Goal: Information Seeking & Learning: Learn about a topic

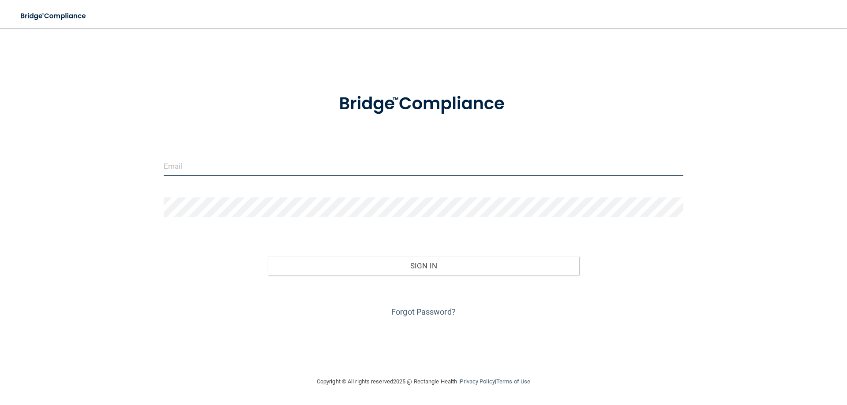
type input "[EMAIL_ADDRESS][DOMAIN_NAME]"
drag, startPoint x: 283, startPoint y: 167, endPoint x: 97, endPoint y: 145, distance: 187.9
click at [102, 149] on div "mariannewelch@gmail.com Invalid email/password. You don't have permission to ac…" at bounding box center [424, 202] width 812 height 331
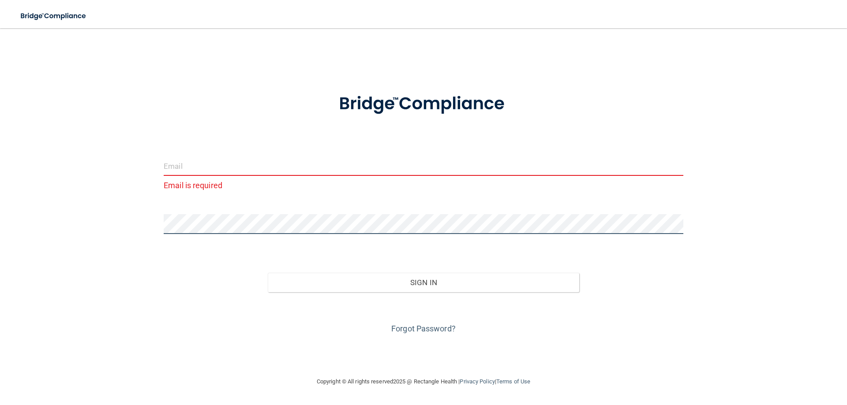
click at [116, 215] on div "Email is required Invalid email/password. You don't have permission to access t…" at bounding box center [424, 202] width 812 height 331
click at [198, 183] on p "Email is required" at bounding box center [424, 185] width 520 height 15
click at [201, 170] on input "email" at bounding box center [424, 166] width 520 height 20
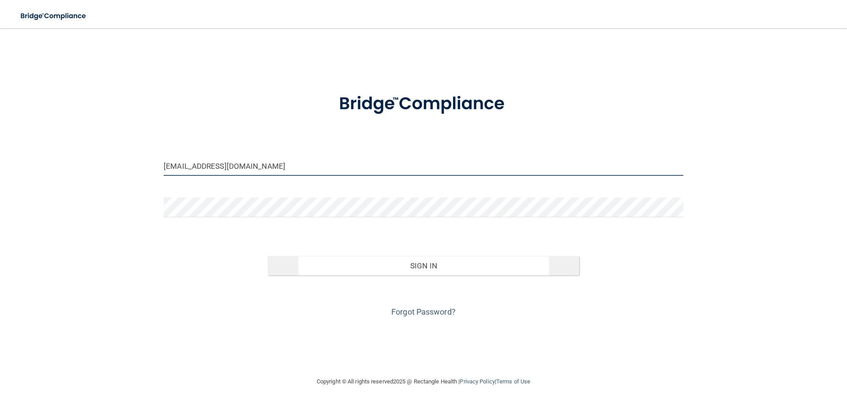
type input "[EMAIL_ADDRESS][DOMAIN_NAME]"
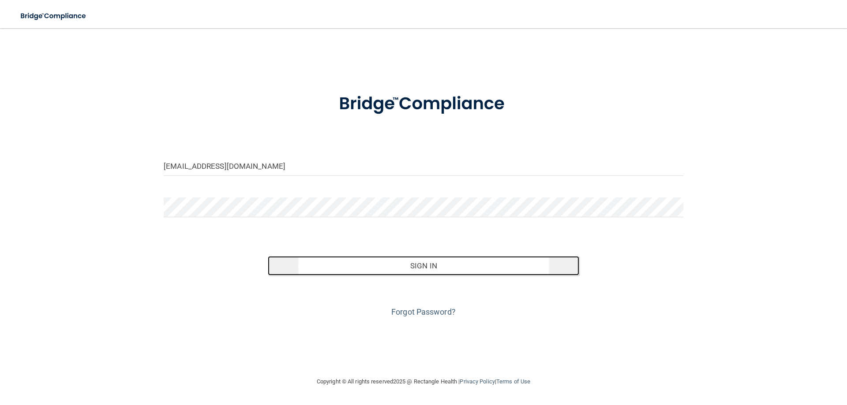
click at [430, 267] on button "Sign In" at bounding box center [424, 265] width 312 height 19
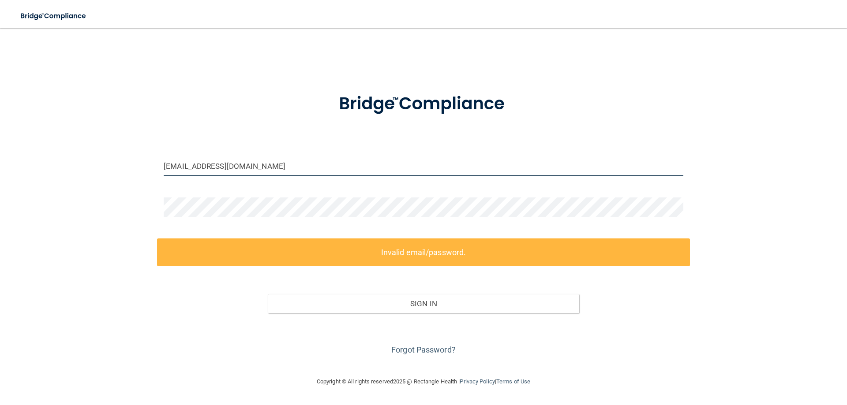
click at [272, 163] on input "[EMAIL_ADDRESS][DOMAIN_NAME]" at bounding box center [424, 166] width 520 height 20
click at [234, 191] on form "angelslove228@gmail.com Invalid email/password. You don't have permission to ac…" at bounding box center [424, 219] width 520 height 276
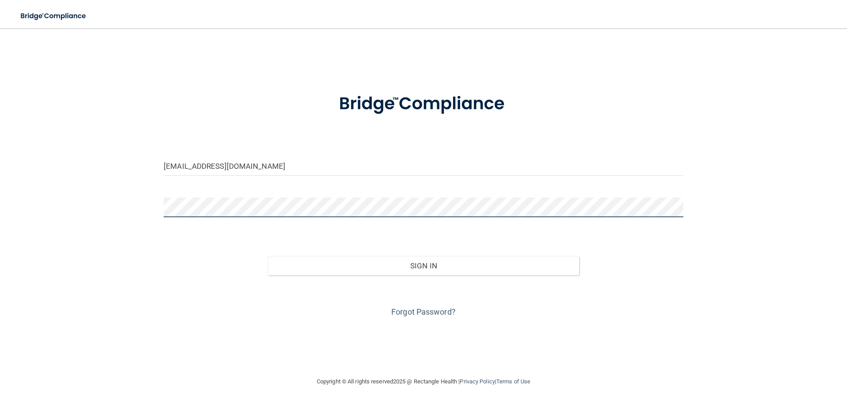
click at [268, 256] on button "Sign In" at bounding box center [424, 265] width 312 height 19
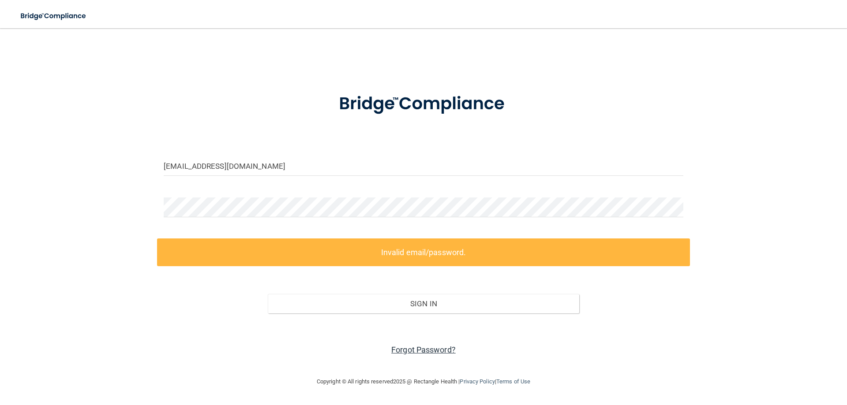
click at [432, 350] on link "Forgot Password?" at bounding box center [423, 349] width 64 height 9
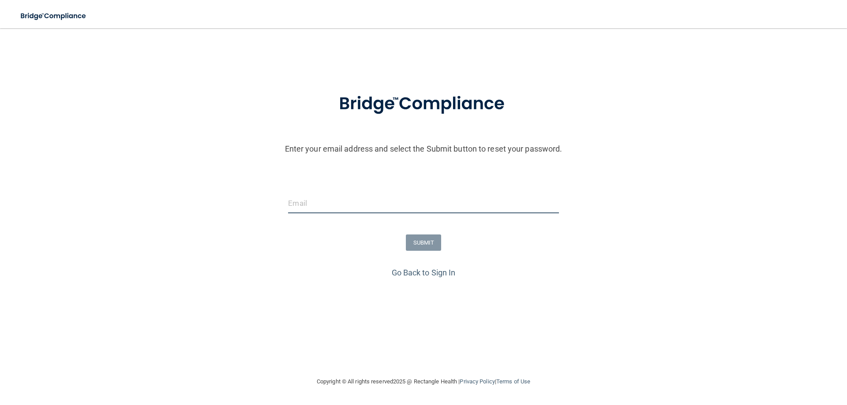
click at [375, 194] on input "email" at bounding box center [423, 204] width 270 height 20
type input "[EMAIL_ADDRESS][DOMAIN_NAME]"
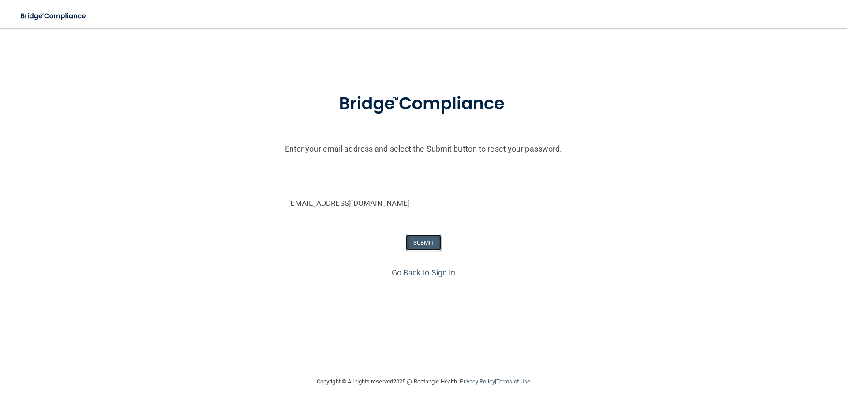
click at [439, 240] on button "SUBMIT" at bounding box center [424, 243] width 36 height 16
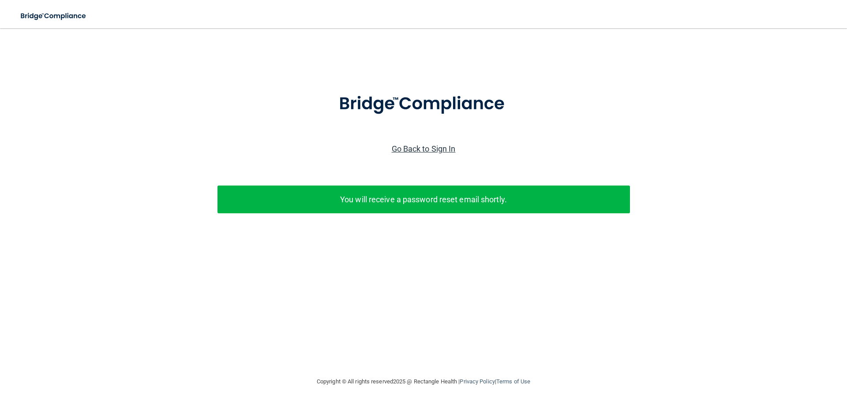
click at [436, 148] on link "Go Back to Sign In" at bounding box center [424, 148] width 64 height 9
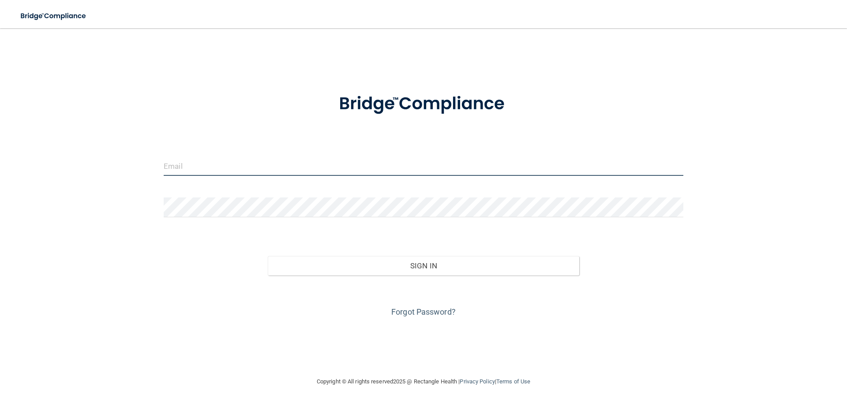
type input "mariannewelch@gmail.com"
drag, startPoint x: 270, startPoint y: 168, endPoint x: 18, endPoint y: 158, distance: 252.6
click at [18, 158] on div "mariannewelch@gmail.com Invalid email/password. You don't have permission to ac…" at bounding box center [424, 202] width 812 height 331
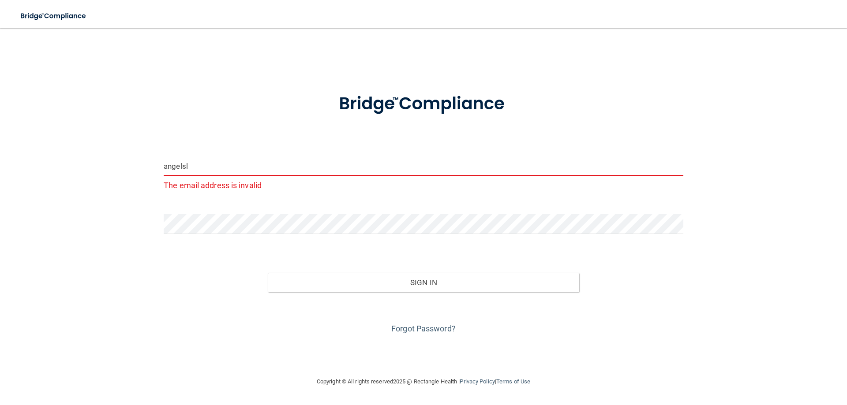
type input "[EMAIL_ADDRESS][DOMAIN_NAME]"
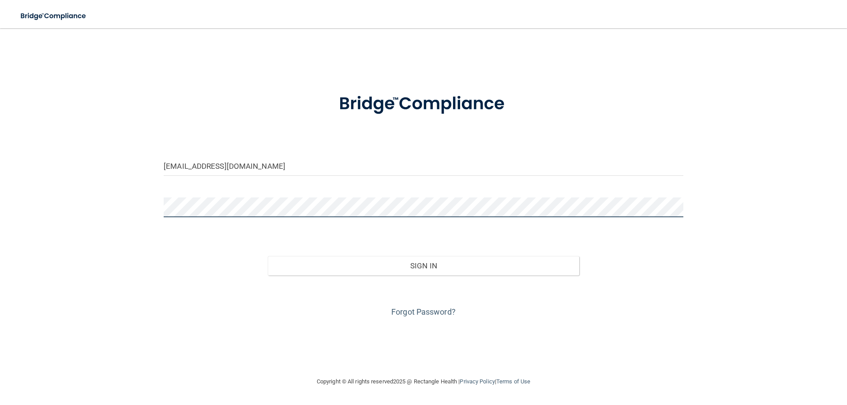
click at [268, 256] on button "Sign In" at bounding box center [424, 265] width 312 height 19
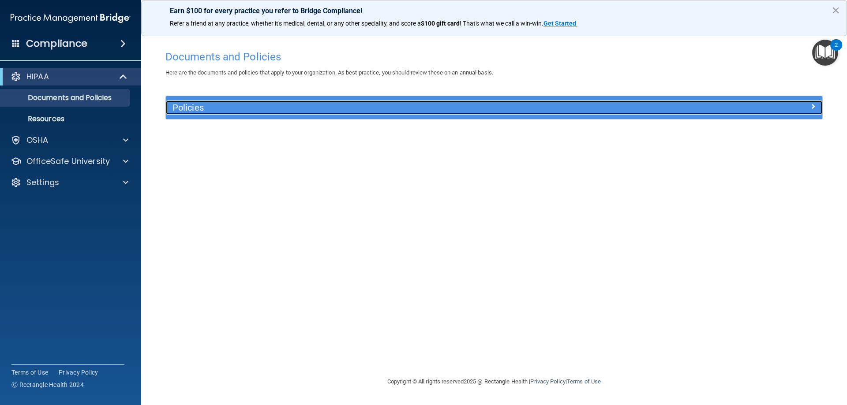
click at [260, 103] on h5 "Policies" at bounding box center [411, 108] width 479 height 10
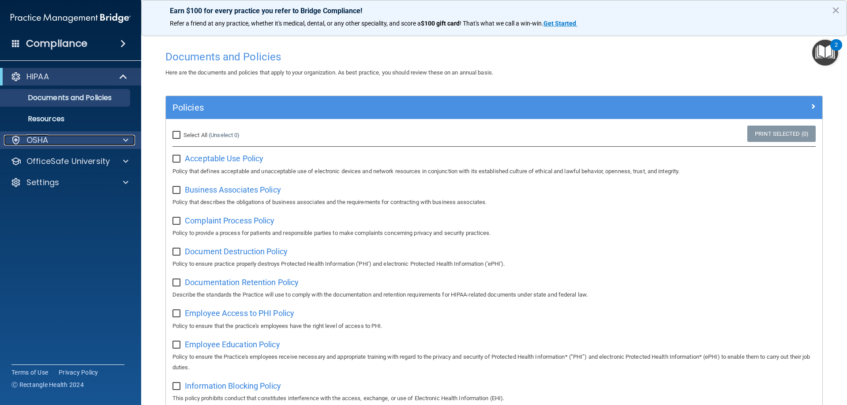
click at [90, 135] on div "OSHA" at bounding box center [58, 140] width 109 height 11
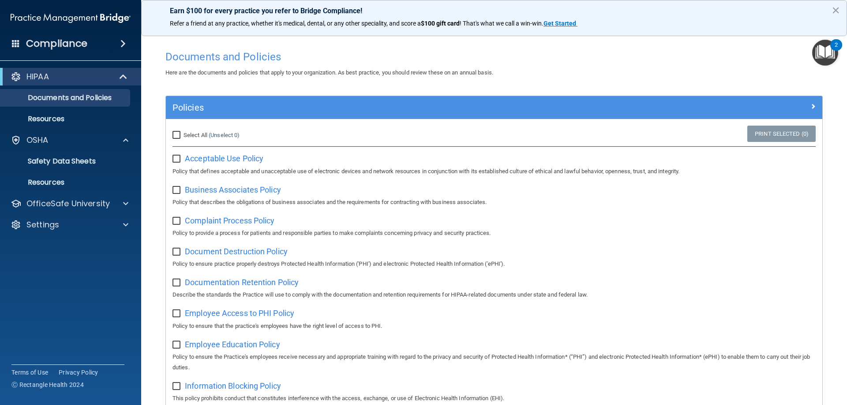
click at [112, 42] on div "Compliance" at bounding box center [70, 43] width 141 height 19
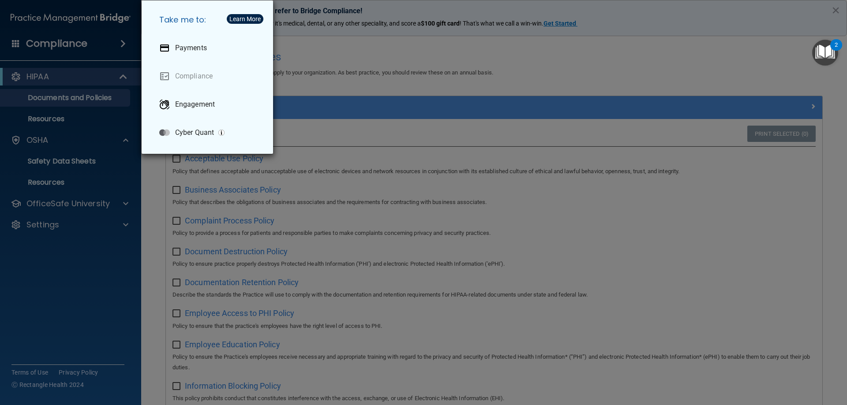
click at [342, 89] on div "Take me to: Payments Compliance Engagement Cyber Quant" at bounding box center [423, 202] width 847 height 405
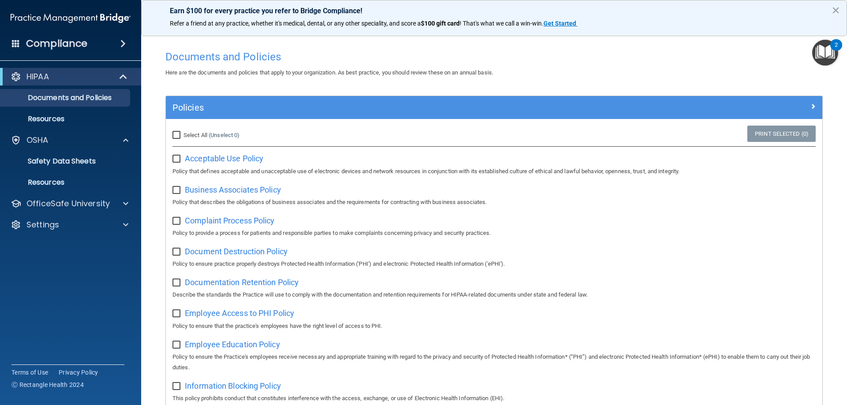
click at [824, 47] on img "Open Resource Center, 2 new notifications" at bounding box center [825, 53] width 26 height 26
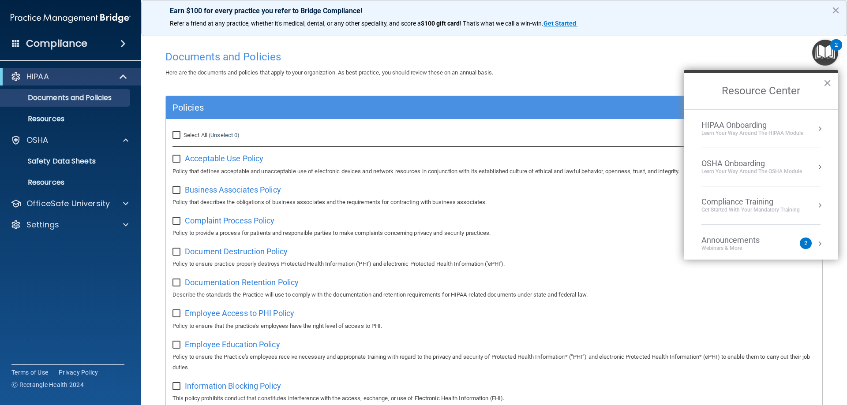
click at [731, 131] on div "Learn Your Way around the HIPAA module" at bounding box center [752, 133] width 102 height 7
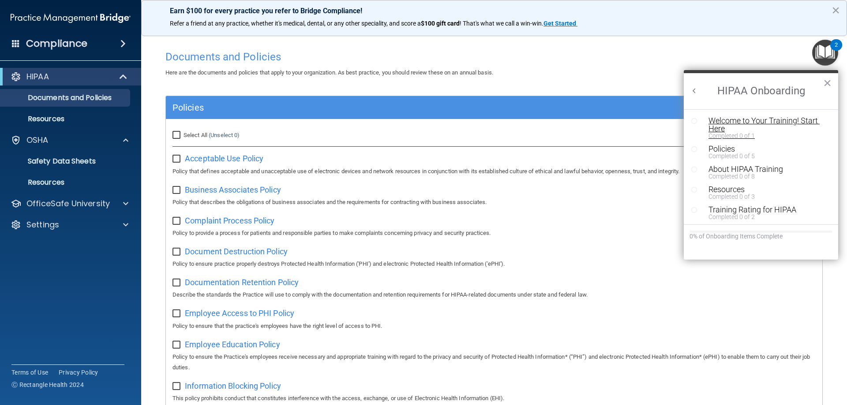
click at [732, 127] on div "Welcome to Your Training! Start Here" at bounding box center [765, 125] width 112 height 16
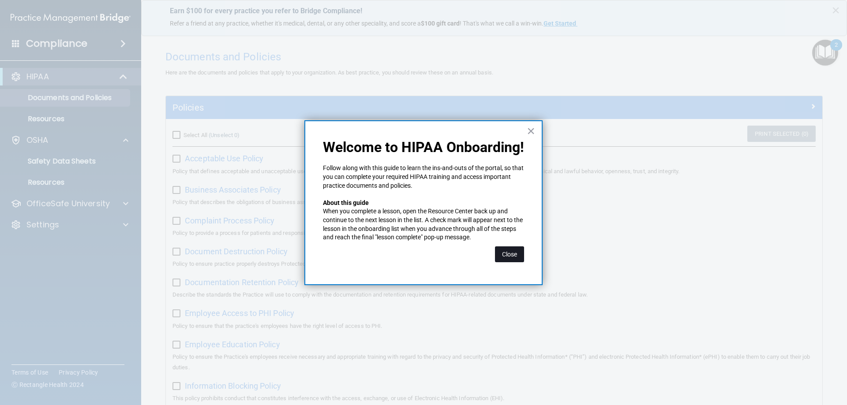
click at [504, 254] on button "Close" at bounding box center [509, 255] width 29 height 16
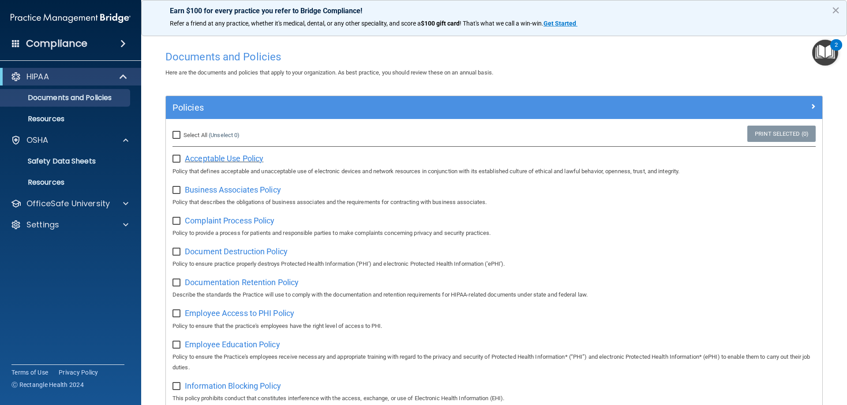
click at [233, 159] on span "Acceptable Use Policy" at bounding box center [224, 158] width 79 height 9
click at [194, 190] on span "Business Associates Policy" at bounding box center [233, 189] width 96 height 9
click at [178, 157] on input "checkbox" at bounding box center [177, 159] width 10 height 7
checkbox input "true"
click at [174, 188] on input "checkbox" at bounding box center [177, 190] width 10 height 7
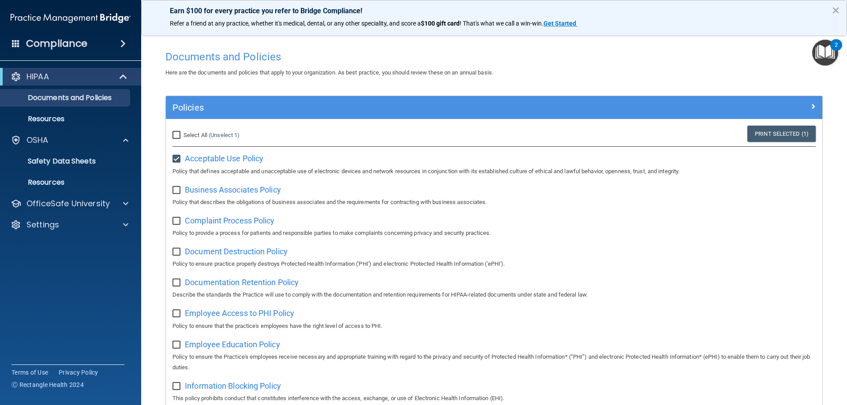
checkbox input "true"
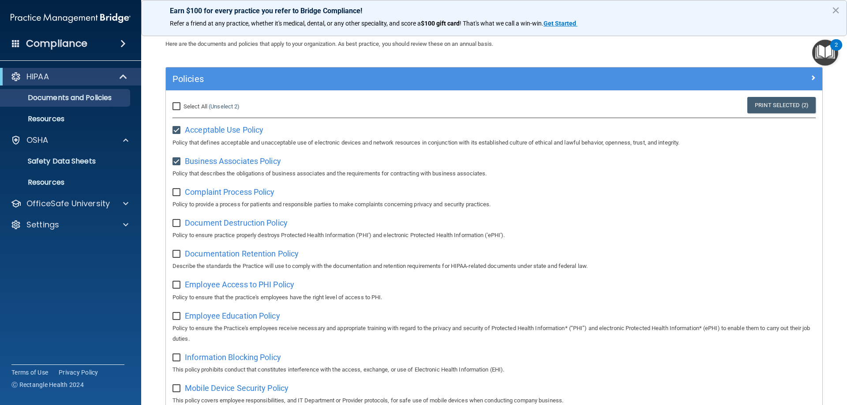
scroll to position [44, 0]
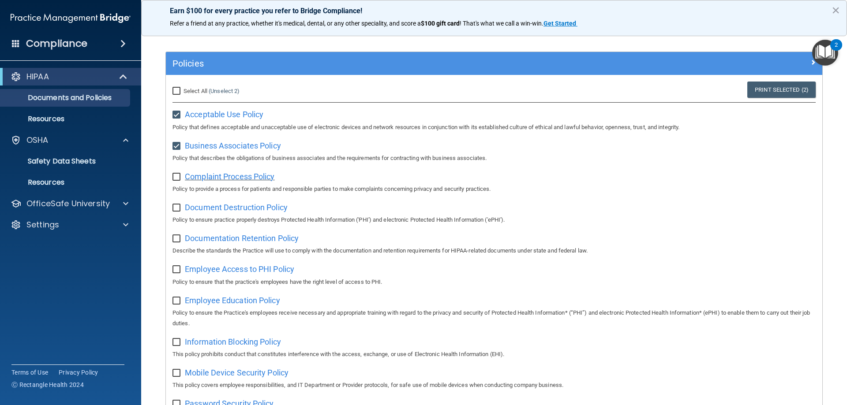
click at [246, 177] on span "Complaint Process Policy" at bounding box center [230, 176] width 90 height 9
click at [177, 176] on input "checkbox" at bounding box center [177, 177] width 10 height 7
checkbox input "true"
click at [233, 210] on span "Document Destruction Policy" at bounding box center [236, 207] width 103 height 9
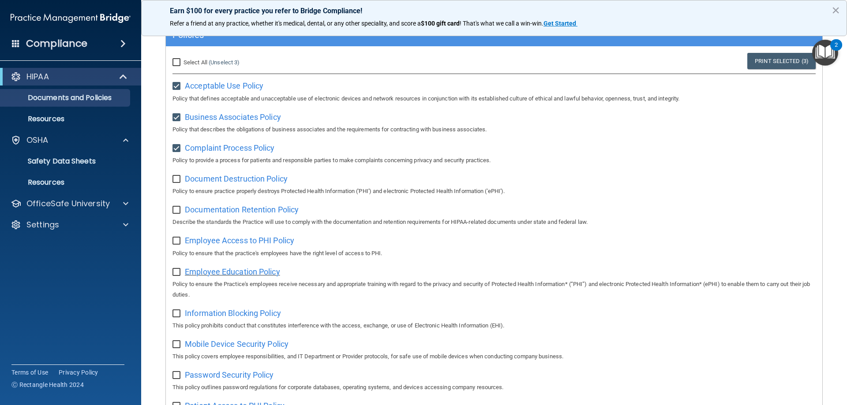
scroll to position [0, 0]
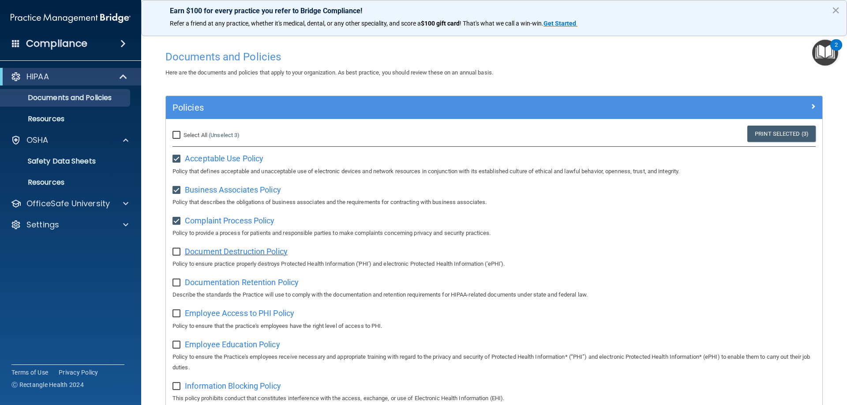
click at [212, 255] on span "Document Destruction Policy" at bounding box center [236, 251] width 103 height 9
click at [177, 249] on input "checkbox" at bounding box center [177, 252] width 10 height 7
checkbox input "true"
click at [222, 283] on span "Documentation Retention Policy" at bounding box center [242, 282] width 114 height 9
click at [177, 284] on input "checkbox" at bounding box center [177, 283] width 10 height 7
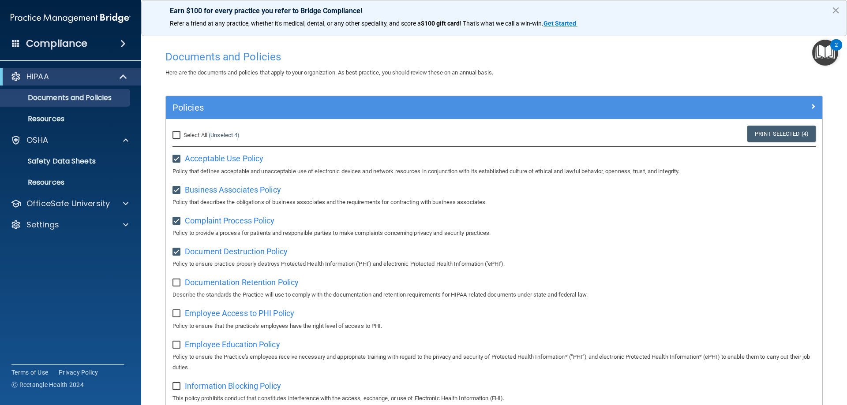
checkbox input "true"
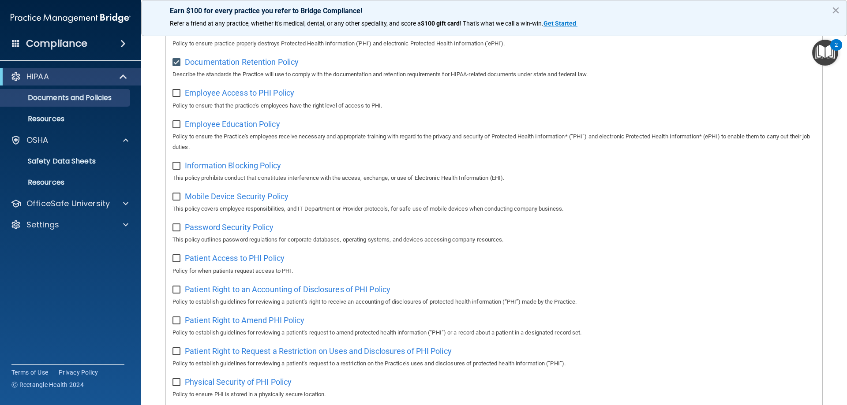
scroll to position [265, 0]
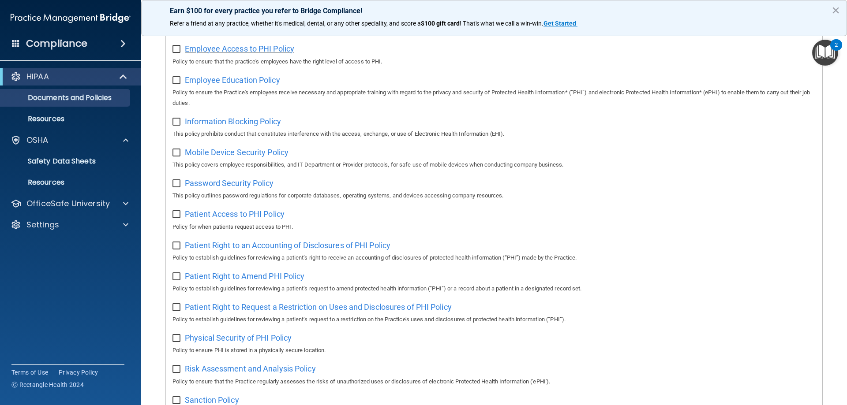
click at [252, 49] on span "Employee Access to PHI Policy" at bounding box center [239, 48] width 109 height 9
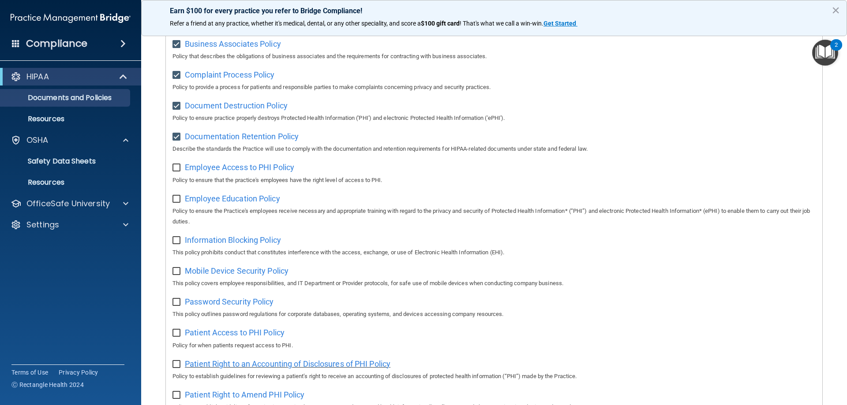
scroll to position [132, 0]
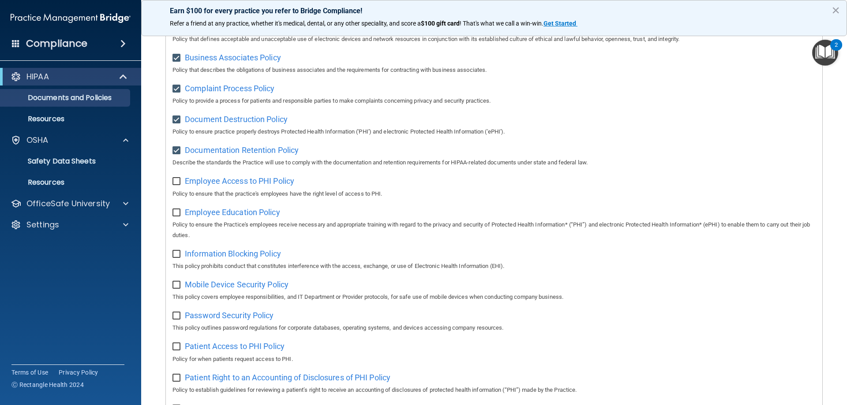
click at [176, 182] on input "checkbox" at bounding box center [177, 181] width 10 height 7
checkbox input "true"
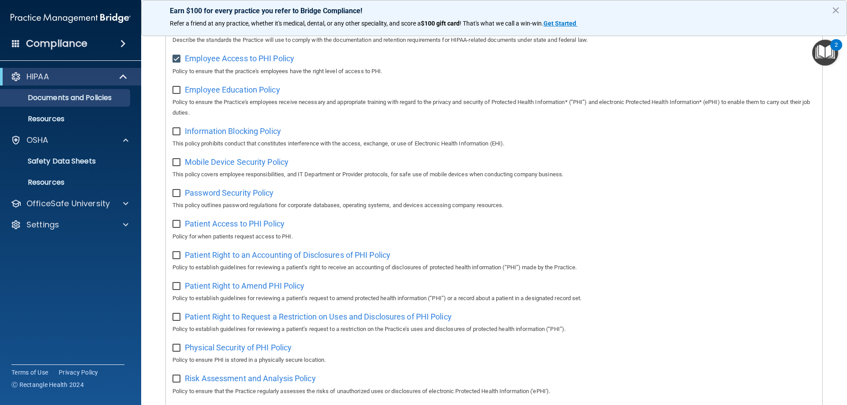
scroll to position [265, 0]
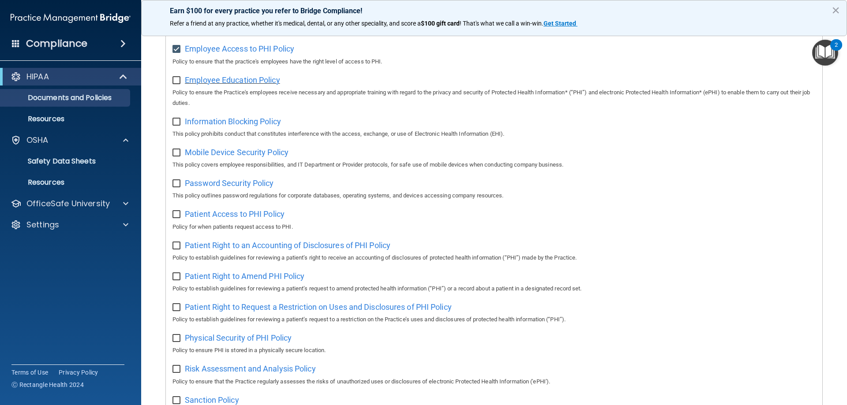
click at [235, 85] on span "Employee Education Policy" at bounding box center [232, 79] width 95 height 9
click at [176, 83] on input "checkbox" at bounding box center [177, 80] width 10 height 7
checkbox input "true"
click at [192, 126] on span "Information Blocking Policy" at bounding box center [233, 121] width 96 height 9
click at [216, 81] on span "Employee Education Policy" at bounding box center [232, 79] width 95 height 9
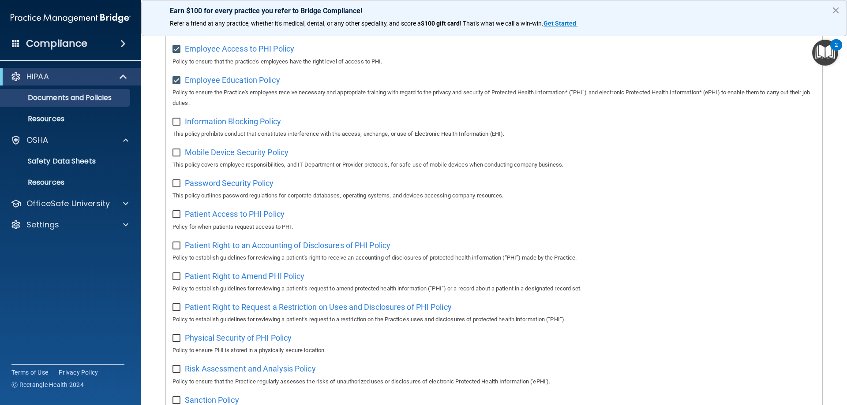
click at [179, 121] on input "checkbox" at bounding box center [177, 122] width 10 height 7
checkbox input "true"
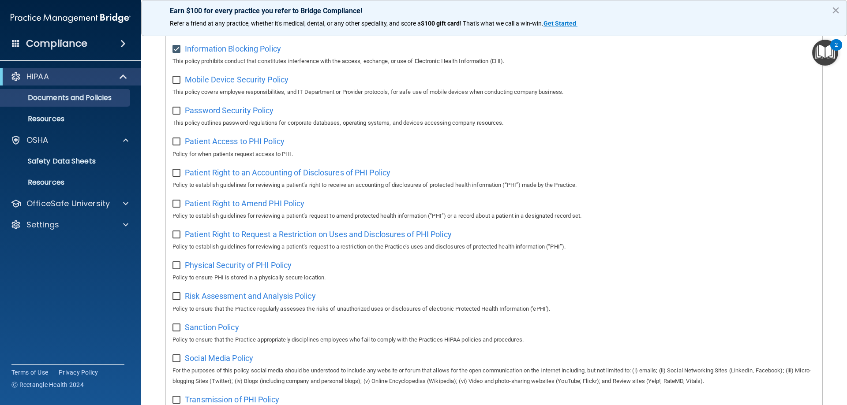
scroll to position [353, 0]
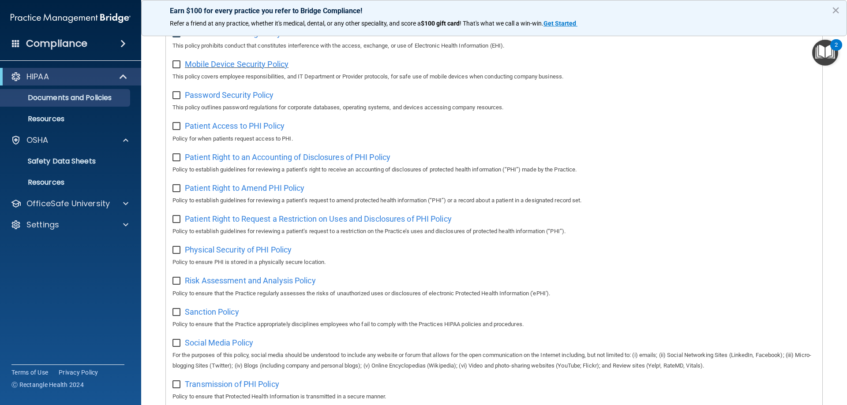
click at [249, 67] on span "Mobile Device Security Policy" at bounding box center [237, 64] width 104 height 9
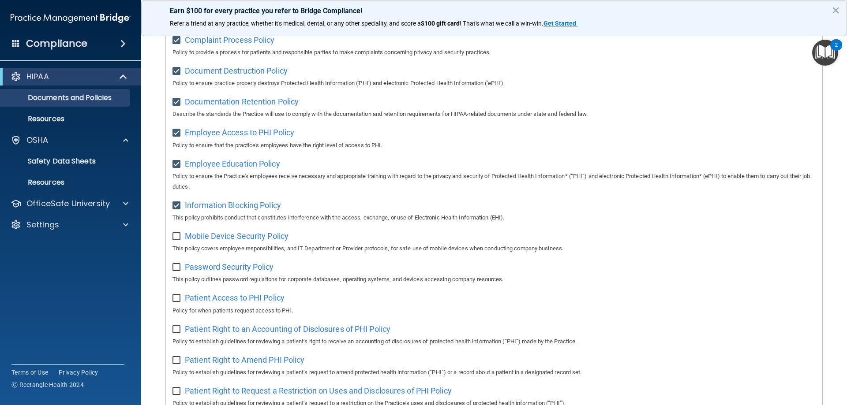
scroll to position [171, 0]
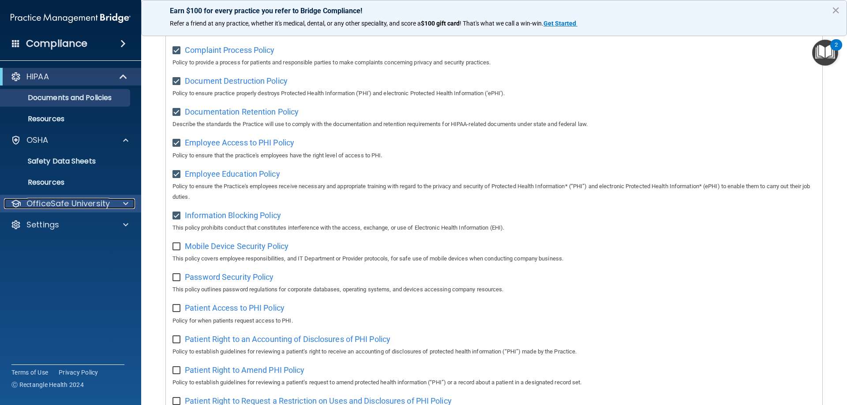
click at [82, 207] on p "OfficeSafe University" at bounding box center [67, 204] width 83 height 11
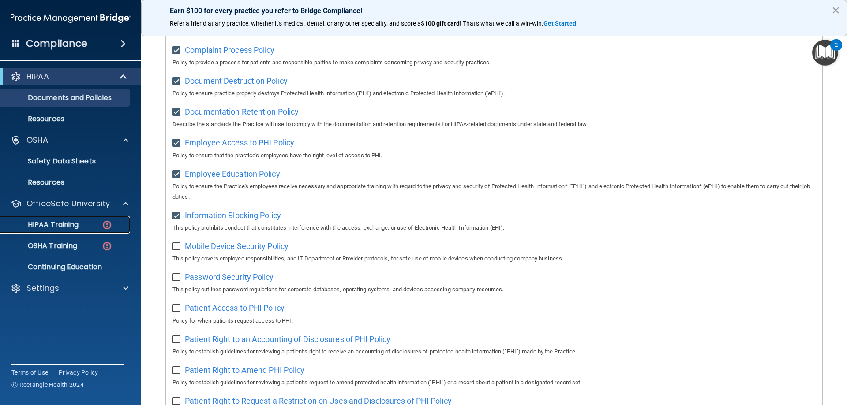
click at [78, 228] on p "HIPAA Training" at bounding box center [42, 225] width 73 height 9
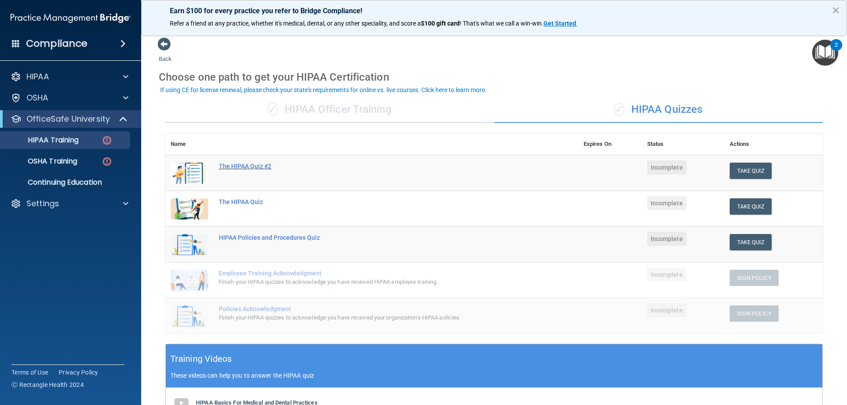
click at [248, 164] on div "The HIPAA Quiz #2" at bounding box center [376, 166] width 315 height 7
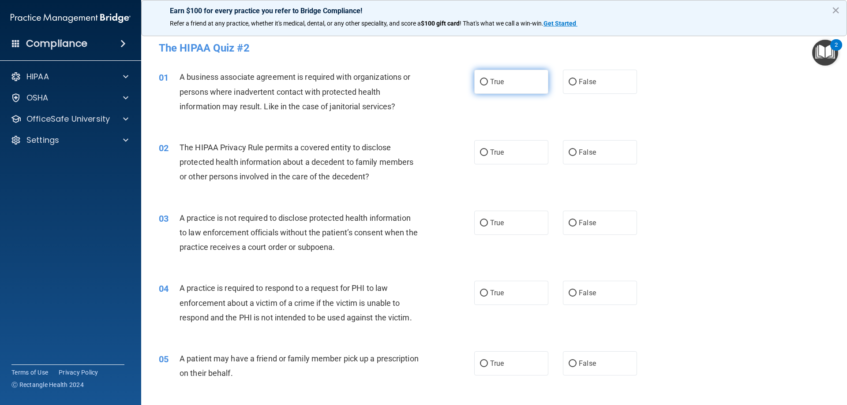
click at [491, 82] on span "True" at bounding box center [497, 82] width 14 height 8
click at [488, 82] on input "True" at bounding box center [484, 82] width 8 height 7
radio input "true"
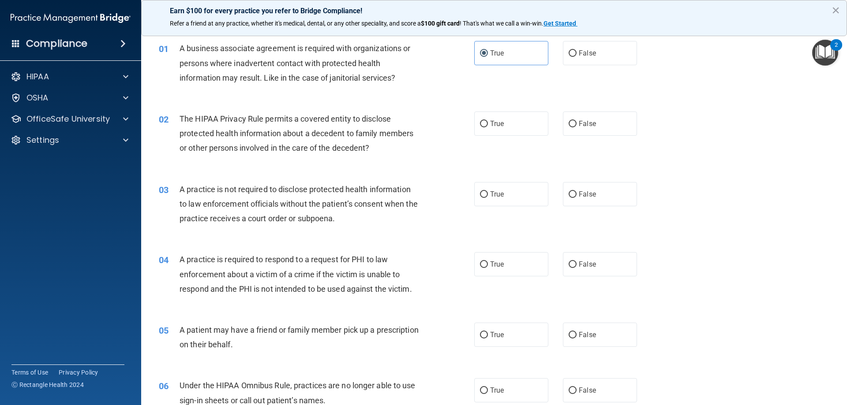
scroll to position [44, 0]
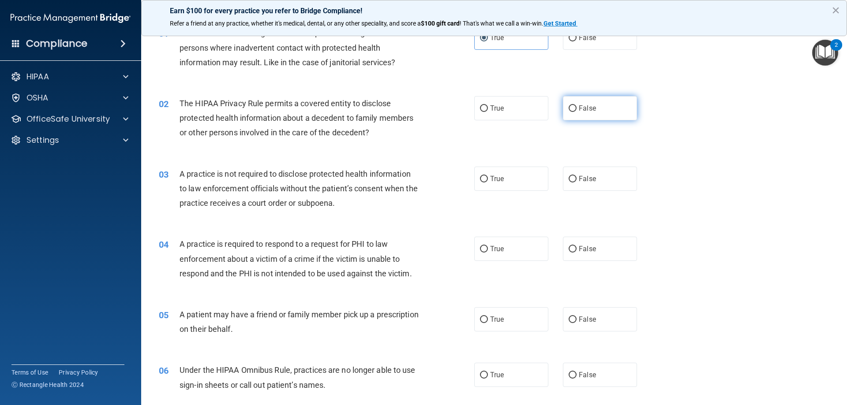
click at [607, 113] on label "False" at bounding box center [600, 108] width 74 height 24
click at [577, 112] on input "False" at bounding box center [573, 108] width 8 height 7
radio input "true"
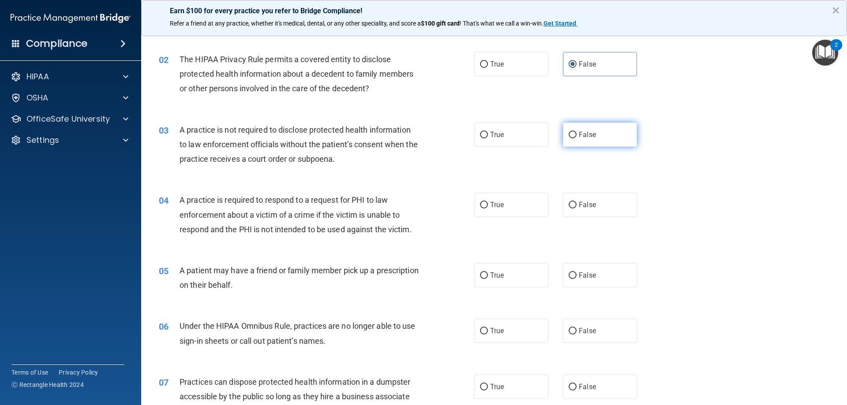
click at [572, 135] on input "False" at bounding box center [573, 135] width 8 height 7
radio input "true"
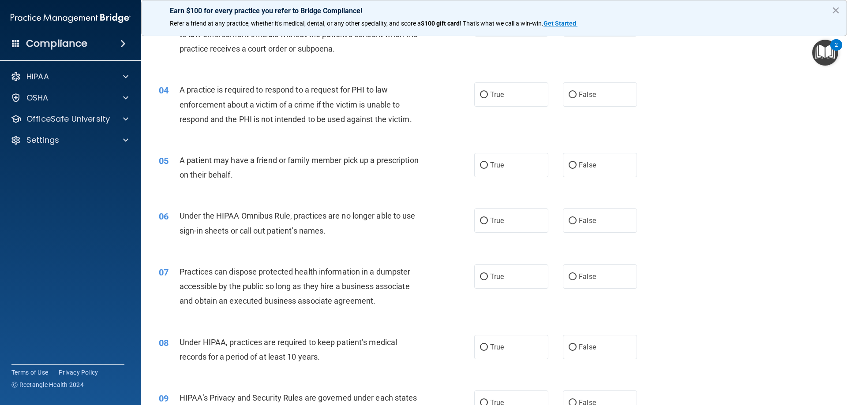
scroll to position [221, 0]
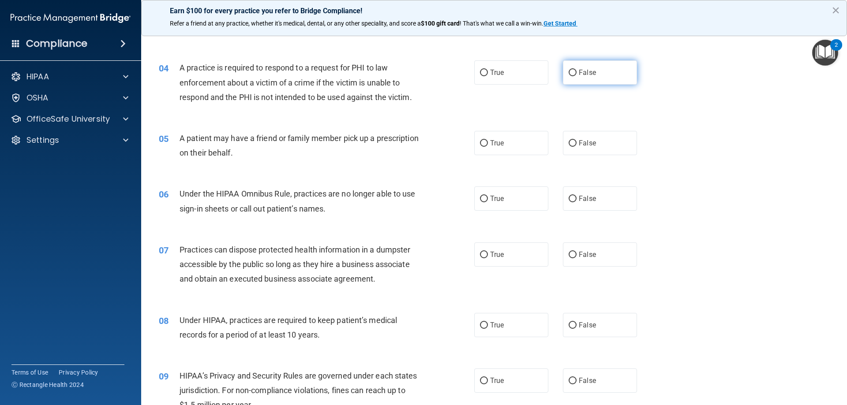
click at [596, 76] on label "False" at bounding box center [600, 72] width 74 height 24
click at [577, 76] on input "False" at bounding box center [573, 73] width 8 height 7
radio input "true"
click at [571, 148] on label "False" at bounding box center [600, 143] width 74 height 24
click at [571, 147] on input "False" at bounding box center [573, 143] width 8 height 7
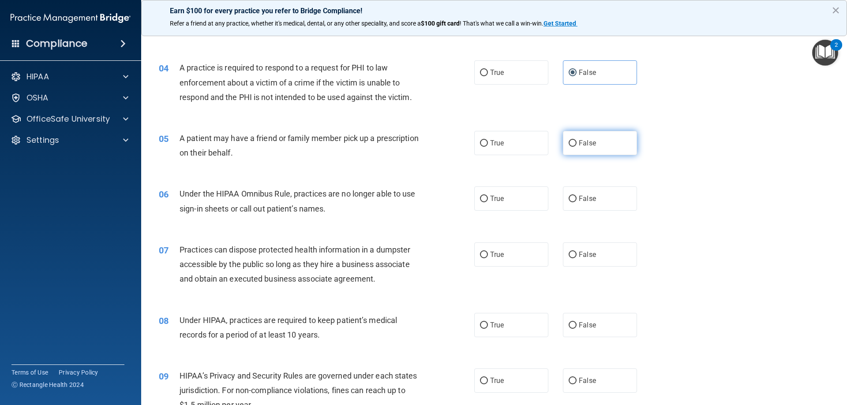
radio input "true"
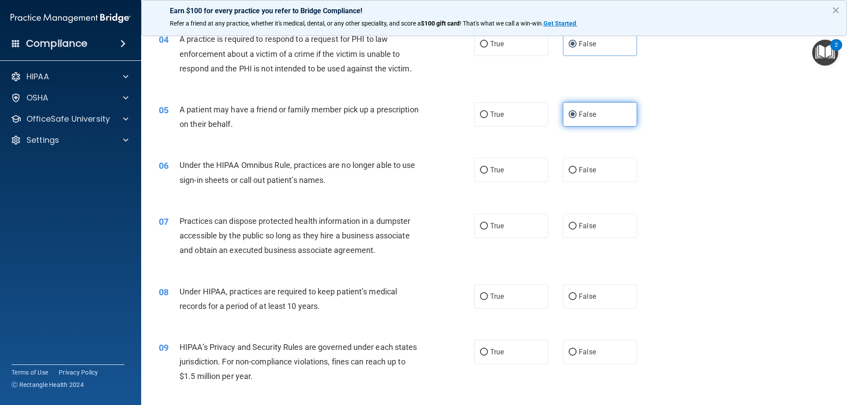
scroll to position [265, 0]
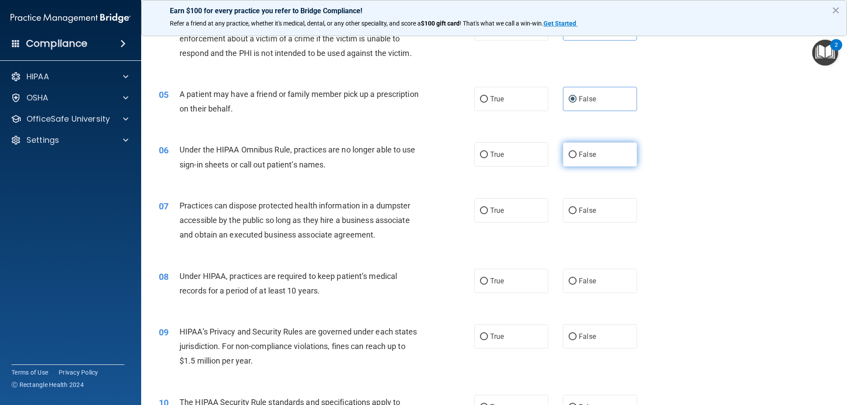
click at [566, 147] on label "False" at bounding box center [600, 154] width 74 height 24
click at [569, 152] on input "False" at bounding box center [573, 155] width 8 height 7
radio input "true"
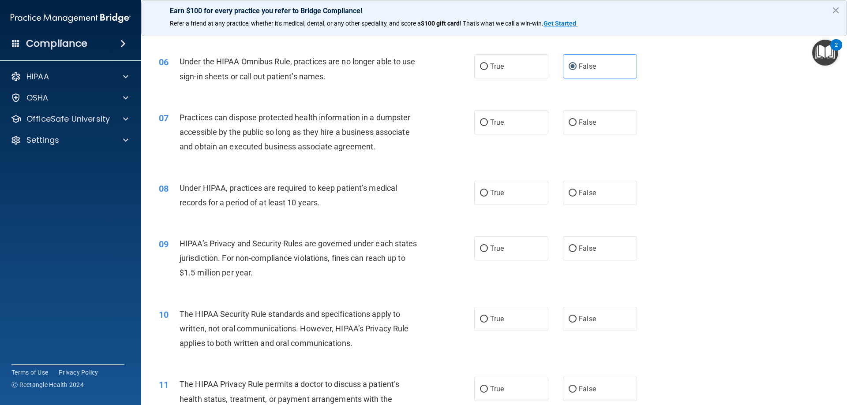
scroll to position [397, 0]
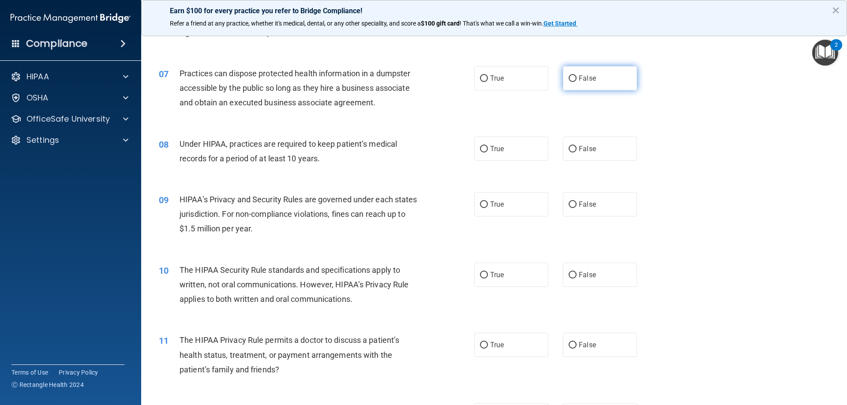
click at [618, 84] on label "False" at bounding box center [600, 78] width 74 height 24
click at [577, 82] on input "False" at bounding box center [573, 78] width 8 height 7
radio input "true"
click at [608, 145] on label "False" at bounding box center [600, 149] width 74 height 24
click at [577, 146] on input "False" at bounding box center [573, 149] width 8 height 7
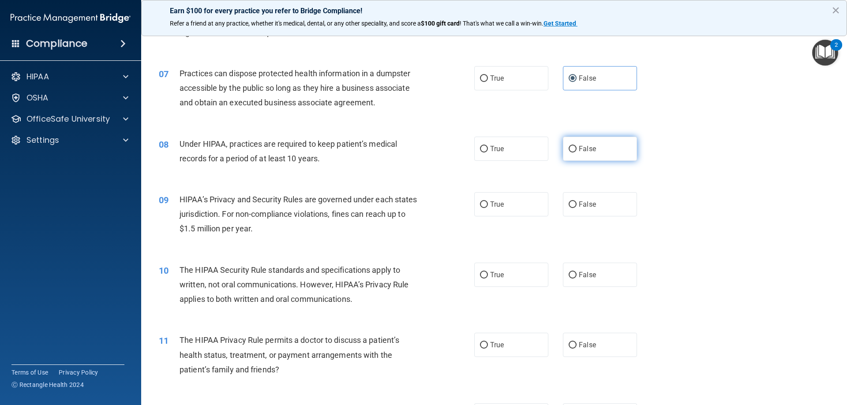
radio input "true"
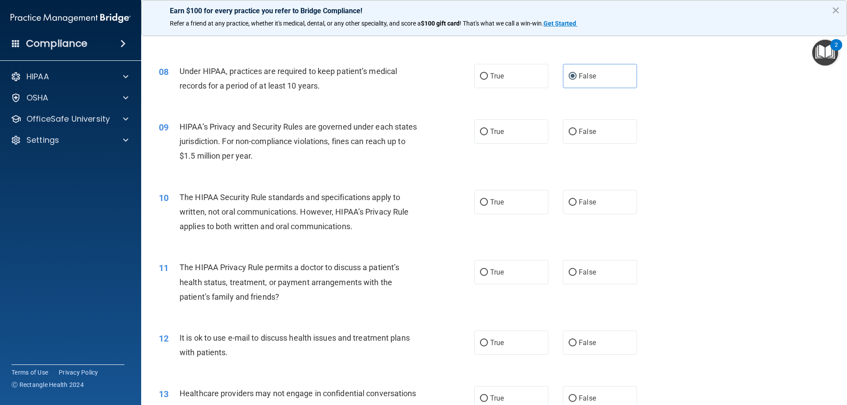
scroll to position [485, 0]
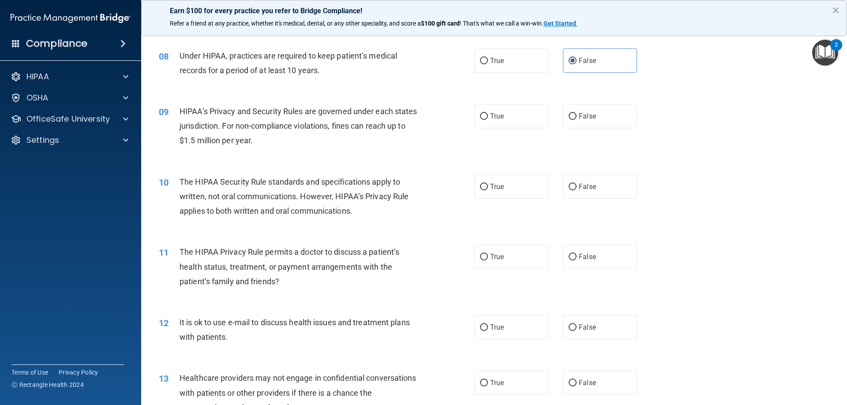
click at [382, 157] on div "09 HIPAA’s Privacy and Security Rules are governed under each states jurisdicti…" at bounding box center [494, 128] width 684 height 71
click at [520, 125] on label "True" at bounding box center [511, 116] width 74 height 24
click at [488, 120] on input "True" at bounding box center [484, 116] width 8 height 7
radio input "true"
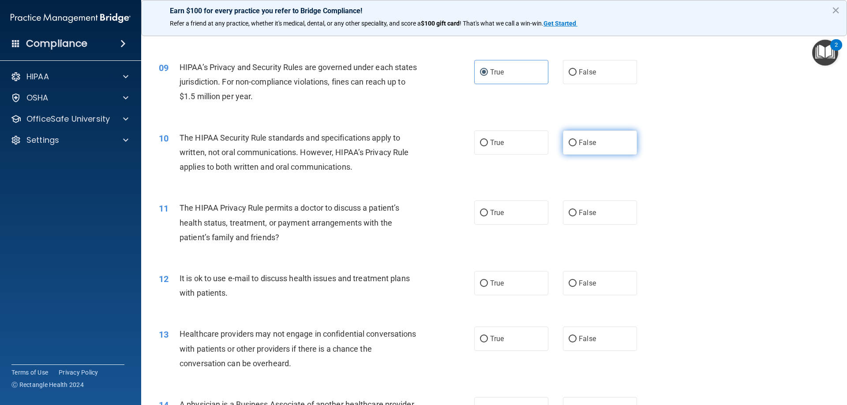
click at [597, 146] on label "False" at bounding box center [600, 143] width 74 height 24
click at [577, 146] on input "False" at bounding box center [573, 143] width 8 height 7
radio input "true"
click at [223, 185] on div "10 The HIPAA Security Rule standards and specifications apply to written, not o…" at bounding box center [494, 155] width 684 height 71
click at [611, 214] on label "False" at bounding box center [600, 213] width 74 height 24
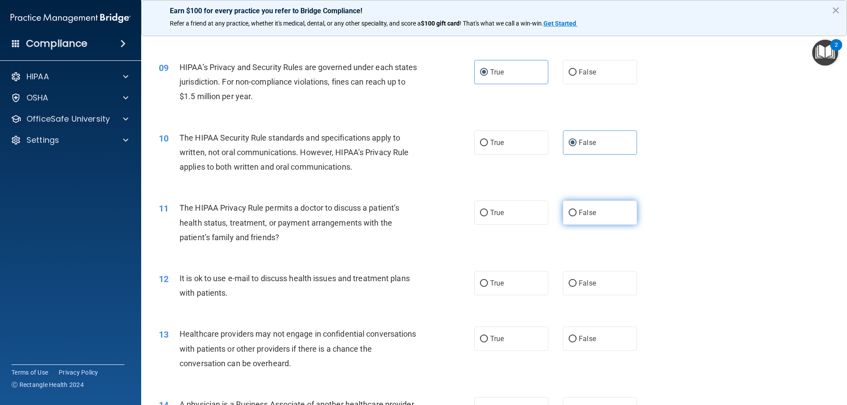
click at [577, 214] on input "False" at bounding box center [573, 213] width 8 height 7
radio input "true"
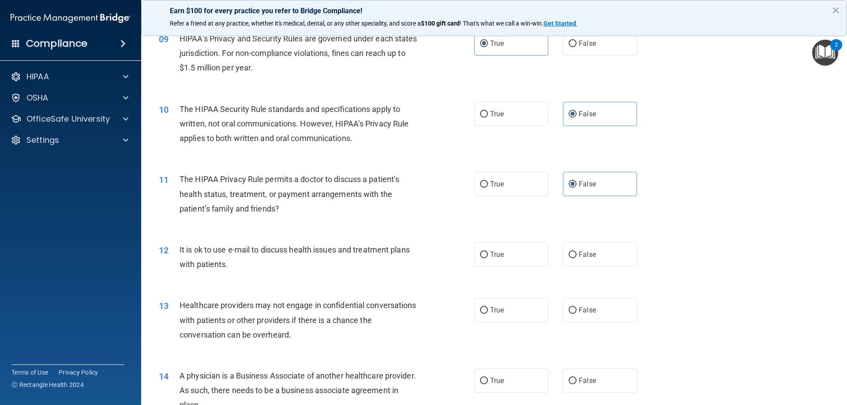
scroll to position [574, 0]
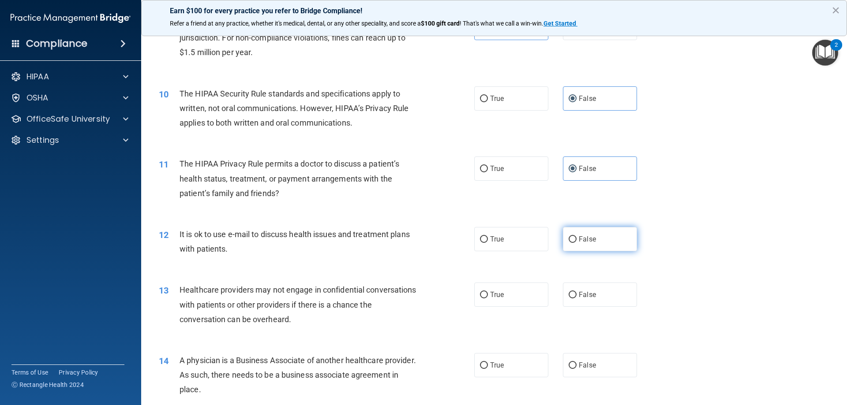
click at [579, 243] on span "False" at bounding box center [587, 239] width 17 height 8
click at [577, 243] on input "False" at bounding box center [573, 239] width 8 height 7
radio input "true"
click at [302, 244] on div "It is ok to use e-mail to discuss health issues and treatment plans with patien…" at bounding box center [303, 241] width 247 height 29
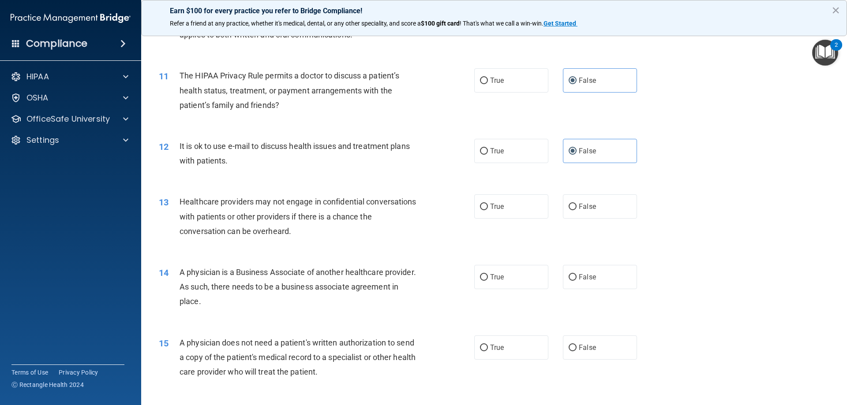
scroll to position [706, 0]
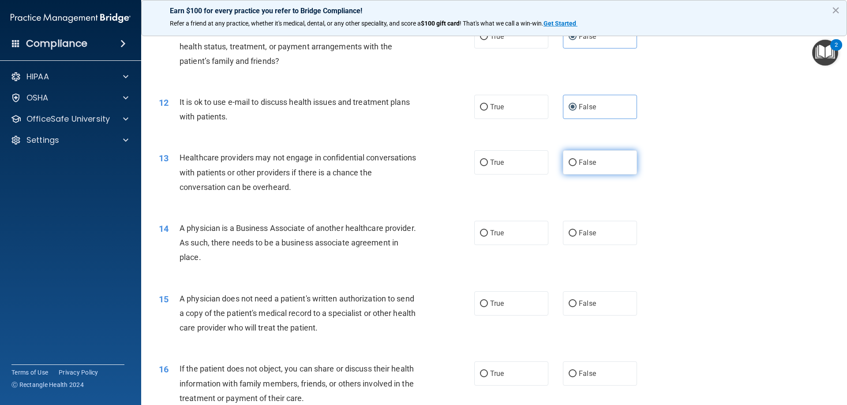
click at [579, 163] on span "False" at bounding box center [587, 162] width 17 height 8
click at [576, 163] on input "False" at bounding box center [573, 163] width 8 height 7
radio input "true"
click at [379, 184] on div "Healthcare providers may not engage in confidential conversations with patients…" at bounding box center [303, 172] width 247 height 44
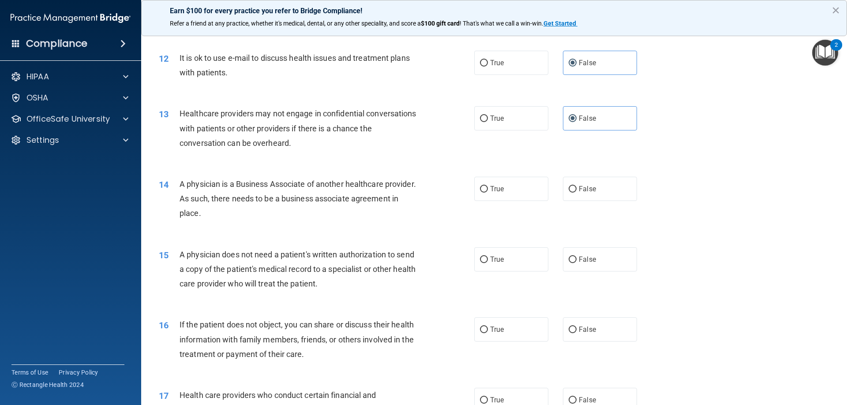
scroll to position [794, 0]
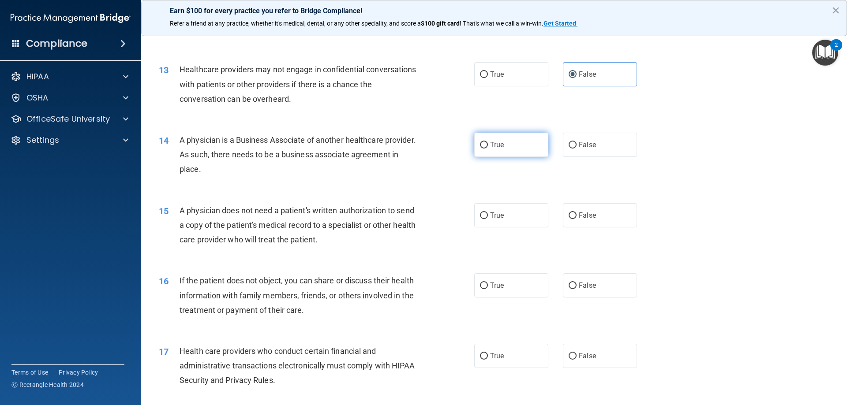
click at [495, 146] on span "True" at bounding box center [497, 145] width 14 height 8
click at [488, 146] on input "True" at bounding box center [484, 145] width 8 height 7
radio input "true"
click at [332, 165] on div "A physician is a Business Associate of another healthcare provider. As such, th…" at bounding box center [303, 155] width 247 height 44
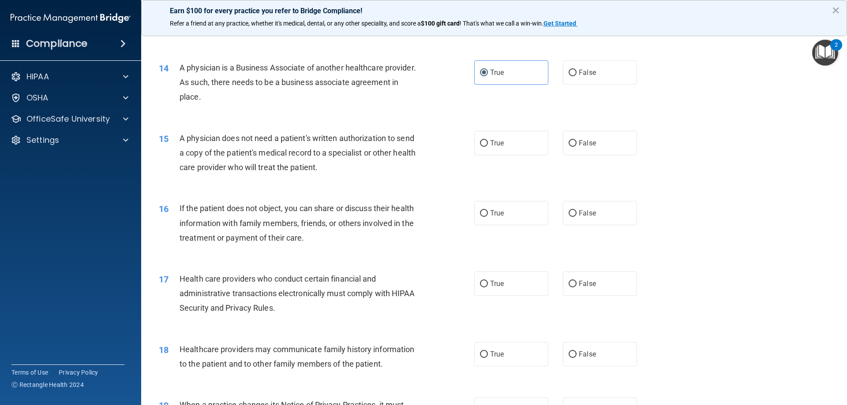
scroll to position [882, 0]
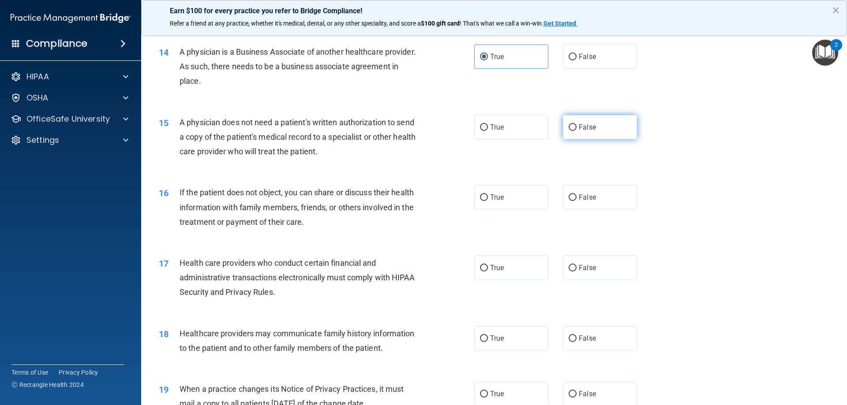
click at [566, 135] on label "False" at bounding box center [600, 127] width 74 height 24
click at [569, 131] on input "False" at bounding box center [573, 127] width 8 height 7
radio input "true"
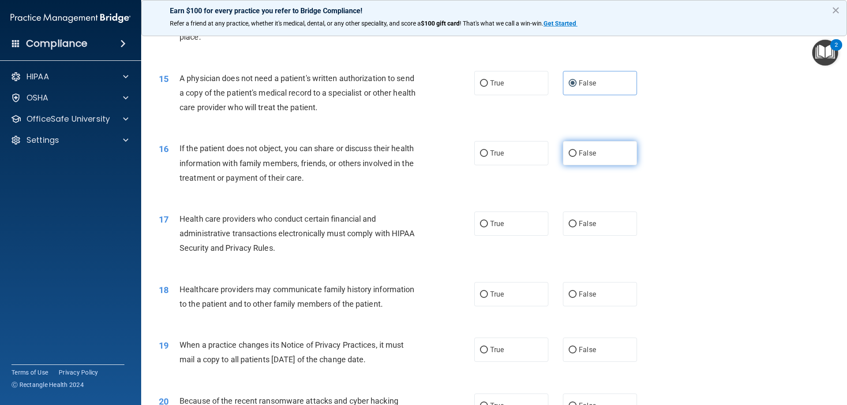
click at [577, 146] on label "False" at bounding box center [600, 153] width 74 height 24
click at [577, 150] on input "False" at bounding box center [573, 153] width 8 height 7
radio input "true"
click at [286, 176] on span "If the patient does not object, you can share or discuss their health informati…" at bounding box center [297, 163] width 234 height 38
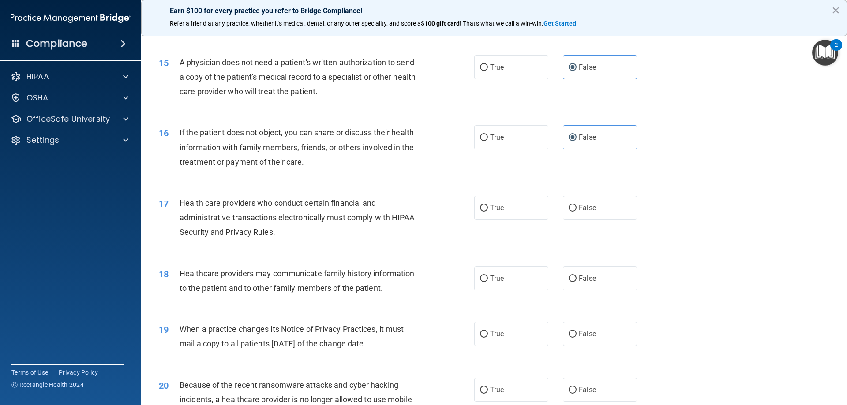
scroll to position [986, 0]
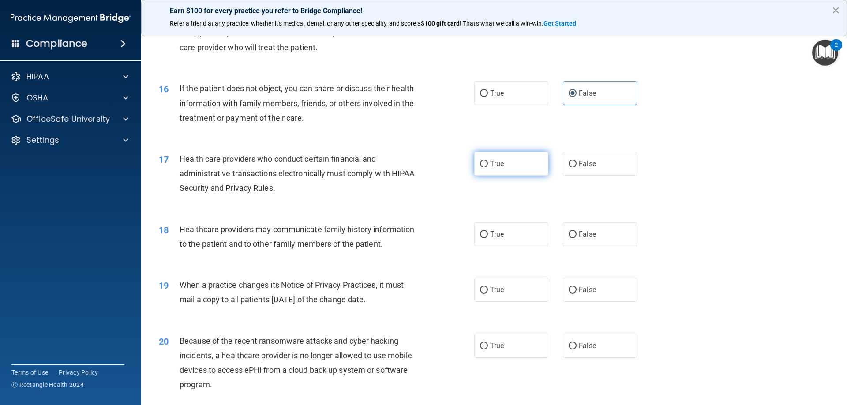
click at [490, 163] on span "True" at bounding box center [497, 164] width 14 height 8
click at [487, 163] on input "True" at bounding box center [484, 164] width 8 height 7
radio input "true"
click at [343, 201] on div "17 Health care providers who conduct certain financial and administrative trans…" at bounding box center [494, 176] width 684 height 71
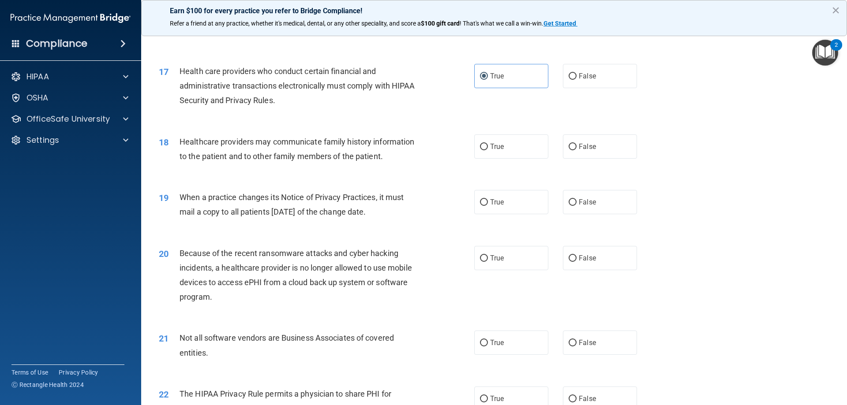
scroll to position [1075, 0]
click at [619, 150] on label "False" at bounding box center [600, 146] width 74 height 24
click at [577, 150] on input "False" at bounding box center [573, 146] width 8 height 7
radio input "true"
click at [352, 172] on div "18 Healthcare providers may communicate family history information to the patie…" at bounding box center [494, 151] width 684 height 56
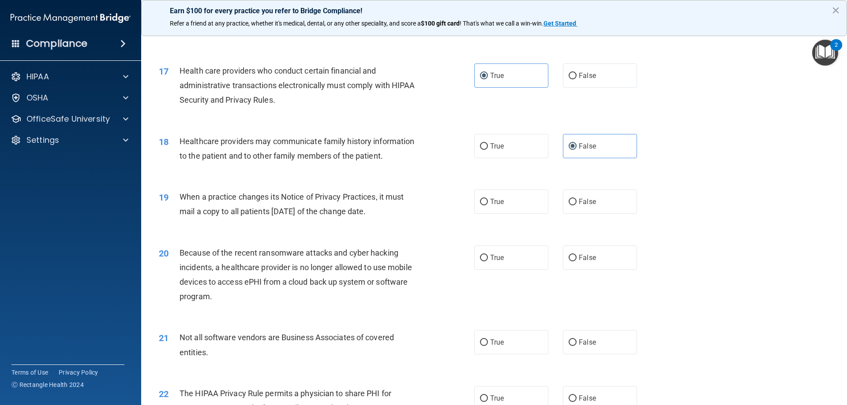
click at [399, 218] on div "When a practice changes its Notice of Privacy Practices, it must mail a copy to…" at bounding box center [303, 204] width 247 height 29
click at [532, 212] on label "True" at bounding box center [511, 202] width 74 height 24
click at [488, 206] on input "True" at bounding box center [484, 202] width 8 height 7
radio input "true"
click at [345, 235] on div "20 Because of the recent ransomware attacks and cyber hacking incidents, a heal…" at bounding box center [494, 277] width 684 height 85
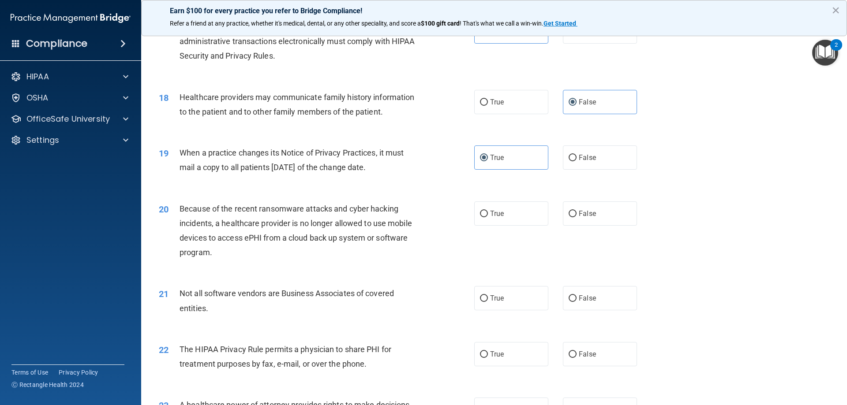
scroll to position [1163, 0]
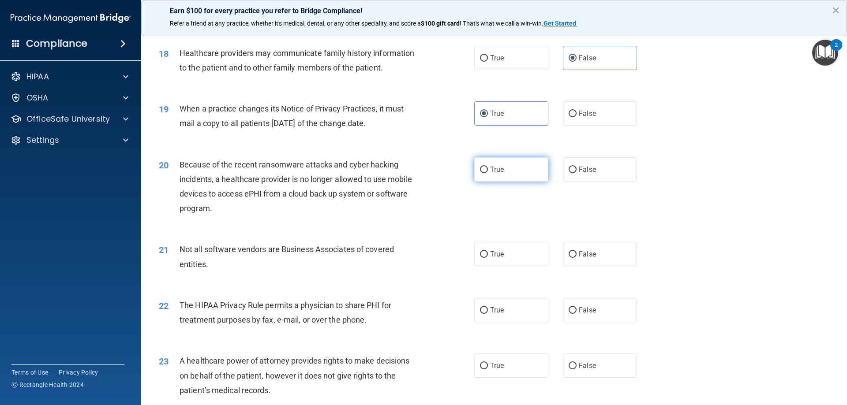
click at [530, 166] on label "True" at bounding box center [511, 169] width 74 height 24
click at [488, 167] on input "True" at bounding box center [484, 170] width 8 height 7
radio input "true"
click at [317, 239] on div "21 Not all software vendors are Business Associates of covered entities. True F…" at bounding box center [494, 259] width 684 height 56
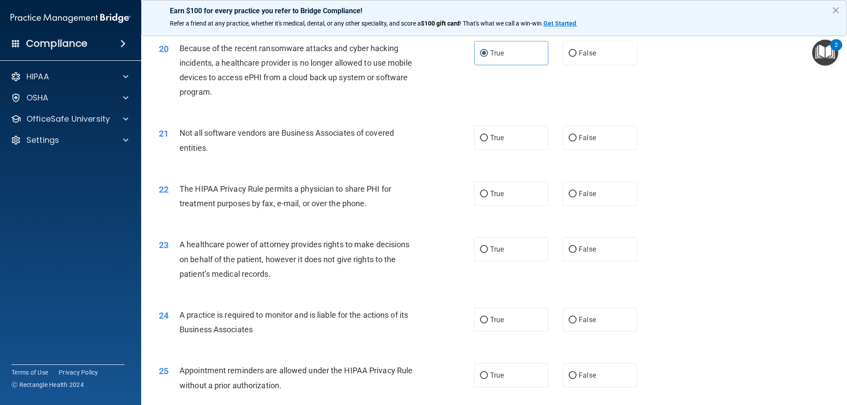
scroll to position [1295, 0]
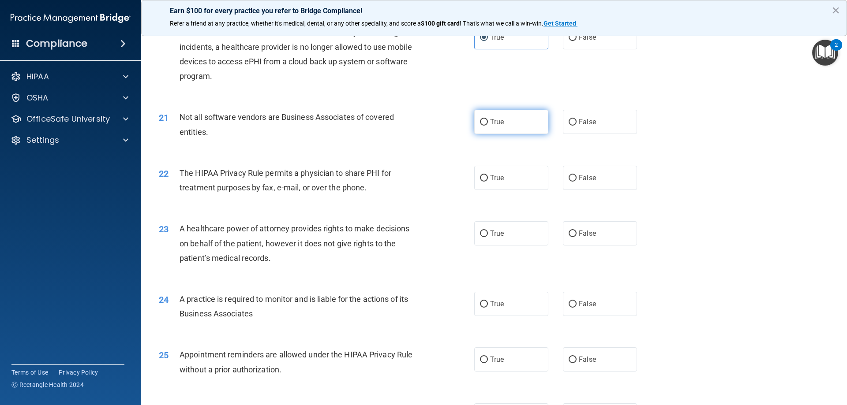
click at [518, 128] on label "True" at bounding box center [511, 122] width 74 height 24
click at [488, 126] on input "True" at bounding box center [484, 122] width 8 height 7
radio input "true"
click at [249, 188] on span "The HIPAA Privacy Rule permits a physician to share PHI for treatment purposes …" at bounding box center [286, 181] width 212 height 24
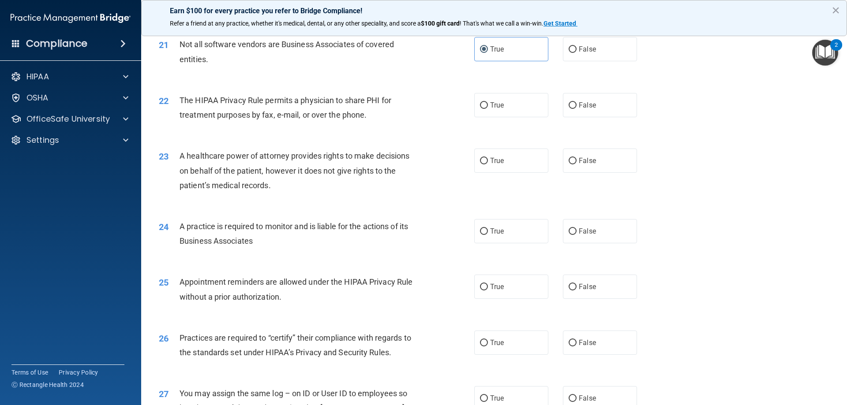
scroll to position [1384, 0]
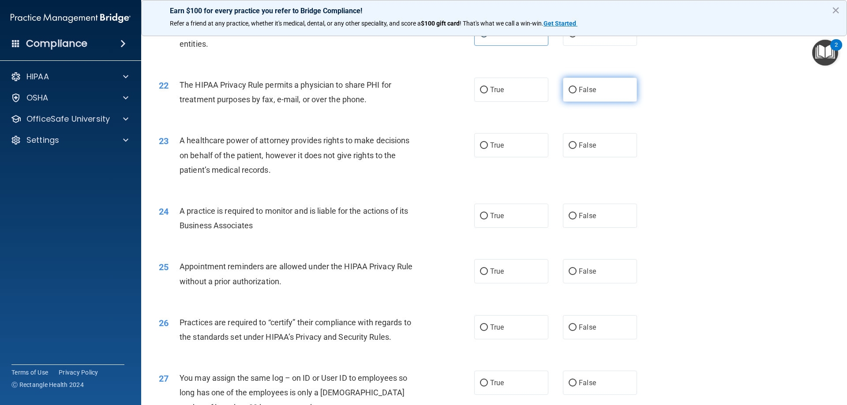
click at [621, 90] on label "False" at bounding box center [600, 90] width 74 height 24
click at [577, 90] on input "False" at bounding box center [573, 90] width 8 height 7
radio input "true"
click at [484, 146] on input "True" at bounding box center [484, 145] width 8 height 7
radio input "true"
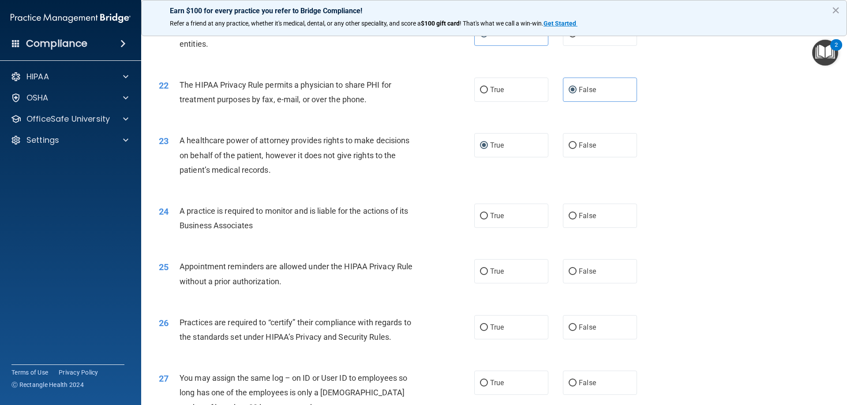
click at [386, 161] on div "A healthcare power of attorney provides rights to make decisions on behalf of t…" at bounding box center [303, 155] width 247 height 44
click at [583, 222] on label "False" at bounding box center [600, 216] width 74 height 24
click at [577, 220] on input "False" at bounding box center [573, 216] width 8 height 7
radio input "true"
click at [302, 243] on div "24 A practice is required to monitor and is liable for the actions of its Busin…" at bounding box center [494, 221] width 684 height 56
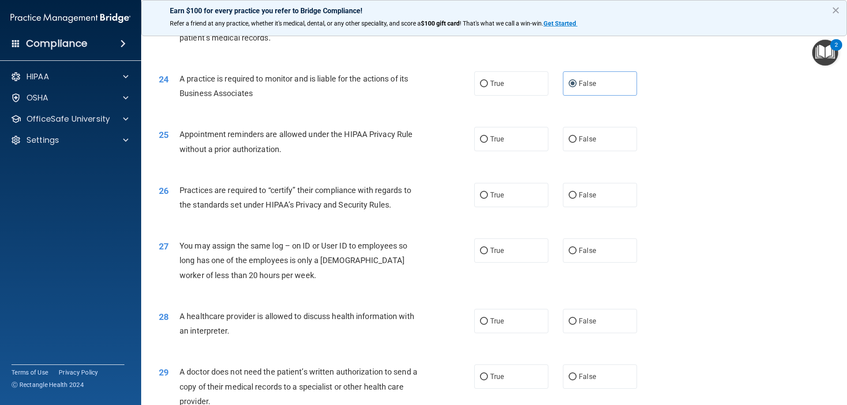
scroll to position [1560, 0]
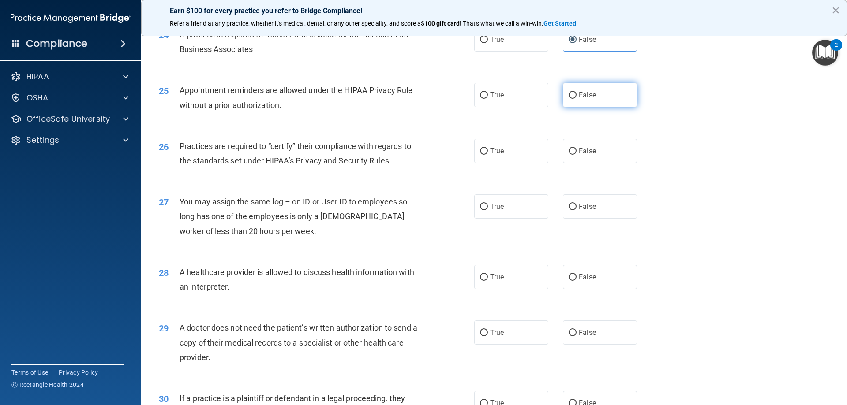
click at [583, 94] on span "False" at bounding box center [587, 95] width 17 height 8
click at [577, 94] on input "False" at bounding box center [573, 95] width 8 height 7
radio input "true"
click at [294, 169] on div "26 Practices are required to “certify” their compliance with regards to the sta…" at bounding box center [317, 156] width 342 height 34
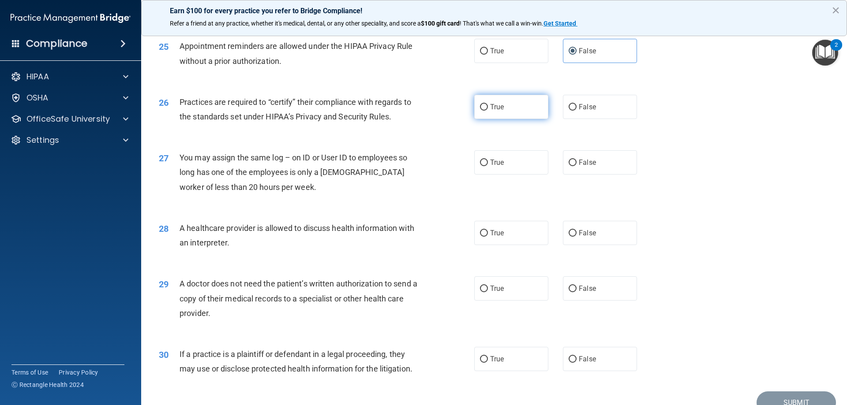
click at [501, 104] on span "True" at bounding box center [497, 107] width 14 height 8
click at [488, 104] on input "True" at bounding box center [484, 107] width 8 height 7
radio input "true"
click at [292, 158] on span "You may assign the same log – on ID or User ID to employees so long has one of …" at bounding box center [294, 172] width 228 height 38
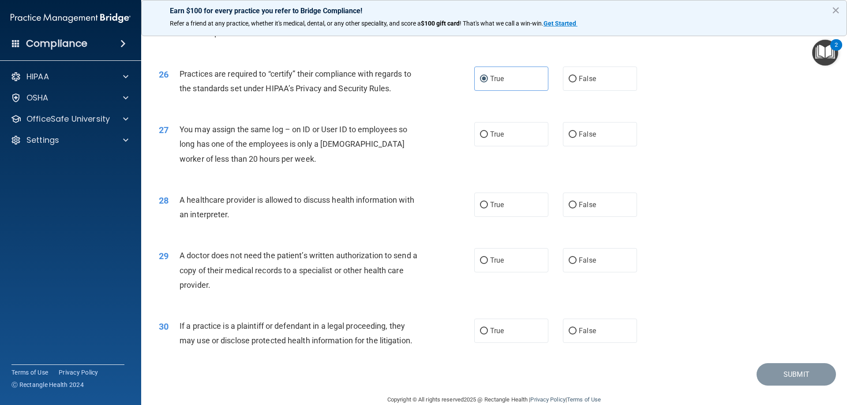
scroll to position [1648, 0]
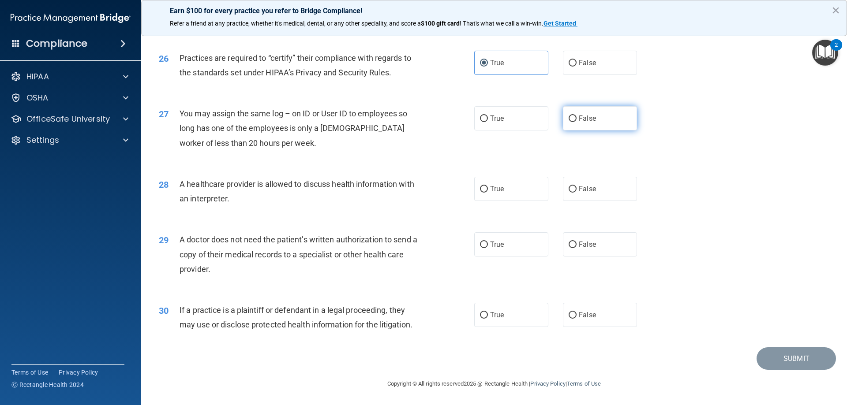
click at [585, 126] on label "False" at bounding box center [600, 118] width 74 height 24
click at [577, 122] on input "False" at bounding box center [573, 119] width 8 height 7
radio input "true"
click at [236, 154] on div "27 You may assign the same log – on ID or User ID to employees so long has one …" at bounding box center [317, 130] width 342 height 49
click at [523, 196] on label "True" at bounding box center [511, 189] width 74 height 24
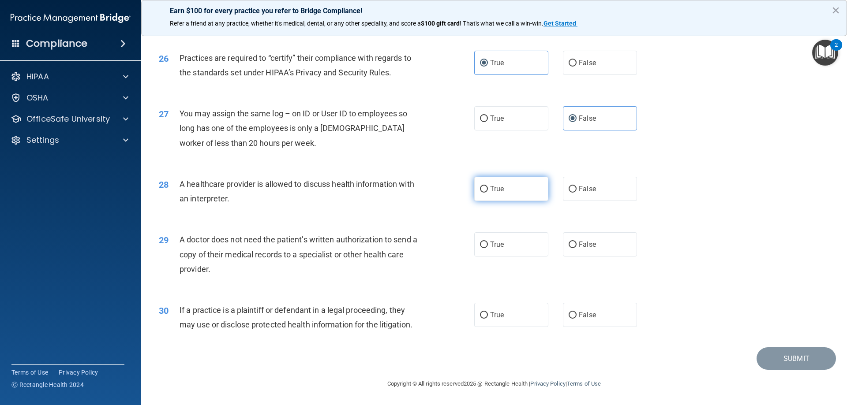
click at [488, 193] on input "True" at bounding box center [484, 189] width 8 height 7
radio input "true"
click at [368, 284] on div "29 A doctor does not need the patient’s written authorization to send a copy of…" at bounding box center [494, 256] width 684 height 71
click at [571, 245] on input "False" at bounding box center [573, 245] width 8 height 7
radio input "true"
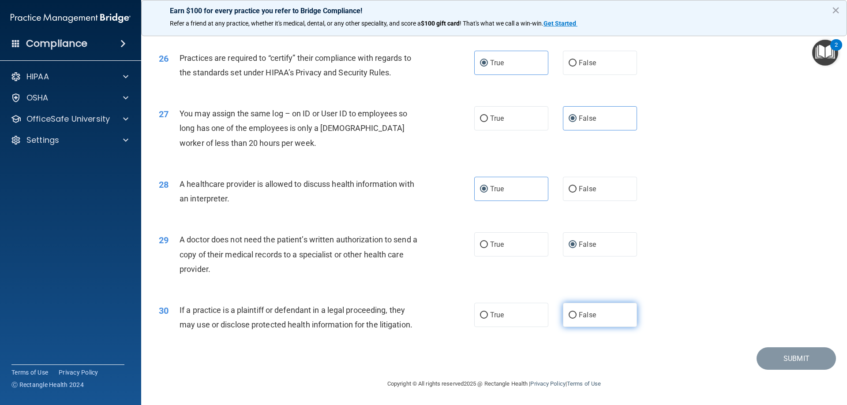
click at [615, 309] on label "False" at bounding box center [600, 315] width 74 height 24
click at [577, 312] on input "False" at bounding box center [573, 315] width 8 height 7
radio input "true"
click at [728, 255] on div "29 A doctor does not need the patient’s written authorization to send a copy of…" at bounding box center [494, 256] width 684 height 71
click at [793, 364] on button "Submit" at bounding box center [796, 359] width 79 height 22
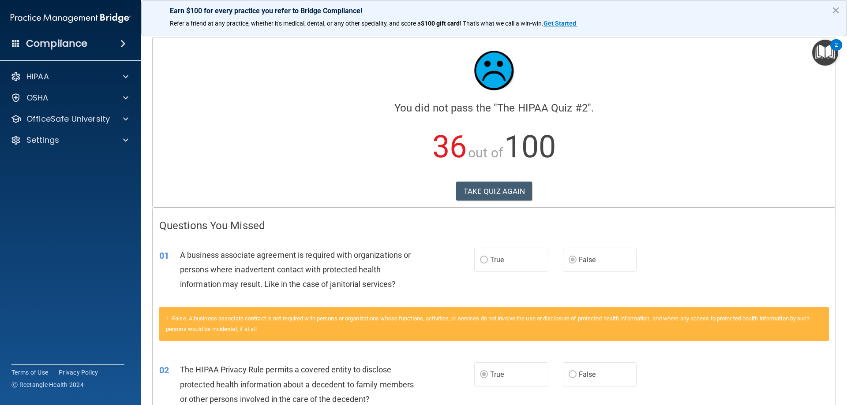
click at [705, 241] on div "01 A business associate agreement is required with organizations or persons whe…" at bounding box center [494, 272] width 683 height 71
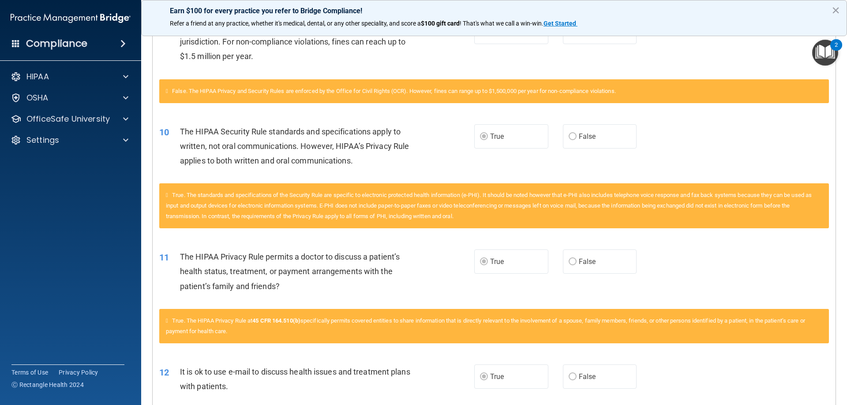
scroll to position [706, 0]
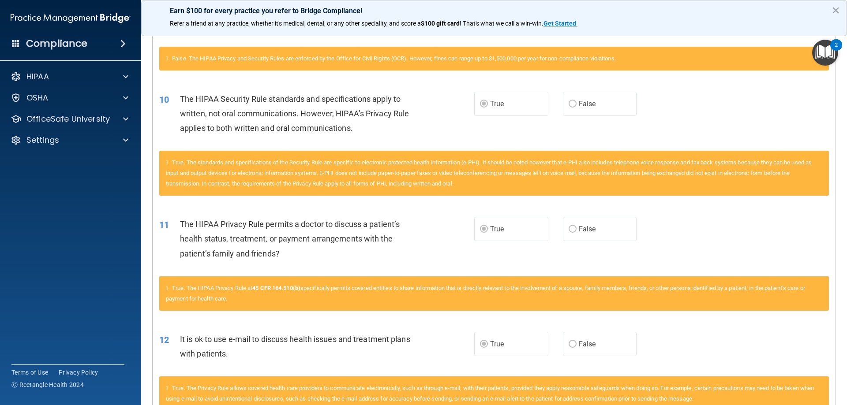
click at [425, 132] on div "10 The HIPAA Security Rule standards and specifications apply to written, not o…" at bounding box center [316, 116] width 341 height 49
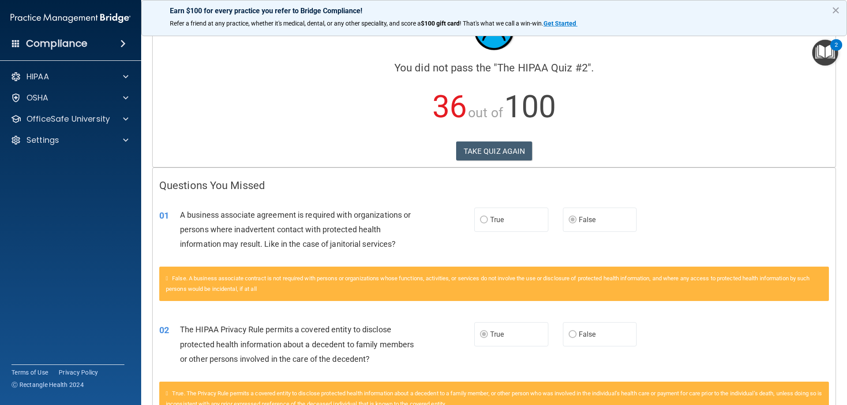
scroll to position [0, 0]
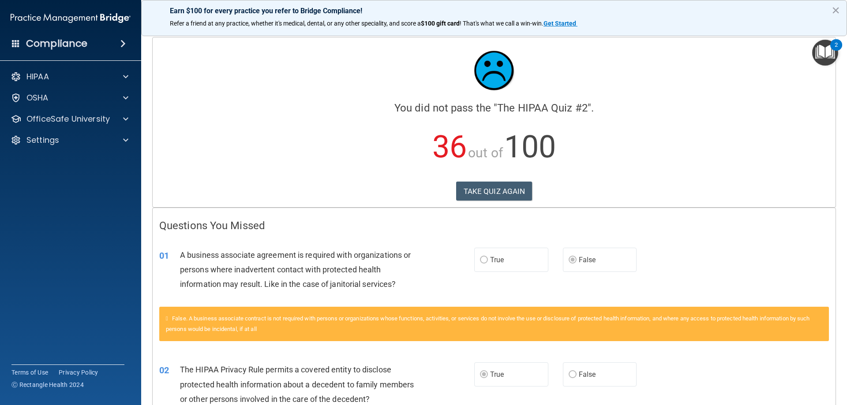
click at [506, 264] on label "True" at bounding box center [511, 260] width 74 height 24
click at [499, 196] on button "TAKE QUIZ AGAIN" at bounding box center [494, 191] width 76 height 19
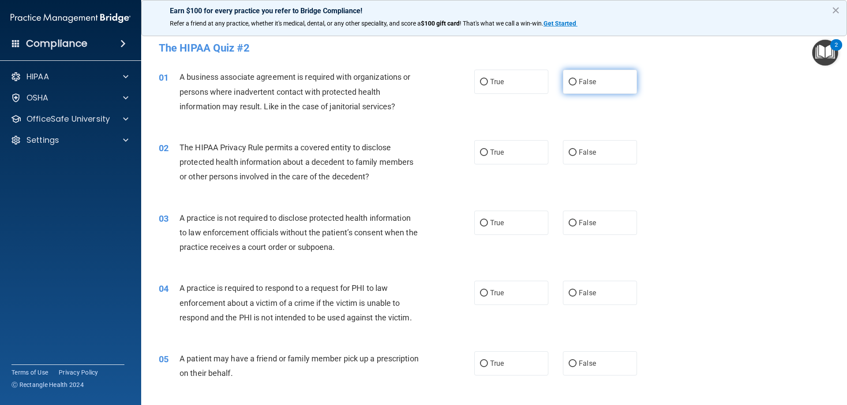
click at [581, 89] on label "False" at bounding box center [600, 82] width 74 height 24
click at [577, 86] on input "False" at bounding box center [573, 82] width 8 height 7
radio input "true"
click at [514, 153] on label "True" at bounding box center [511, 152] width 74 height 24
click at [488, 153] on input "True" at bounding box center [484, 153] width 8 height 7
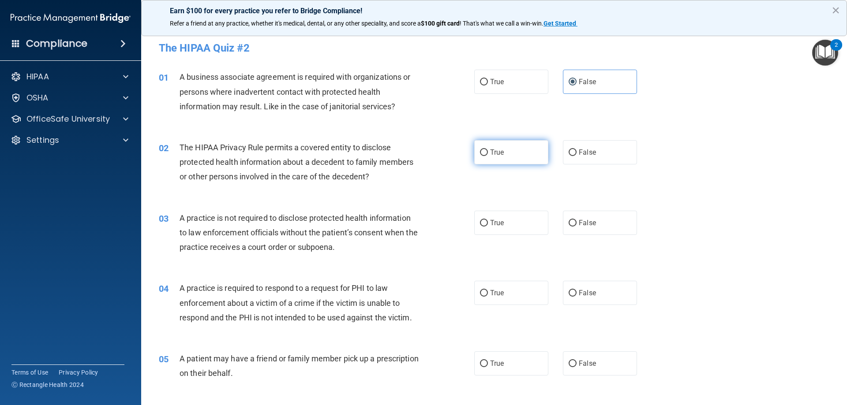
radio input "true"
click at [681, 162] on div "02 The HIPAA Privacy Rule permits a covered entity to disclose protected health…" at bounding box center [494, 164] width 684 height 71
click at [499, 300] on label "True" at bounding box center [511, 293] width 74 height 24
click at [488, 297] on input "True" at bounding box center [484, 293] width 8 height 7
radio input "true"
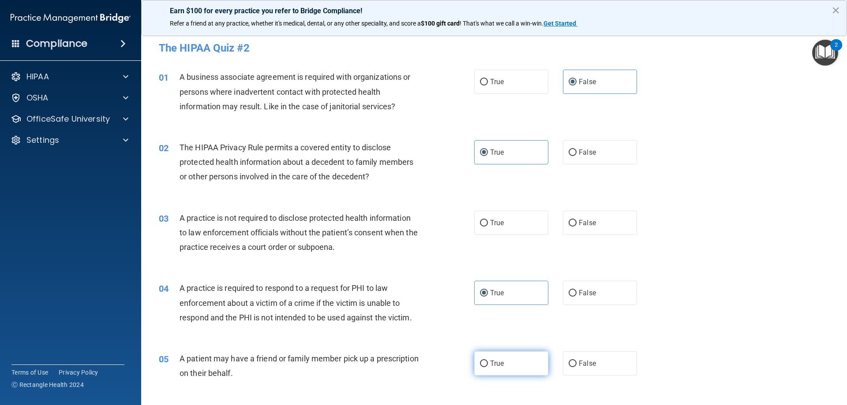
click at [501, 370] on label "True" at bounding box center [511, 364] width 74 height 24
click at [488, 367] on input "True" at bounding box center [484, 364] width 8 height 7
radio input "true"
click at [583, 225] on span "False" at bounding box center [587, 223] width 17 height 8
click at [577, 225] on input "False" at bounding box center [573, 223] width 8 height 7
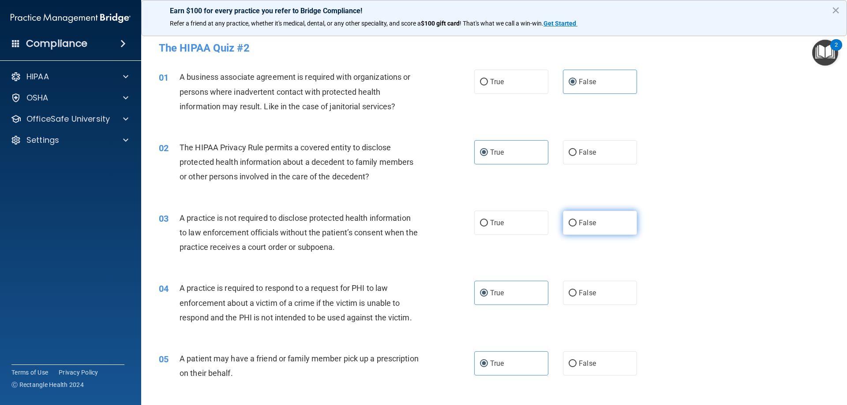
radio input "true"
click at [743, 237] on div "03 A practice is not required to disclose protected health information to law e…" at bounding box center [494, 235] width 684 height 71
click at [719, 242] on div "03 A practice is not required to disclose protected health information to law e…" at bounding box center [494, 235] width 684 height 71
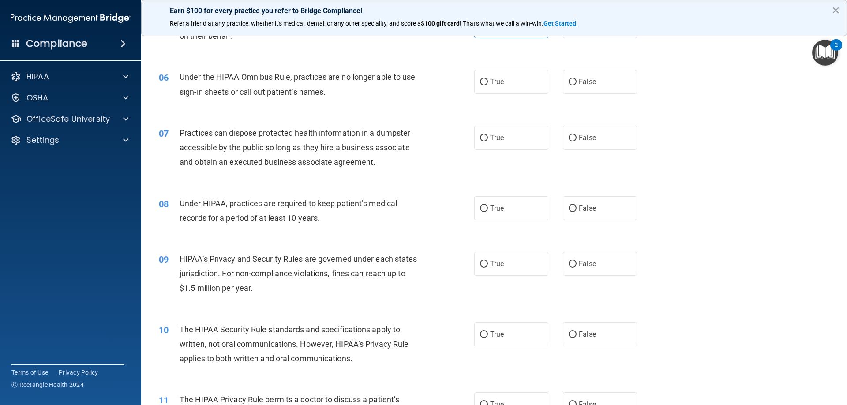
scroll to position [353, 0]
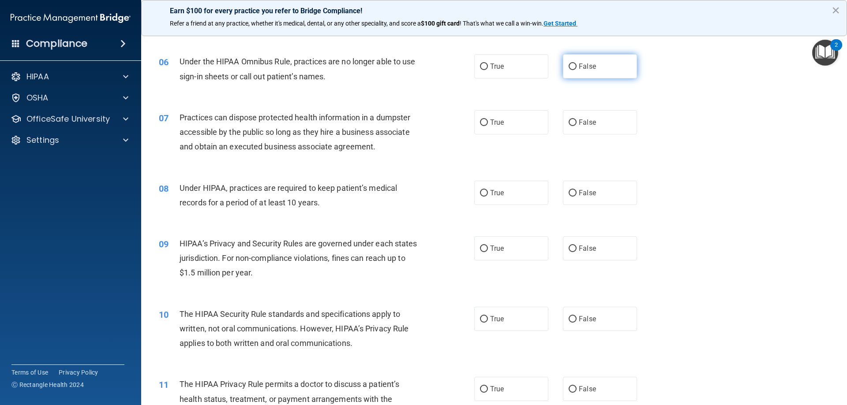
click at [578, 76] on label "False" at bounding box center [600, 66] width 74 height 24
click at [577, 70] on input "False" at bounding box center [573, 67] width 8 height 7
radio input "true"
click at [701, 118] on div "07 Practices can dispose protected health information in a dumpster accessible …" at bounding box center [494, 134] width 684 height 71
click at [609, 127] on label "False" at bounding box center [600, 122] width 74 height 24
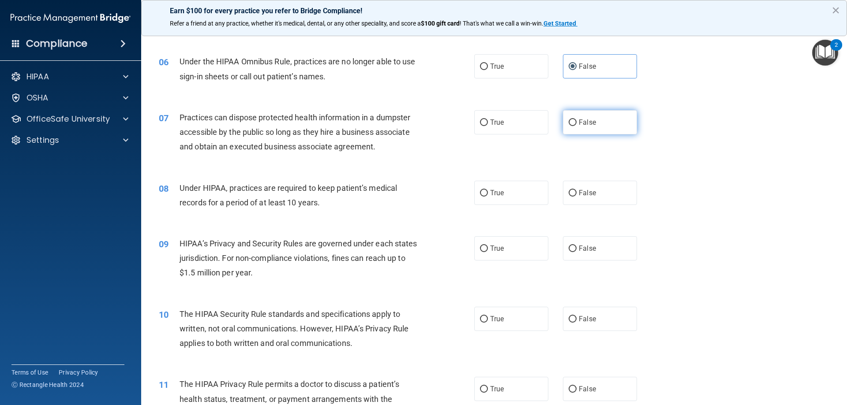
click at [577, 126] on input "False" at bounding box center [573, 123] width 8 height 7
radio input "true"
click at [656, 140] on div "07 Practices can dispose protected health information in a dumpster accessible …" at bounding box center [494, 134] width 684 height 71
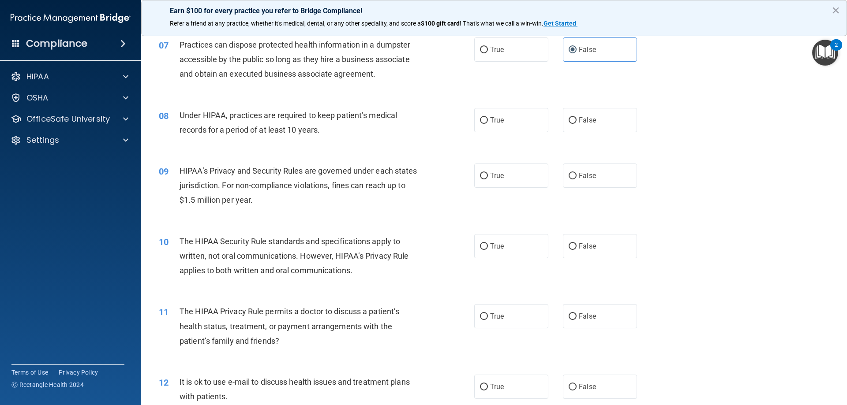
scroll to position [441, 0]
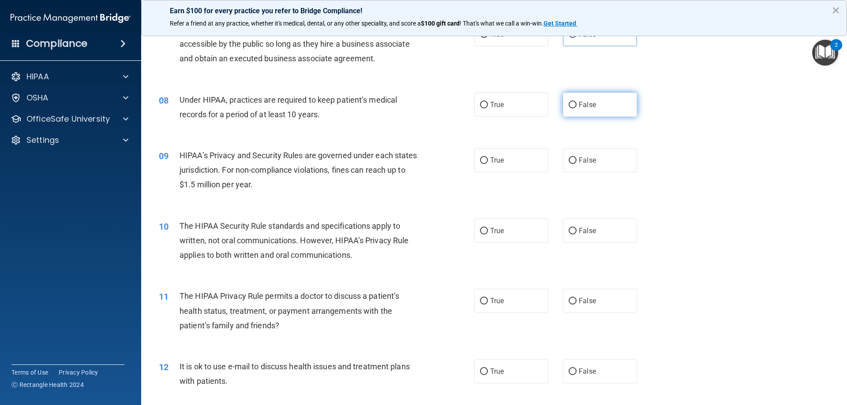
click at [596, 111] on label "False" at bounding box center [600, 105] width 74 height 24
click at [577, 109] on input "False" at bounding box center [573, 105] width 8 height 7
radio input "true"
click at [664, 130] on div "08 Under HIPAA, practices are required to keep patient’s medical records for a …" at bounding box center [494, 110] width 684 height 56
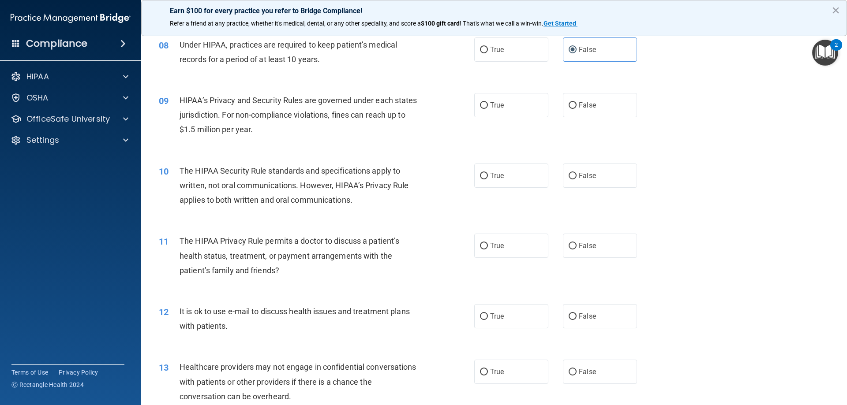
scroll to position [529, 0]
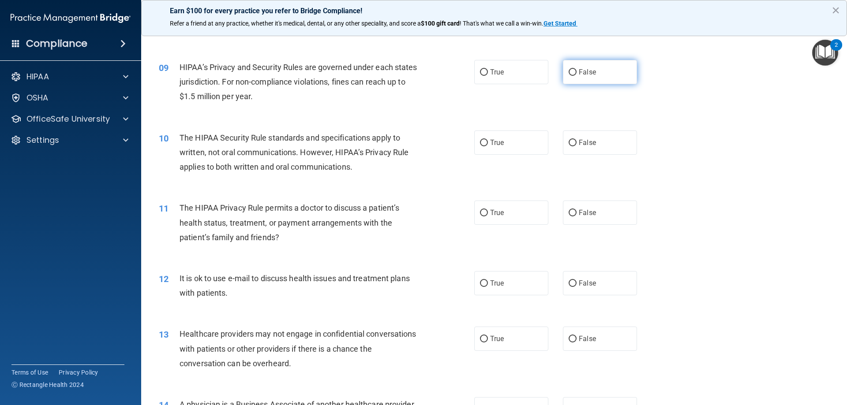
click at [569, 67] on label "False" at bounding box center [600, 72] width 74 height 24
click at [569, 69] on input "False" at bounding box center [573, 72] width 8 height 7
radio input "true"
click at [511, 148] on label "True" at bounding box center [511, 143] width 74 height 24
click at [488, 146] on input "True" at bounding box center [484, 143] width 8 height 7
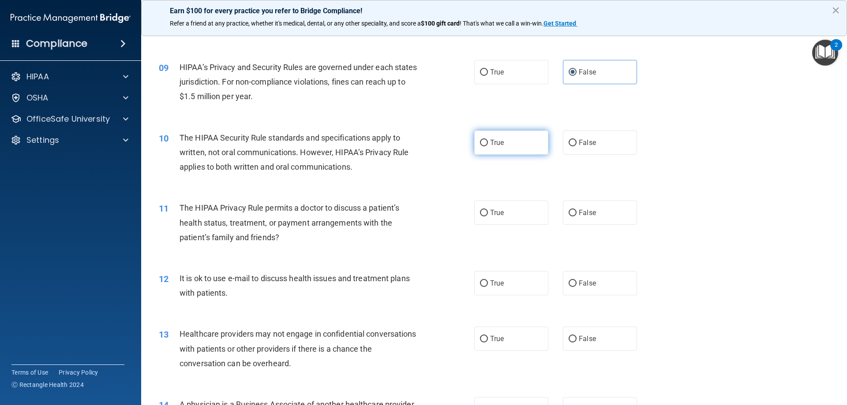
radio input "true"
click at [506, 212] on label "True" at bounding box center [511, 213] width 74 height 24
click at [488, 212] on input "True" at bounding box center [484, 213] width 8 height 7
radio input "true"
click at [514, 284] on label "True" at bounding box center [511, 283] width 74 height 24
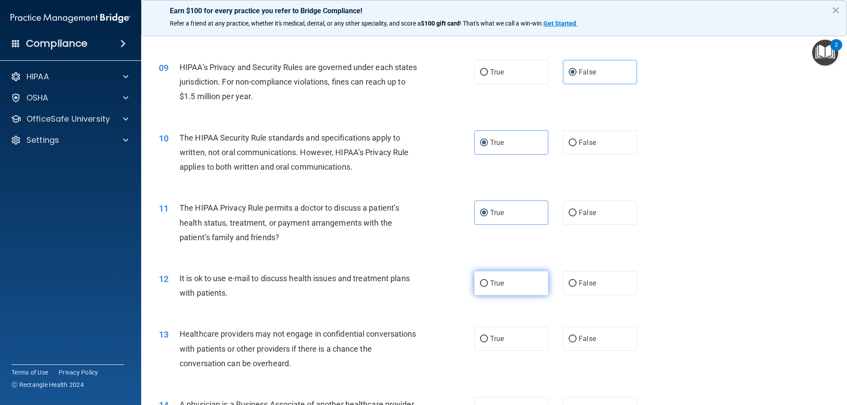
click at [488, 284] on input "True" at bounding box center [484, 284] width 8 height 7
radio input "true"
click at [686, 253] on div "11 The HIPAA Privacy Rule permits a doctor to discuss a patient’s health status…" at bounding box center [494, 225] width 684 height 71
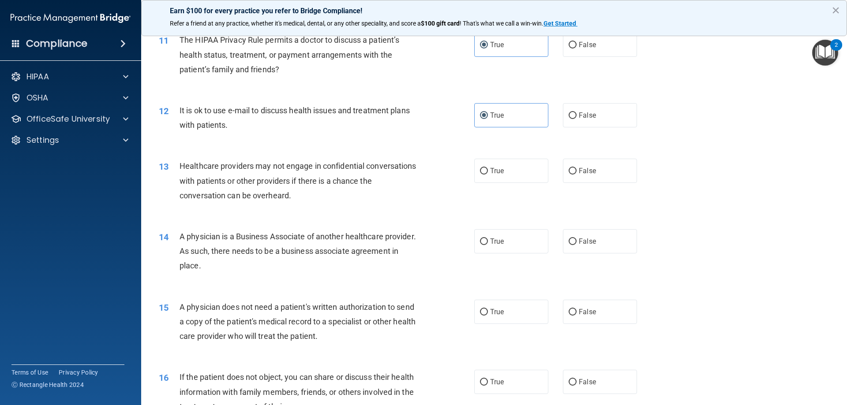
scroll to position [750, 0]
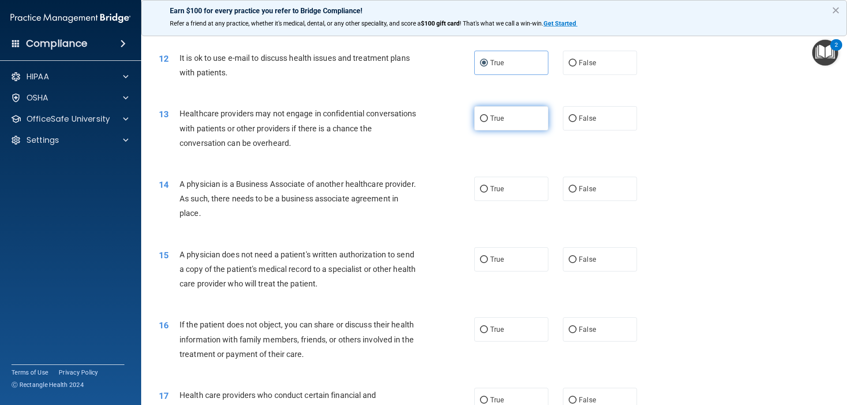
click at [509, 119] on label "True" at bounding box center [511, 118] width 74 height 24
click at [488, 119] on input "True" at bounding box center [484, 119] width 8 height 7
radio input "true"
click at [712, 159] on div "13 Healthcare providers may not engage in confidential conversations with patie…" at bounding box center [494, 130] width 684 height 71
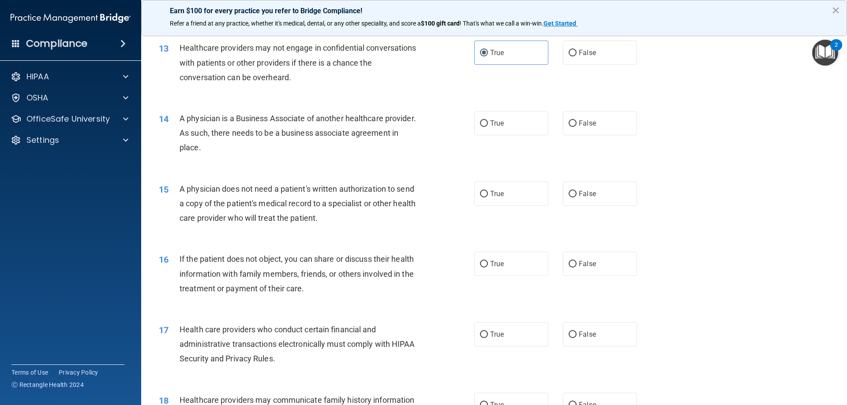
scroll to position [838, 0]
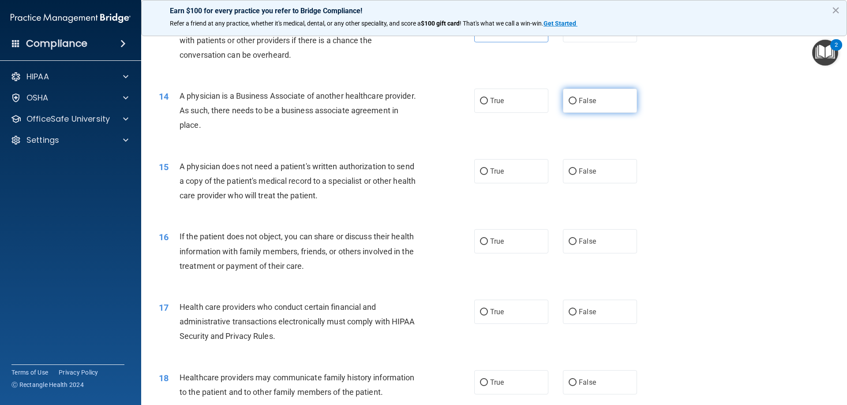
click at [570, 104] on input "False" at bounding box center [573, 101] width 8 height 7
radio input "true"
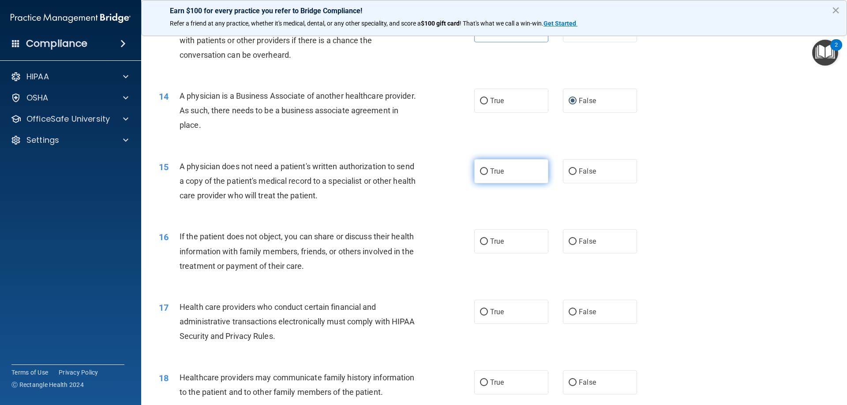
click at [495, 168] on span "True" at bounding box center [497, 171] width 14 height 8
click at [488, 169] on input "True" at bounding box center [484, 172] width 8 height 7
radio input "true"
click at [492, 246] on label "True" at bounding box center [511, 241] width 74 height 24
click at [488, 245] on input "True" at bounding box center [484, 242] width 8 height 7
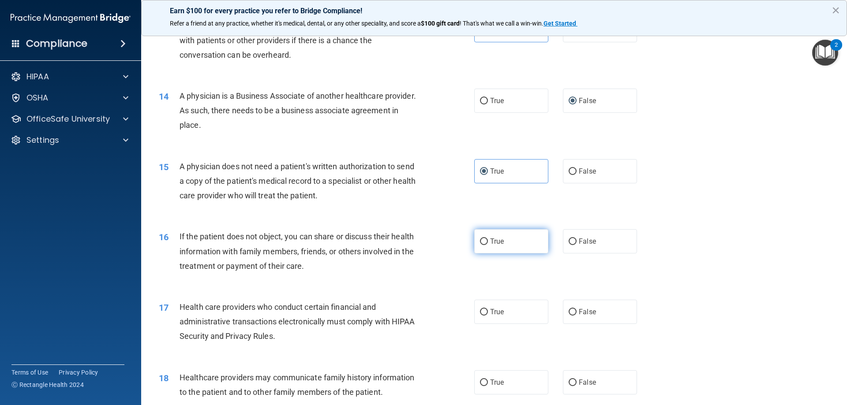
radio input "true"
click at [777, 205] on div "15 A physician does not need a patient's written authorization to send a copy o…" at bounding box center [494, 183] width 684 height 71
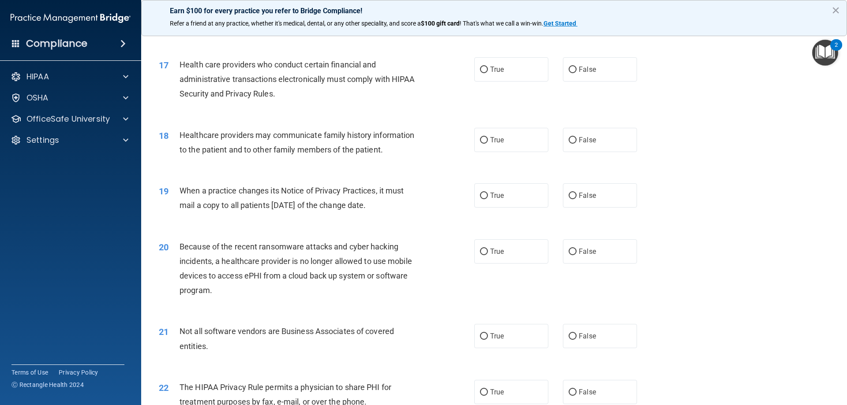
scroll to position [1103, 0]
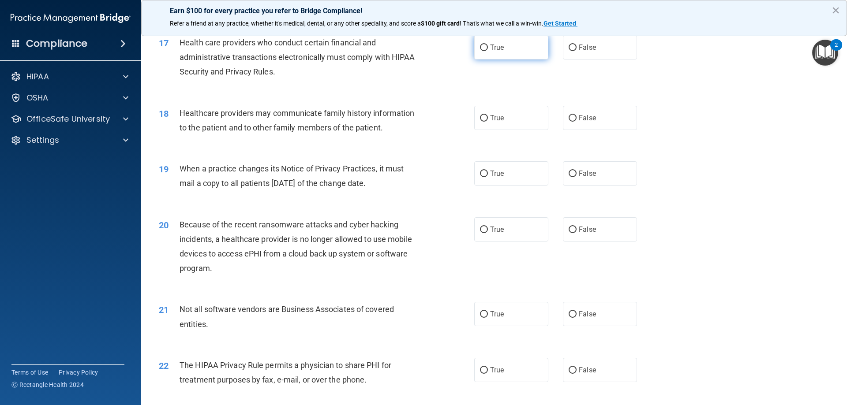
click at [505, 51] on label "True" at bounding box center [511, 47] width 74 height 24
click at [488, 51] on input "True" at bounding box center [484, 48] width 8 height 7
radio input "true"
click at [695, 82] on div "17 Health care providers who conduct certain financial and administrative trans…" at bounding box center [494, 59] width 684 height 71
click at [605, 120] on label "False" at bounding box center [600, 118] width 74 height 24
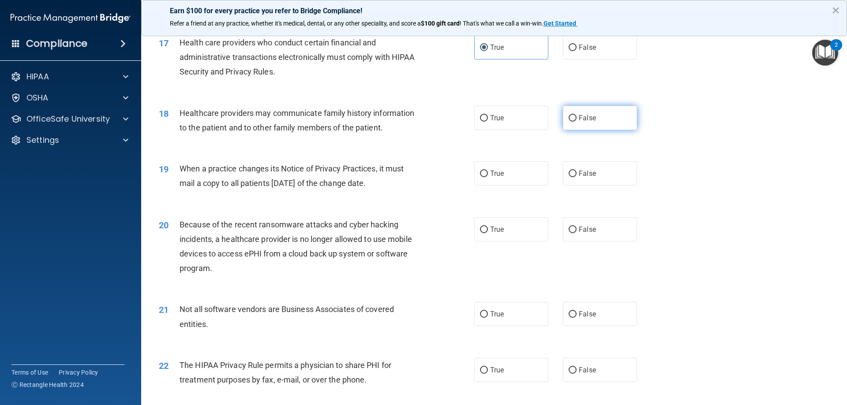
click at [577, 120] on input "False" at bounding box center [573, 118] width 8 height 7
radio input "true"
click at [690, 130] on div "18 Healthcare providers may communicate family history information to the patie…" at bounding box center [494, 123] width 684 height 56
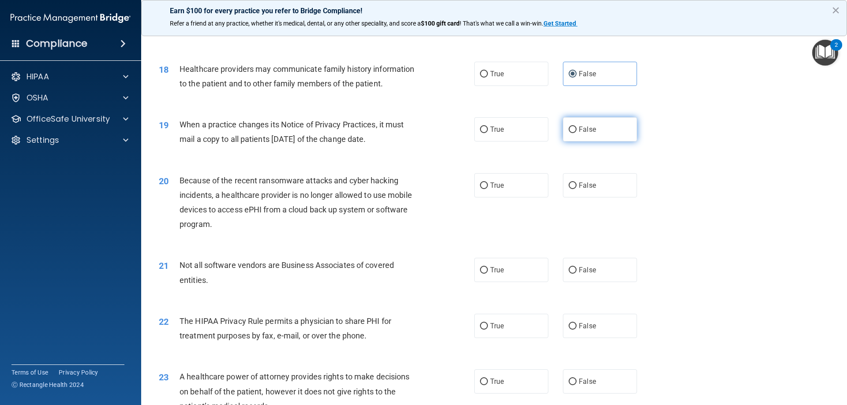
click at [599, 134] on label "False" at bounding box center [600, 129] width 74 height 24
click at [577, 133] on input "False" at bounding box center [573, 130] width 8 height 7
radio input "true"
click at [594, 192] on label "False" at bounding box center [600, 185] width 74 height 24
click at [577, 189] on input "False" at bounding box center [573, 186] width 8 height 7
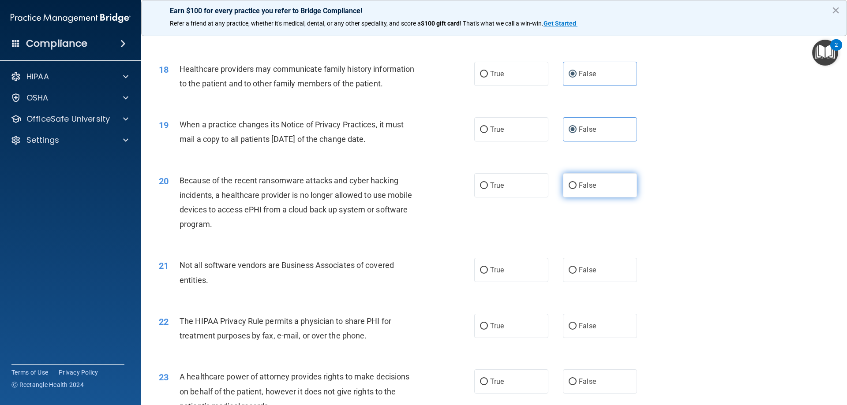
radio input "true"
click at [700, 217] on div "20 Because of the recent ransomware attacks and cyber hacking incidents, a heal…" at bounding box center [494, 204] width 684 height 85
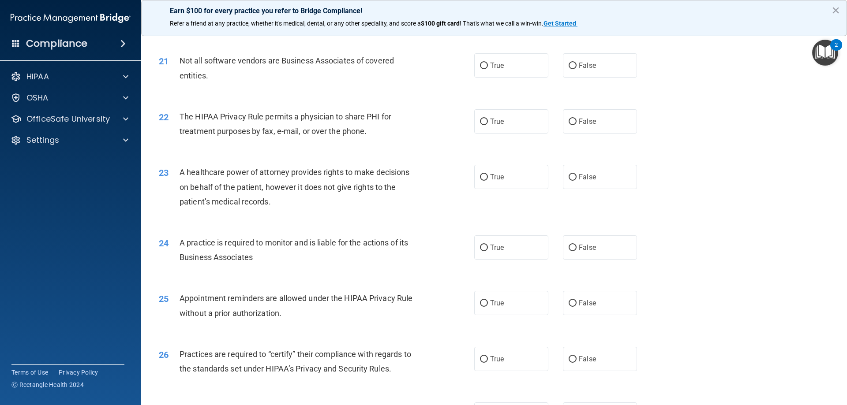
scroll to position [1368, 0]
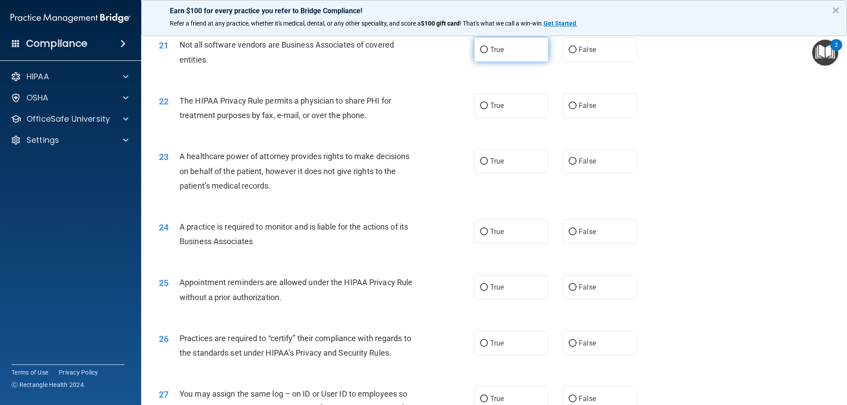
click at [505, 49] on label "True" at bounding box center [511, 49] width 74 height 24
click at [488, 49] on input "True" at bounding box center [484, 50] width 8 height 7
radio input "true"
click at [670, 81] on div "21 Not all software vendors are Business Associates of covered entities. True F…" at bounding box center [494, 54] width 684 height 56
click at [490, 107] on span "True" at bounding box center [497, 105] width 14 height 8
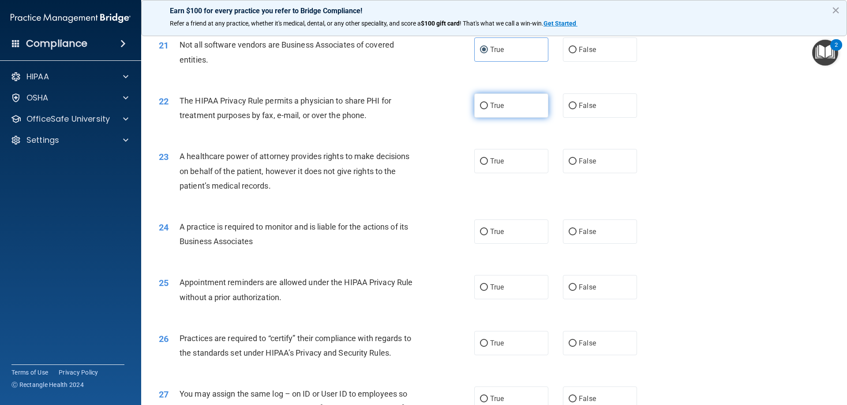
click at [488, 107] on input "True" at bounding box center [484, 106] width 8 height 7
radio input "true"
click at [572, 167] on label "False" at bounding box center [600, 161] width 74 height 24
click at [572, 165] on input "False" at bounding box center [573, 161] width 8 height 7
radio input "true"
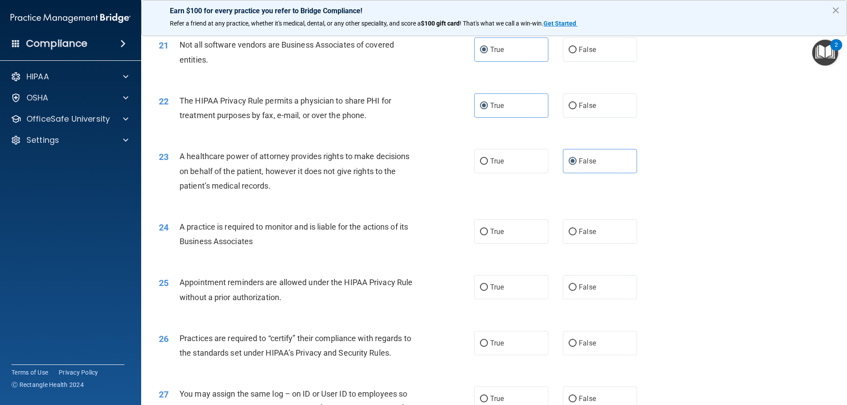
click at [747, 172] on div "23 A healthcare power of attorney provides rights to make decisions on behalf o…" at bounding box center [494, 173] width 684 height 71
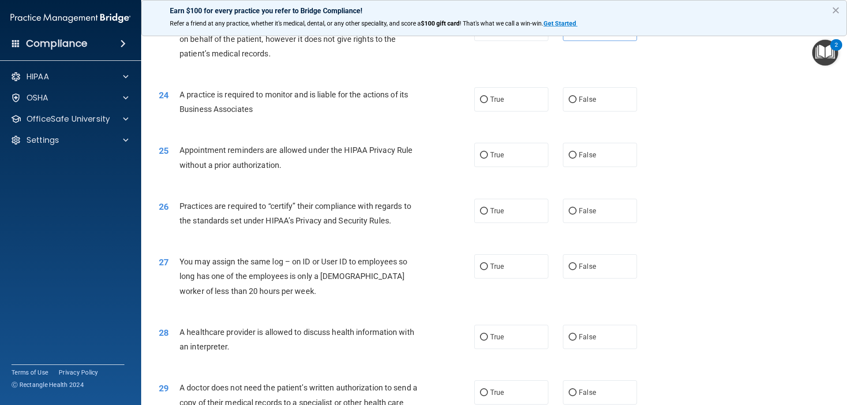
scroll to position [1544, 0]
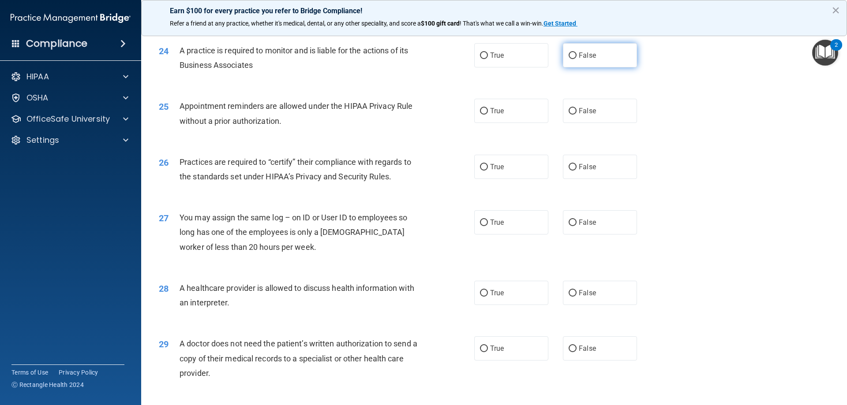
click at [597, 60] on label "False" at bounding box center [600, 55] width 74 height 24
click at [577, 59] on input "False" at bounding box center [573, 55] width 8 height 7
radio input "true"
click at [694, 90] on div "25 Appointment reminders are allowed under the HIPAA Privacy Rule without a pri…" at bounding box center [494, 116] width 684 height 56
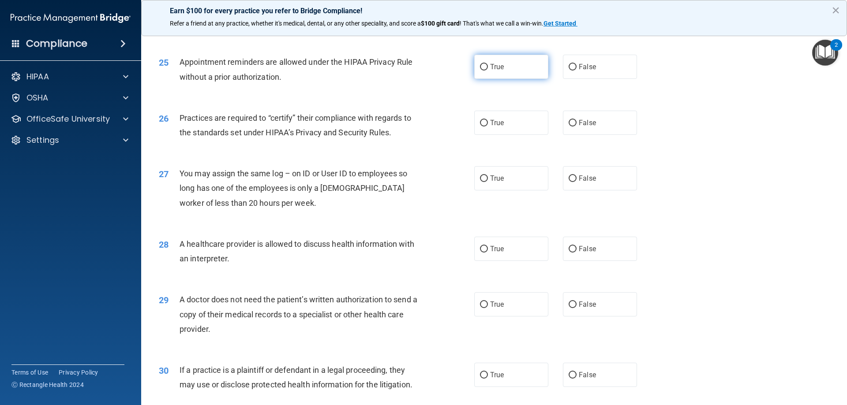
click at [504, 67] on label "True" at bounding box center [511, 67] width 74 height 24
click at [488, 67] on input "True" at bounding box center [484, 67] width 8 height 7
radio input "true"
click at [611, 126] on label "False" at bounding box center [600, 123] width 74 height 24
click at [577, 126] on input "False" at bounding box center [573, 123] width 8 height 7
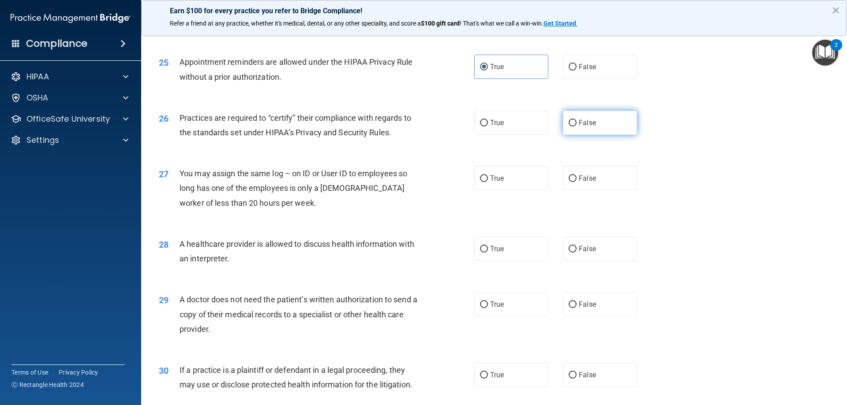
radio input "true"
click at [667, 131] on div "26 Practices are required to “certify” their compliance with regards to the sta…" at bounding box center [494, 128] width 684 height 56
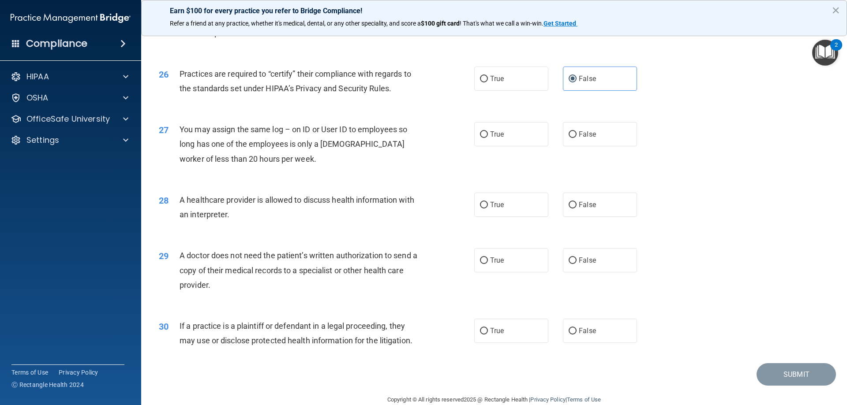
scroll to position [1648, 0]
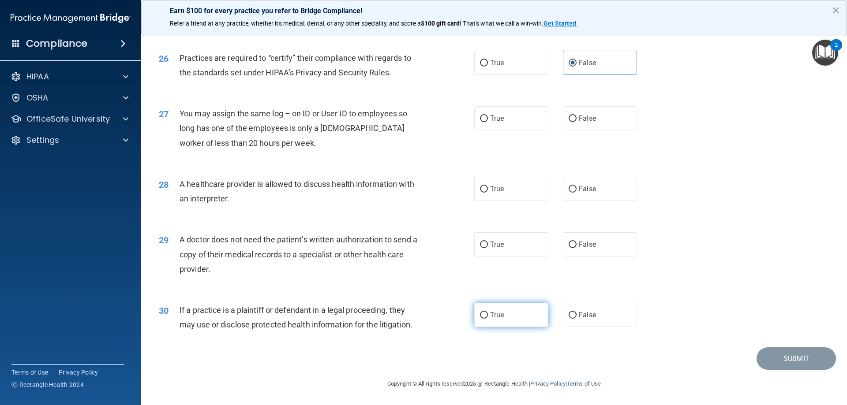
click at [499, 312] on span "True" at bounding box center [497, 315] width 14 height 8
click at [488, 312] on input "True" at bounding box center [484, 315] width 8 height 7
radio input "true"
click at [498, 239] on label "True" at bounding box center [511, 244] width 74 height 24
click at [488, 242] on input "True" at bounding box center [484, 245] width 8 height 7
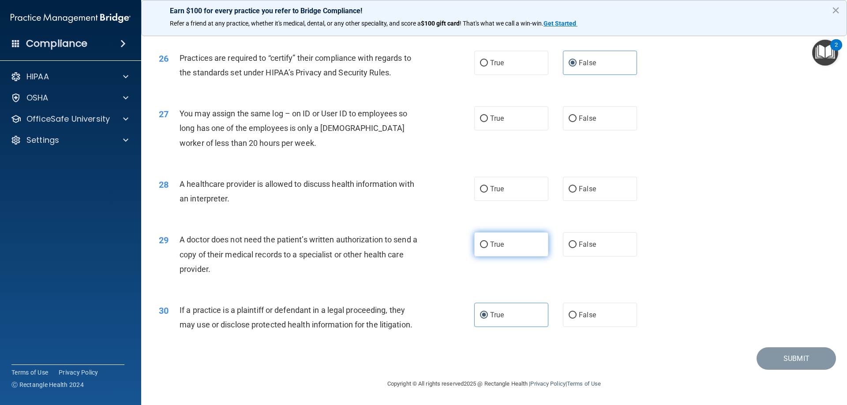
radio input "true"
click at [728, 106] on div "27 You may assign the same log – on ID or User ID to employees so long has one …" at bounding box center [494, 130] width 684 height 71
click at [569, 116] on input "False" at bounding box center [573, 119] width 8 height 7
radio input "true"
click at [683, 152] on div "27 You may assign the same log – on ID or User ID to employees so long has one …" at bounding box center [494, 130] width 684 height 71
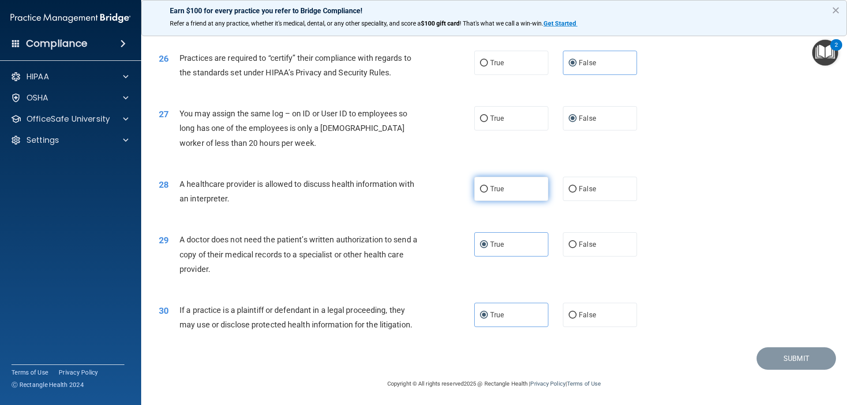
click at [513, 196] on label "True" at bounding box center [511, 189] width 74 height 24
click at [488, 193] on input "True" at bounding box center [484, 189] width 8 height 7
radio input "true"
click at [727, 179] on div "28 A healthcare provider is allowed to discuss health information with an inter…" at bounding box center [494, 194] width 684 height 56
click at [776, 364] on button "Submit" at bounding box center [796, 359] width 79 height 22
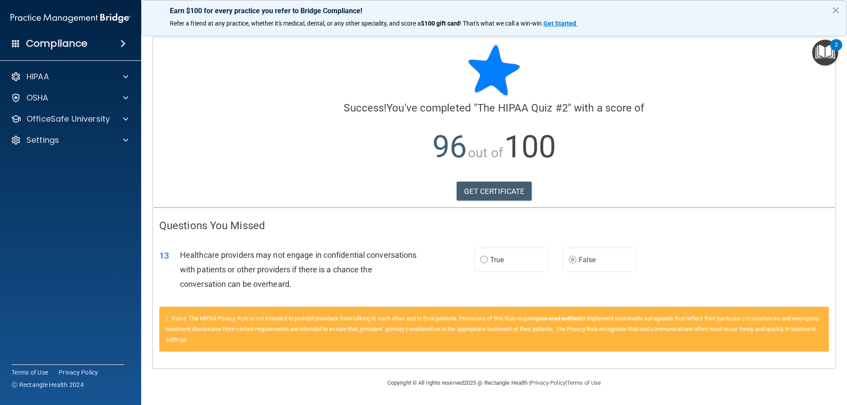
click at [664, 225] on h4 "Questions You Missed" at bounding box center [494, 225] width 670 height 11
click at [822, 52] on img "Open Resource Center, 2 new notifications" at bounding box center [825, 53] width 26 height 26
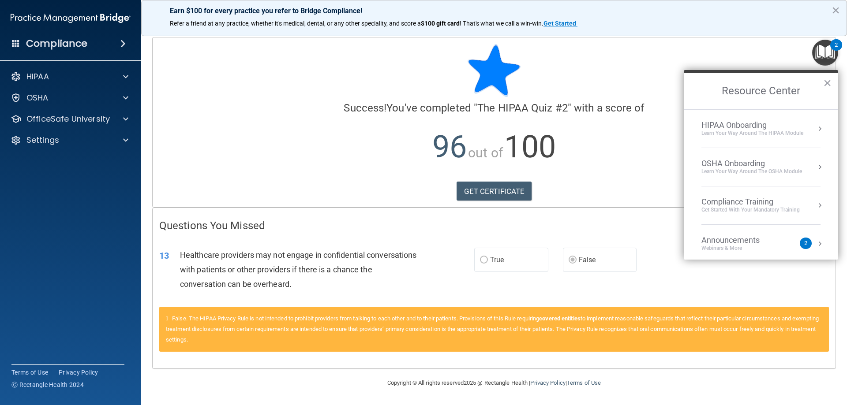
click at [598, 156] on p "96 out of 100" at bounding box center [494, 147] width 670 height 57
click at [823, 81] on button "×" at bounding box center [827, 83] width 8 height 14
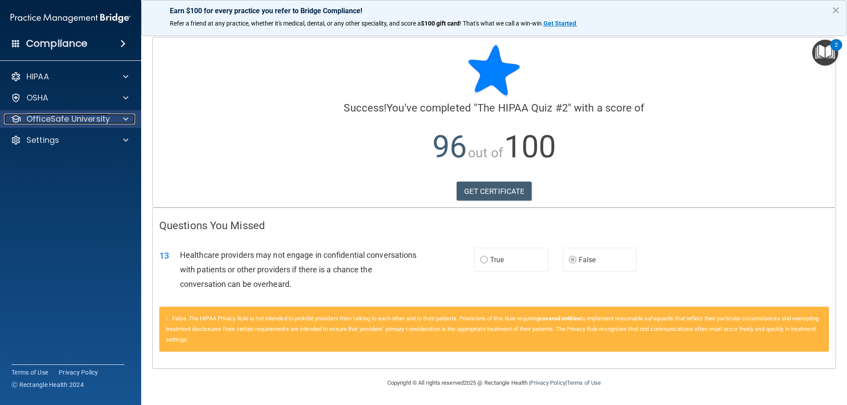
click at [77, 121] on p "OfficeSafe University" at bounding box center [67, 119] width 83 height 11
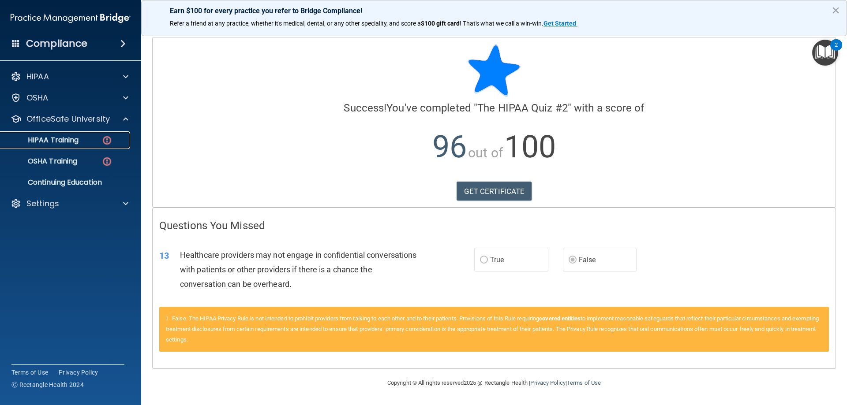
click at [91, 136] on div "HIPAA Training" at bounding box center [66, 140] width 120 height 9
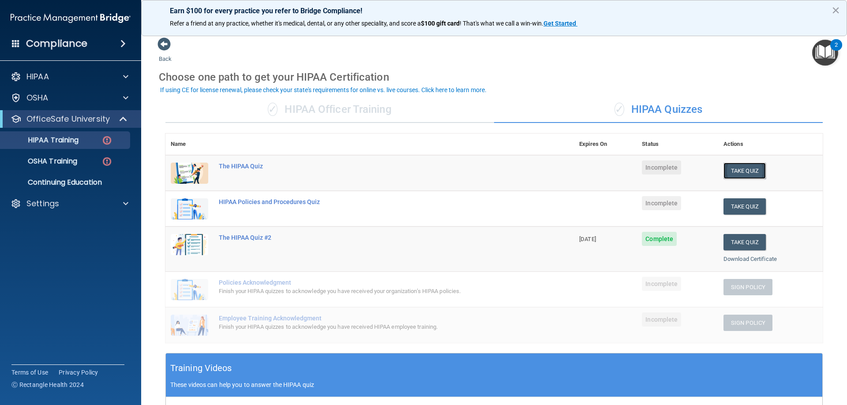
click at [734, 169] on button "Take Quiz" at bounding box center [745, 171] width 42 height 16
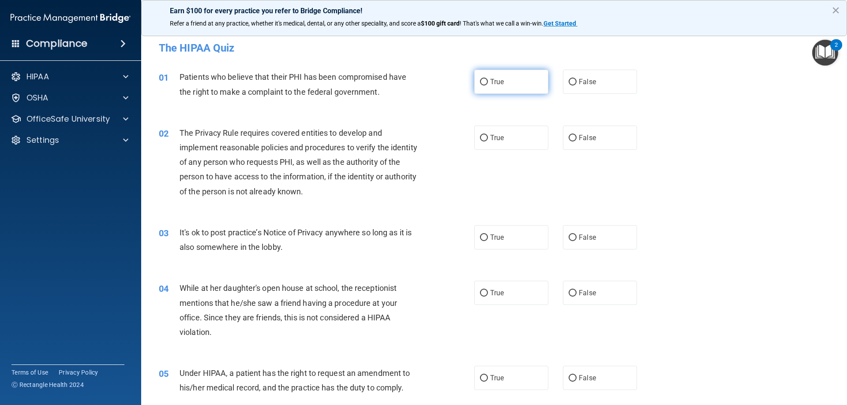
click at [495, 78] on span "True" at bounding box center [497, 82] width 14 height 8
click at [488, 79] on input "True" at bounding box center [484, 82] width 8 height 7
radio input "true"
click at [750, 117] on div "02 The Privacy Rule requires covered entities to develop and implement reasonab…" at bounding box center [494, 165] width 684 height 100
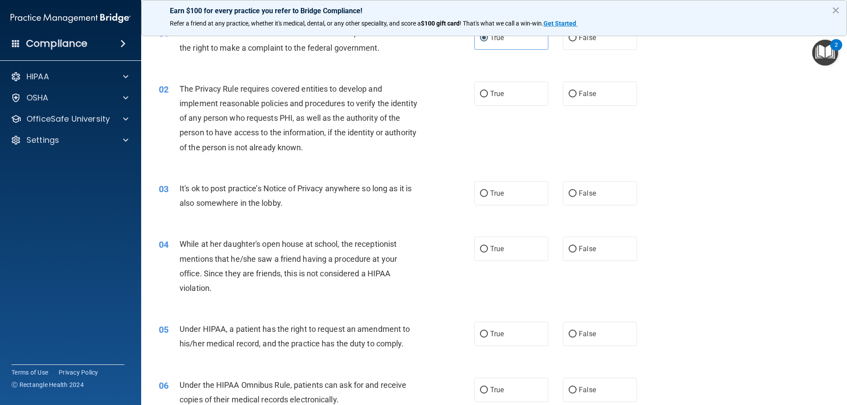
click at [678, 121] on div "02 The Privacy Rule requires covered entities to develop and implement reasonab…" at bounding box center [494, 121] width 684 height 100
click at [497, 99] on label "True" at bounding box center [511, 94] width 74 height 24
click at [488, 97] on input "True" at bounding box center [484, 94] width 8 height 7
radio input "true"
click at [578, 188] on label "False" at bounding box center [600, 193] width 74 height 24
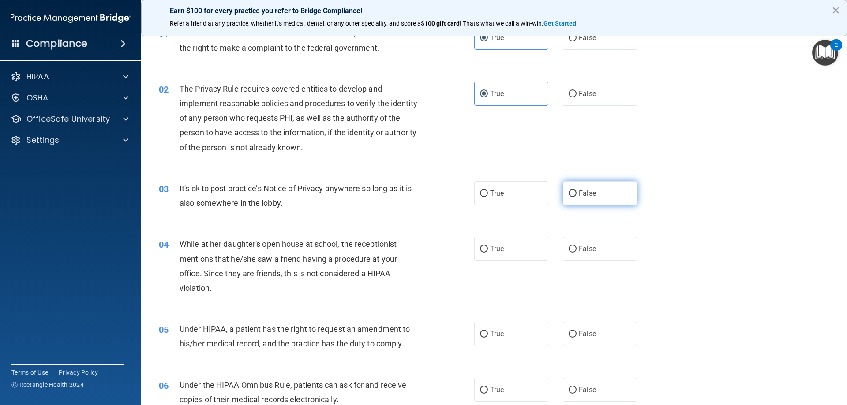
click at [577, 191] on input "False" at bounding box center [573, 194] width 8 height 7
radio input "true"
click at [709, 190] on div "03 It's ok to post practice’s Notice of Privacy anywhere so long as it is also …" at bounding box center [494, 198] width 684 height 56
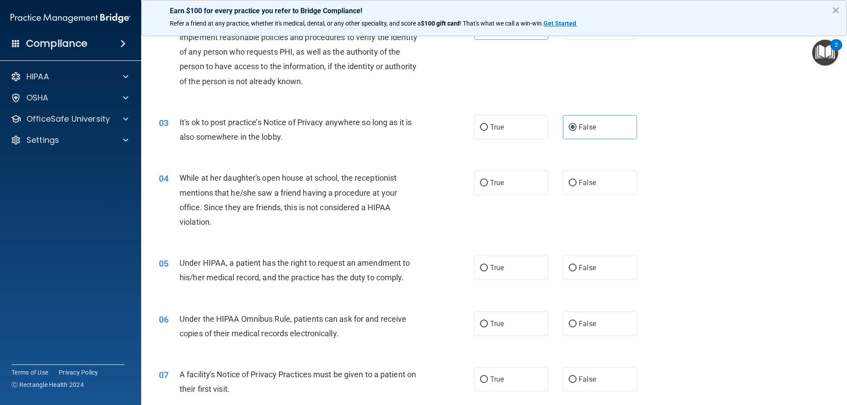
scroll to position [132, 0]
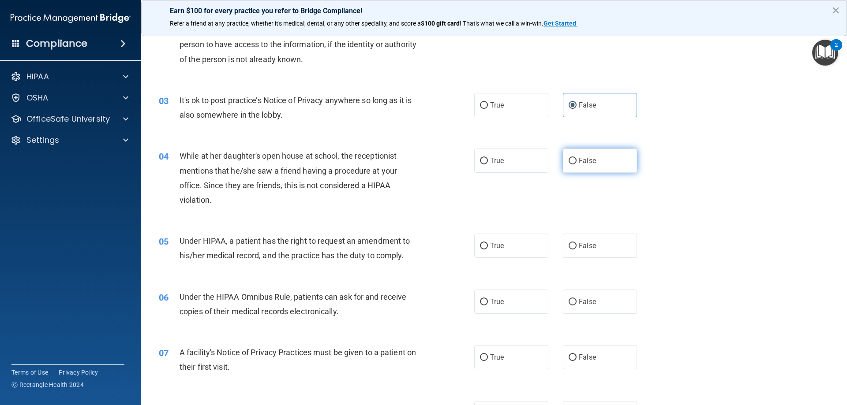
click at [612, 162] on label "False" at bounding box center [600, 161] width 74 height 24
click at [577, 162] on input "False" at bounding box center [573, 161] width 8 height 7
radio input "true"
click at [684, 172] on div "04 While at her daughter's open house at school, the receptionist mentions that…" at bounding box center [494, 180] width 684 height 85
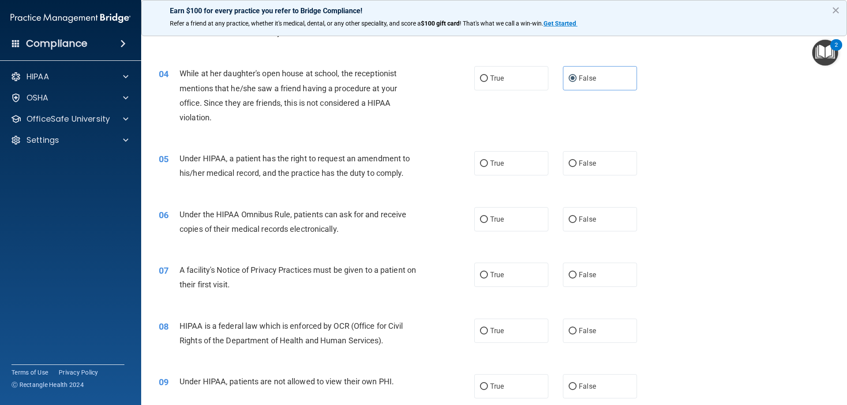
scroll to position [221, 0]
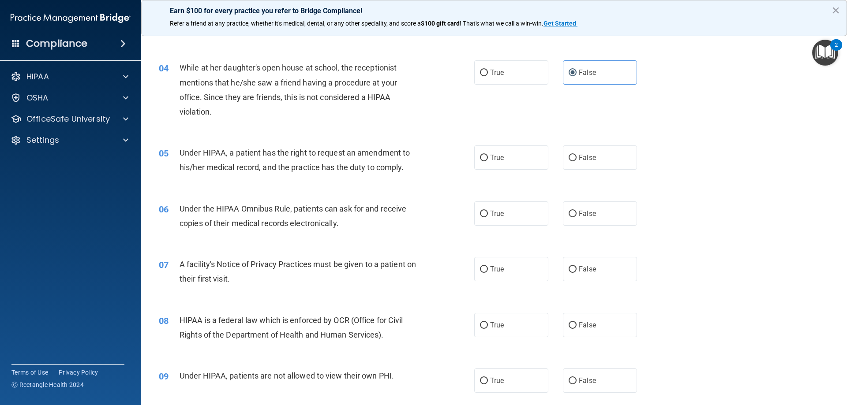
click at [685, 116] on div "04 While at her daughter's open house at school, the receptionist mentions that…" at bounding box center [494, 91] width 684 height 85
click at [743, 162] on div "05 Under HIPAA, a patient has the right to request an amendment to his/her medi…" at bounding box center [494, 163] width 684 height 56
click at [507, 152] on label "True" at bounding box center [511, 158] width 74 height 24
click at [488, 155] on input "True" at bounding box center [484, 158] width 8 height 7
radio input "true"
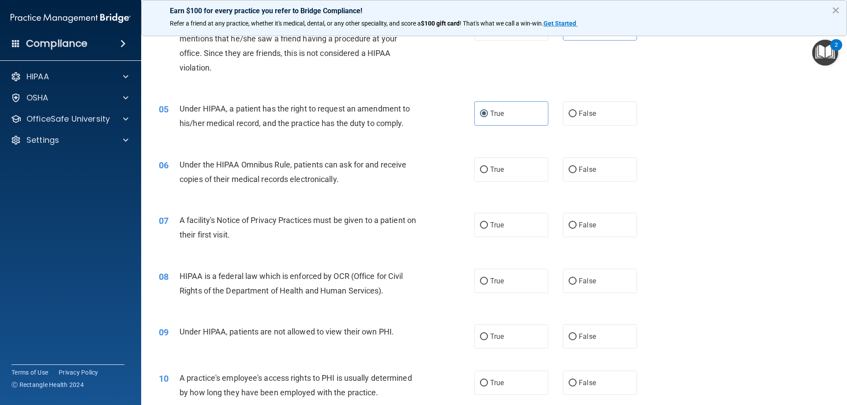
scroll to position [309, 0]
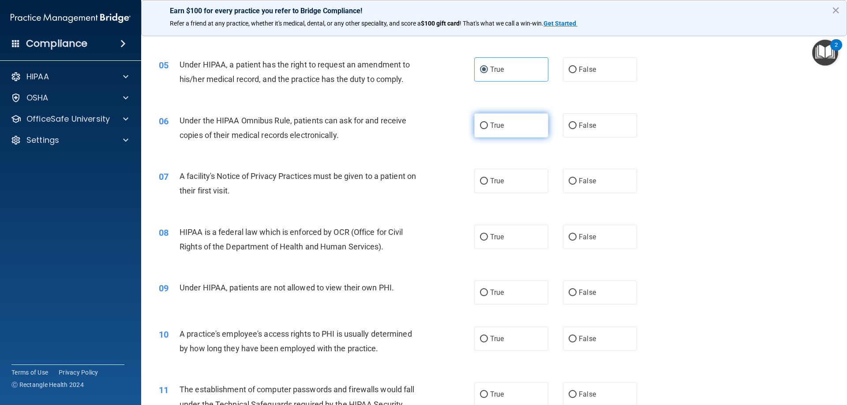
click at [507, 134] on label "True" at bounding box center [511, 125] width 74 height 24
click at [488, 129] on input "True" at bounding box center [484, 126] width 8 height 7
radio input "true"
click at [514, 188] on label "True" at bounding box center [511, 181] width 74 height 24
click at [488, 185] on input "True" at bounding box center [484, 181] width 8 height 7
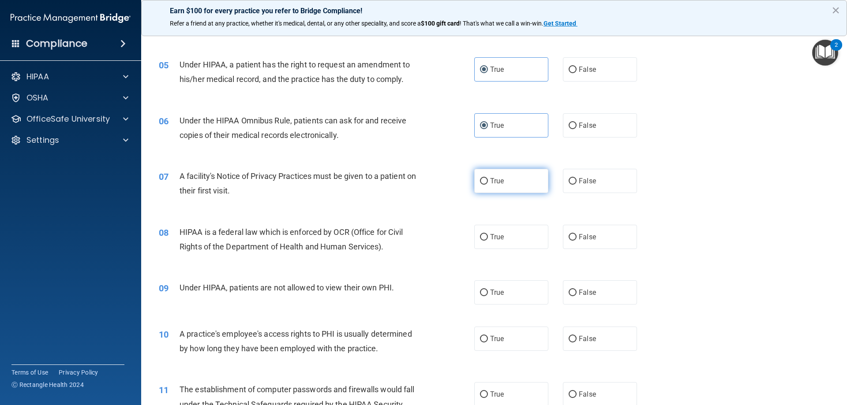
radio input "true"
click at [727, 239] on div "08 HIPAA is a federal law which is enforced by OCR (Office for Civil Rights of …" at bounding box center [494, 242] width 684 height 56
click at [486, 233] on label "True" at bounding box center [511, 237] width 74 height 24
click at [486, 234] on input "True" at bounding box center [484, 237] width 8 height 7
radio input "true"
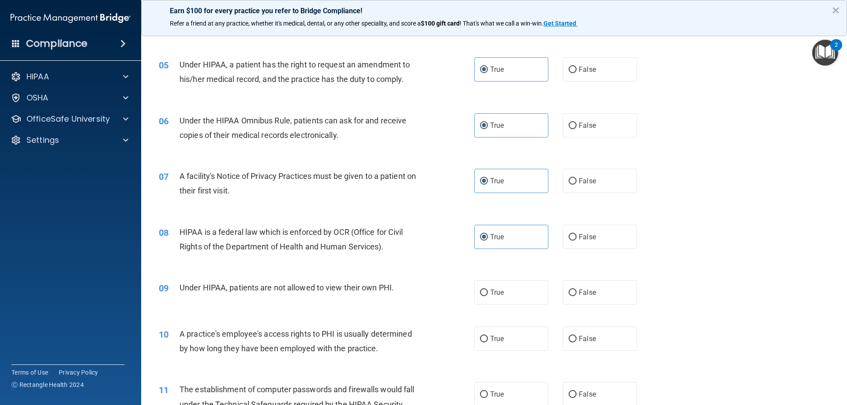
click at [818, 252] on div "08 HIPAA is a federal law which is enforced by OCR (Office for Civil Rights of …" at bounding box center [494, 242] width 684 height 56
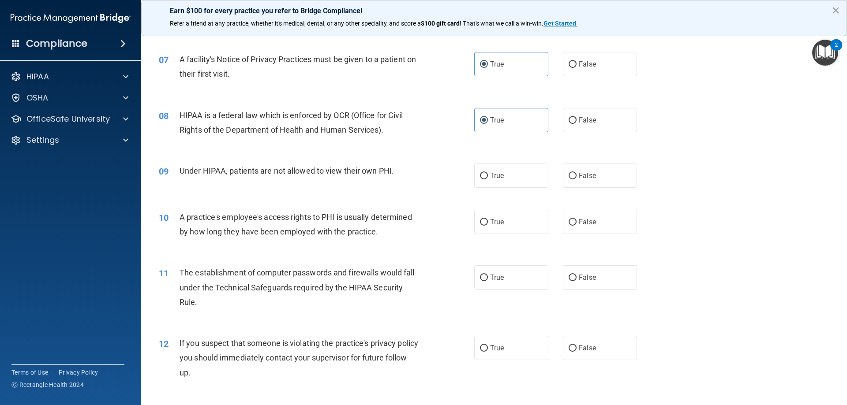
scroll to position [441, 0]
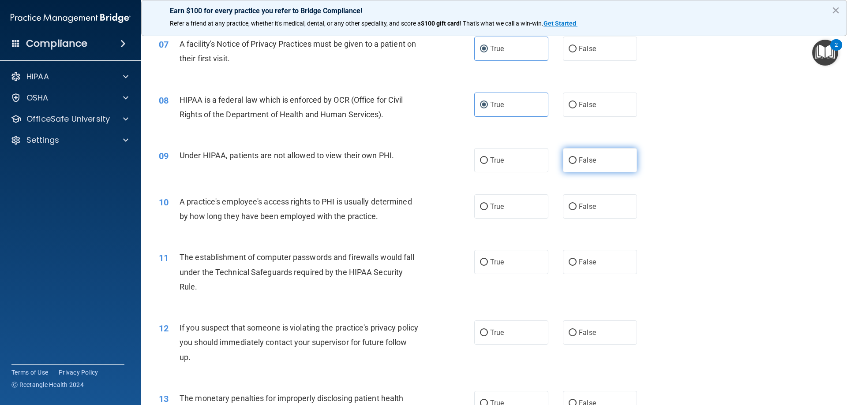
click at [595, 166] on label "False" at bounding box center [600, 160] width 74 height 24
click at [577, 164] on input "False" at bounding box center [573, 160] width 8 height 7
radio input "true"
click at [742, 230] on div "10 A practice's employee's access rights to PHI is usually determined by how lo…" at bounding box center [494, 212] width 684 height 56
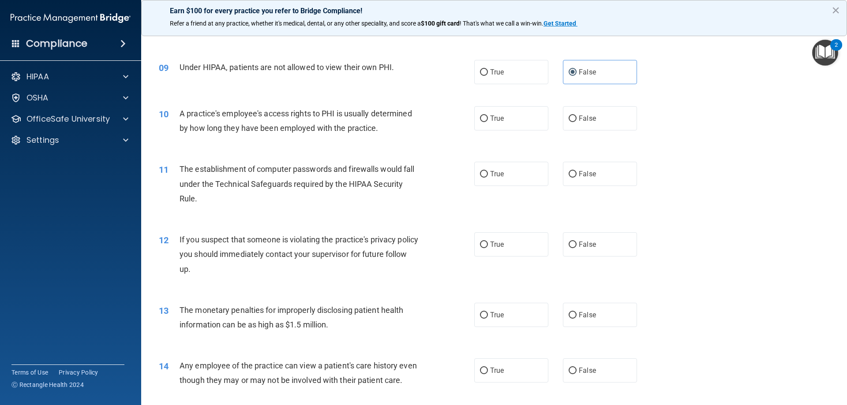
scroll to position [574, 0]
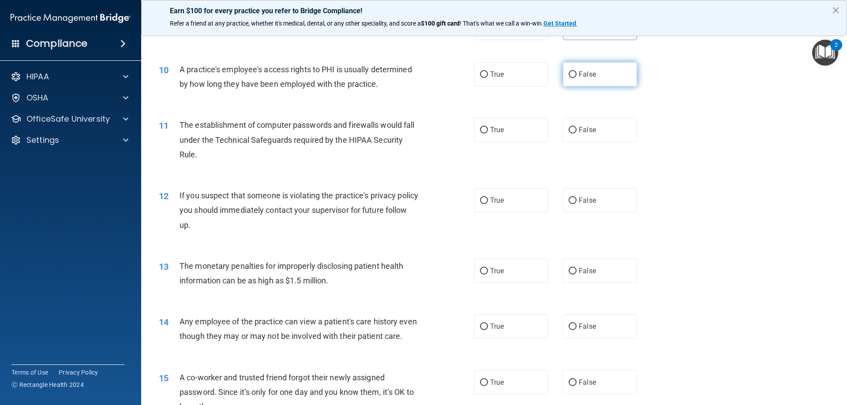
click at [590, 79] on label "False" at bounding box center [600, 74] width 74 height 24
click at [577, 78] on input "False" at bounding box center [573, 74] width 8 height 7
radio input "true"
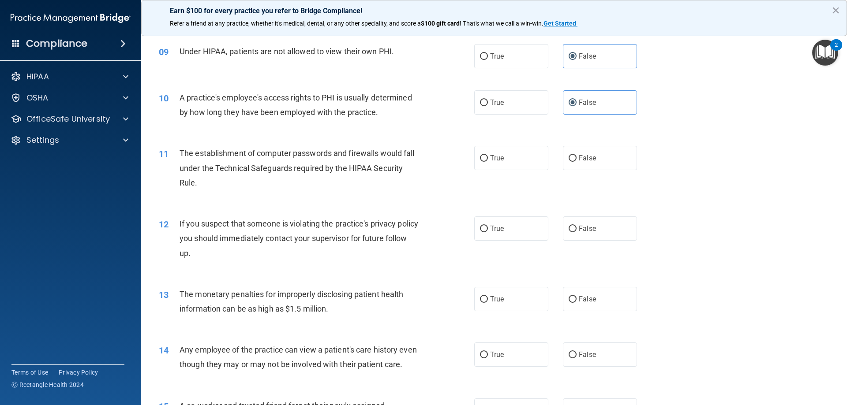
scroll to position [529, 0]
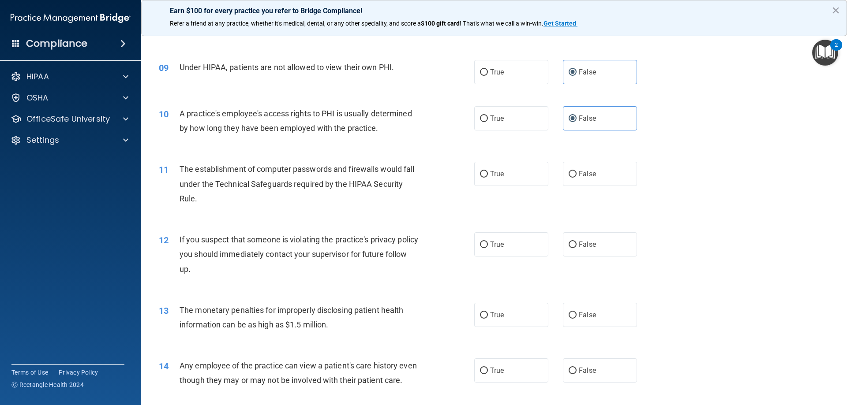
click at [740, 199] on div "11 The establishment of computer passwords and firewalls would fall under the T…" at bounding box center [494, 186] width 684 height 71
click at [753, 297] on div "13 The monetary penalties for improperly disclosing patient health information …" at bounding box center [494, 320] width 684 height 56
click at [517, 181] on label "True" at bounding box center [511, 174] width 74 height 24
click at [488, 178] on input "True" at bounding box center [484, 174] width 8 height 7
radio input "true"
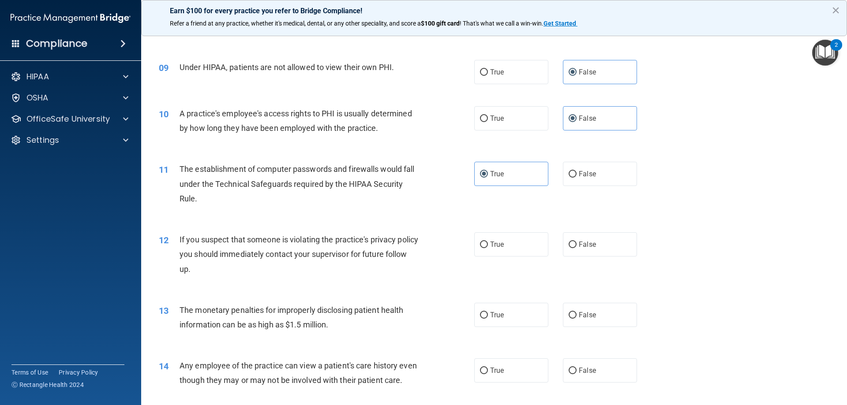
click at [731, 175] on div "11 The establishment of computer passwords and firewalls would fall under the T…" at bounding box center [494, 186] width 684 height 71
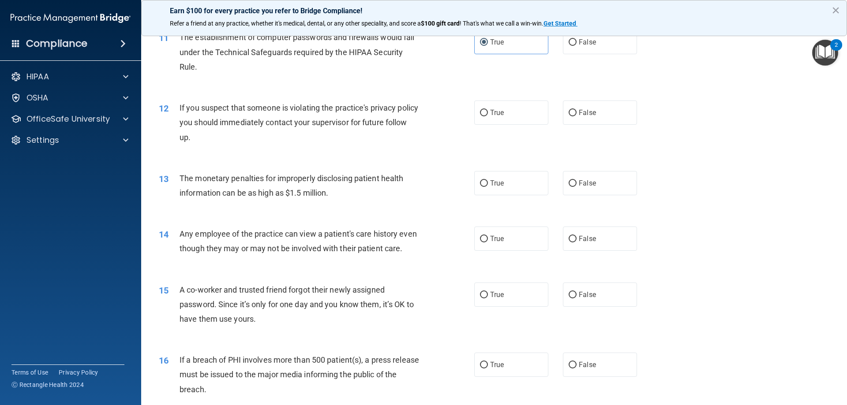
scroll to position [662, 0]
click at [496, 120] on label "True" at bounding box center [511, 112] width 74 height 24
click at [488, 116] on input "True" at bounding box center [484, 112] width 8 height 7
radio input "true"
click at [671, 162] on div "13 The monetary penalties for improperly disclosing patient health information …" at bounding box center [494, 188] width 684 height 56
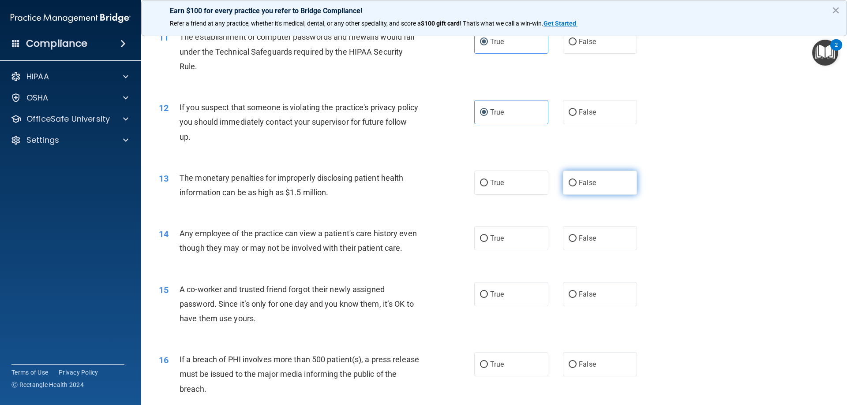
click at [579, 185] on span "False" at bounding box center [587, 183] width 17 height 8
click at [576, 185] on input "False" at bounding box center [573, 183] width 8 height 7
radio input "true"
click at [770, 214] on div "13 The monetary penalties for improperly disclosing patient health information …" at bounding box center [494, 188] width 684 height 56
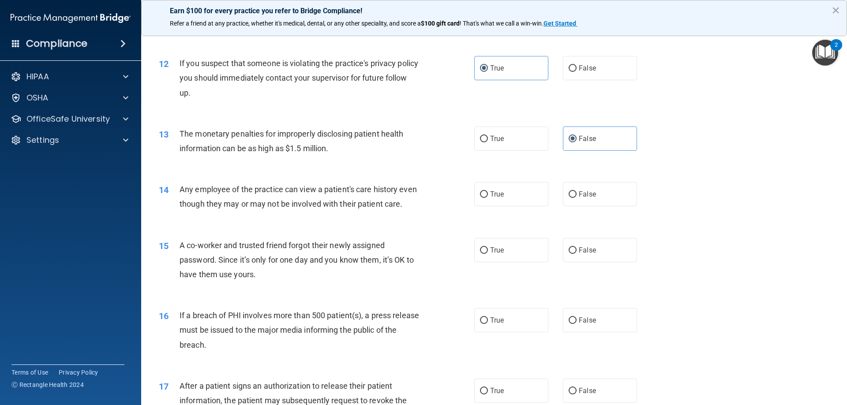
click at [764, 217] on div "14 Any employee of the practice can view a patient's care history even though t…" at bounding box center [494, 199] width 684 height 56
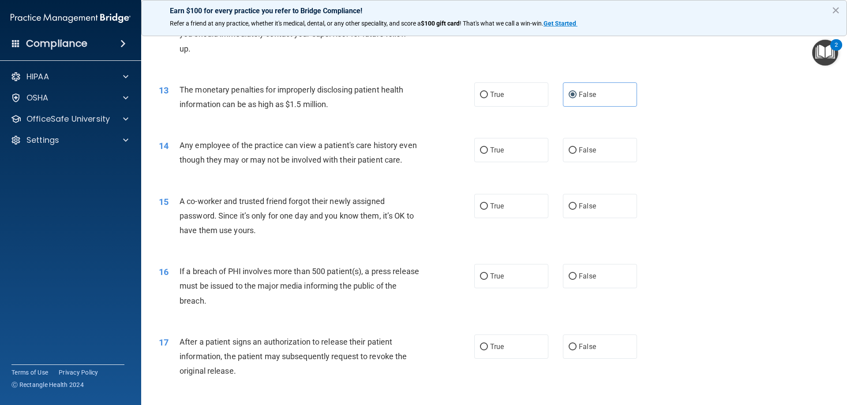
scroll to position [794, 0]
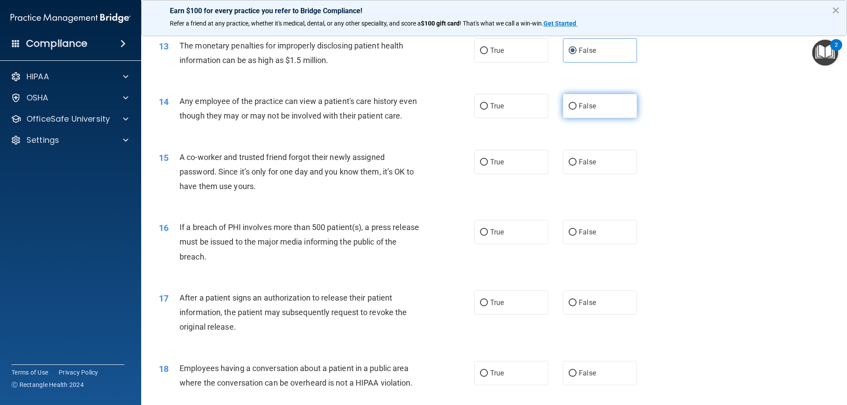
click at [607, 105] on label "False" at bounding box center [600, 106] width 74 height 24
click at [577, 105] on input "False" at bounding box center [573, 106] width 8 height 7
radio input "true"
click at [600, 171] on label "False" at bounding box center [600, 162] width 74 height 24
click at [577, 166] on input "False" at bounding box center [573, 162] width 8 height 7
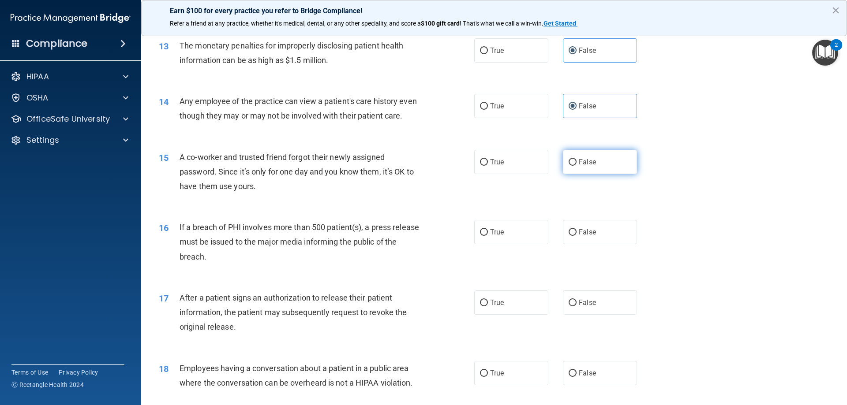
radio input "true"
click at [690, 168] on div "15 A co-worker and trusted friend forgot their newly assigned password. Since i…" at bounding box center [494, 174] width 684 height 71
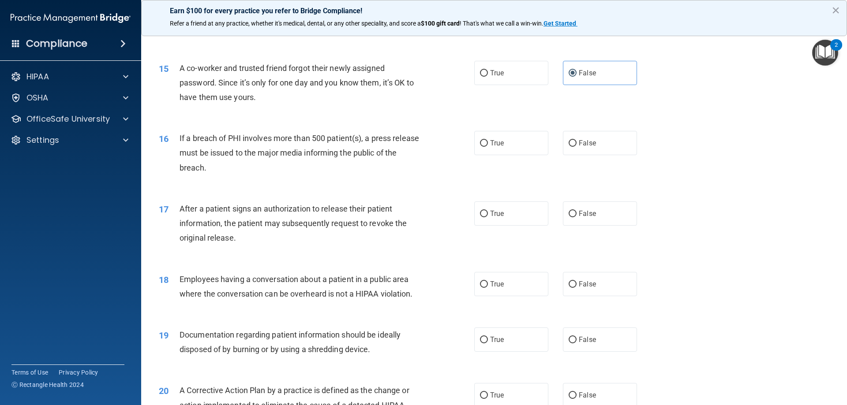
scroll to position [882, 0]
click at [678, 230] on div "17 After a patient signs an authorization to release their patient information,…" at bounding box center [494, 226] width 684 height 71
click at [622, 156] on label "False" at bounding box center [600, 144] width 74 height 24
click at [577, 148] on input "False" at bounding box center [573, 144] width 8 height 7
radio input "true"
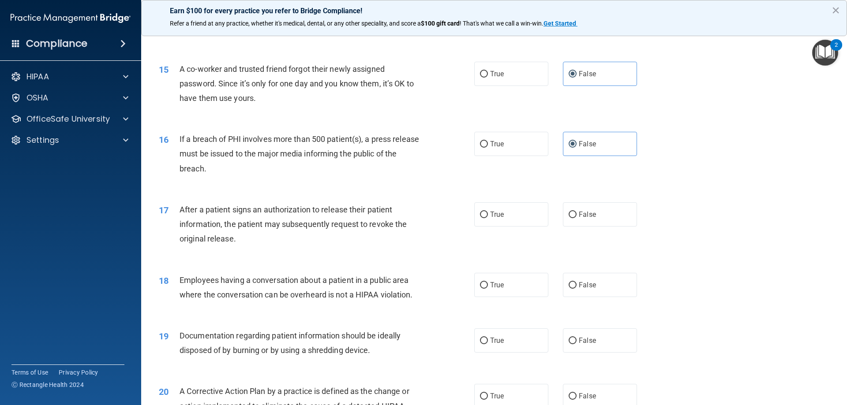
click at [695, 256] on div "17 After a patient signs an authorization to release their patient information,…" at bounding box center [494, 226] width 684 height 71
click at [721, 241] on div "17 After a patient signs an authorization to release their patient information,…" at bounding box center [494, 226] width 684 height 71
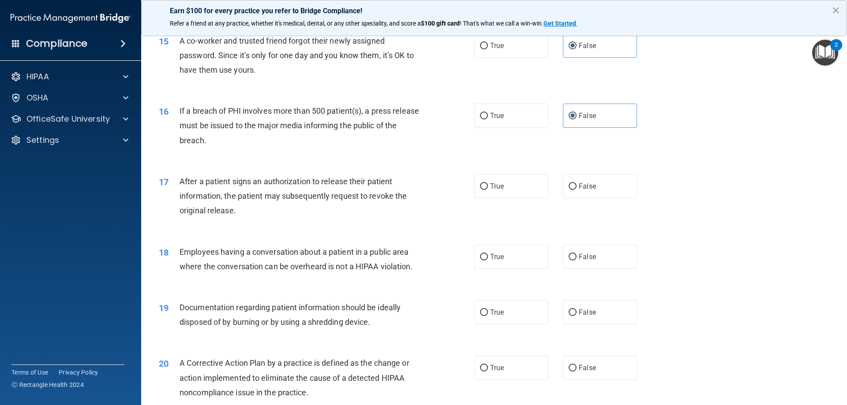
scroll to position [926, 0]
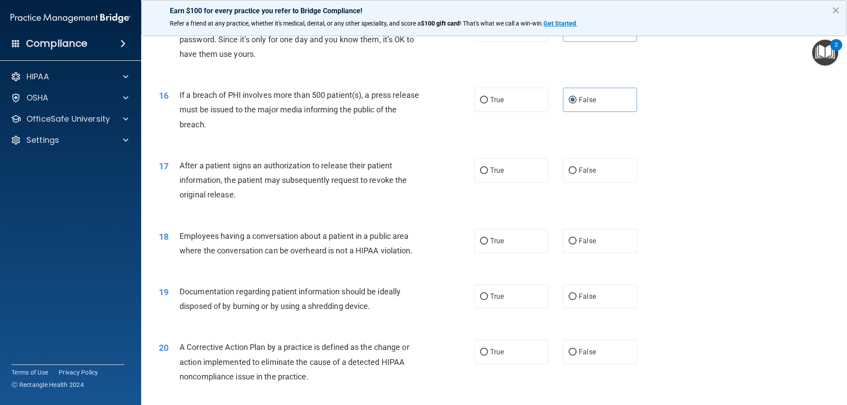
click at [721, 241] on div "18 Employees having a conversation about a patient in a public area where the c…" at bounding box center [494, 246] width 684 height 56
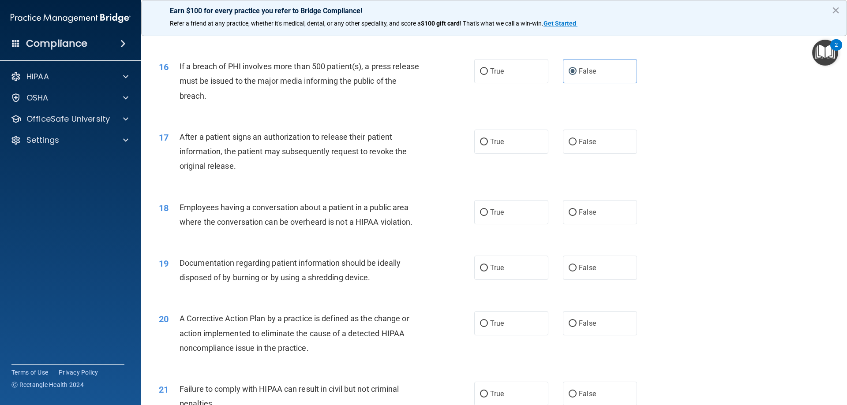
scroll to position [971, 0]
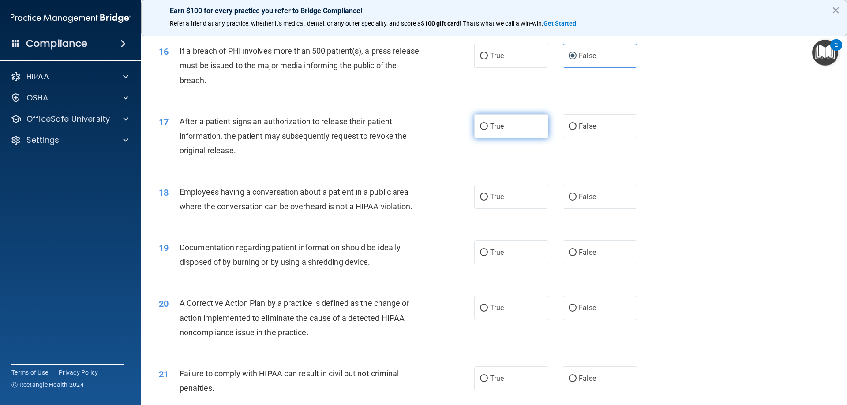
click at [491, 136] on label "True" at bounding box center [511, 126] width 74 height 24
click at [488, 130] on input "True" at bounding box center [484, 127] width 8 height 7
radio input "true"
click at [739, 193] on div "18 Employees having a conversation about a patient in a public area where the c…" at bounding box center [494, 202] width 684 height 56
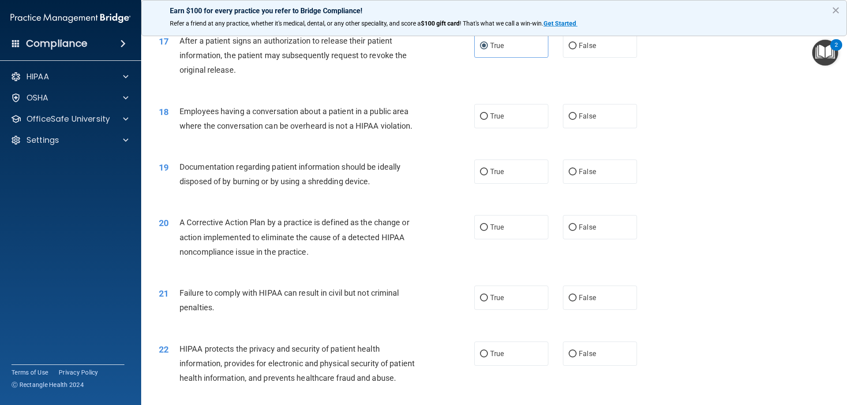
scroll to position [1059, 0]
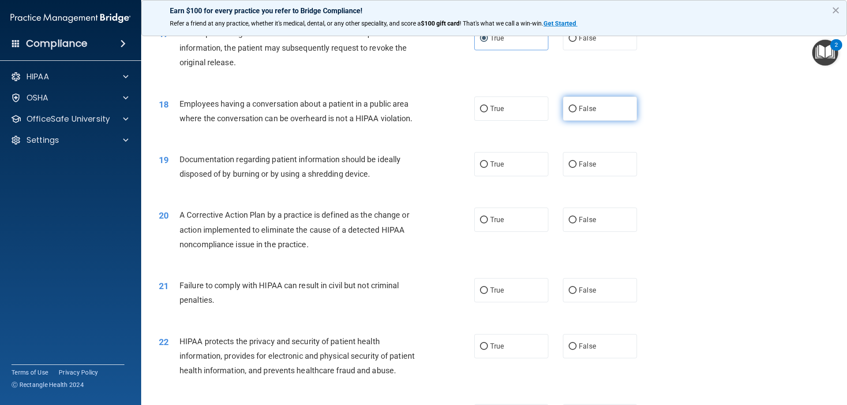
click at [580, 117] on label "False" at bounding box center [600, 109] width 74 height 24
click at [577, 112] on input "False" at bounding box center [573, 109] width 8 height 7
radio input "true"
click at [672, 115] on div "18 Employees having a conversation about a patient in a public area where the c…" at bounding box center [494, 114] width 684 height 56
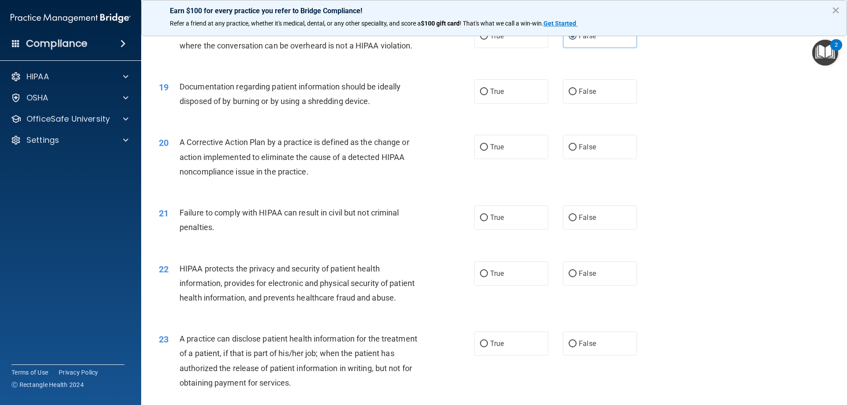
scroll to position [1147, 0]
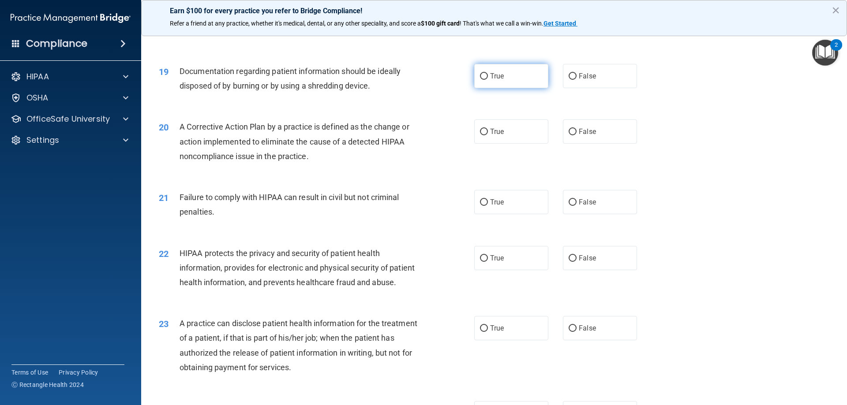
click at [514, 88] on label "True" at bounding box center [511, 76] width 74 height 24
click at [488, 80] on input "True" at bounding box center [484, 76] width 8 height 7
radio input "true"
click at [683, 129] on div "20 A Corrective Action Plan by a practice is defined as the change or action im…" at bounding box center [494, 144] width 684 height 71
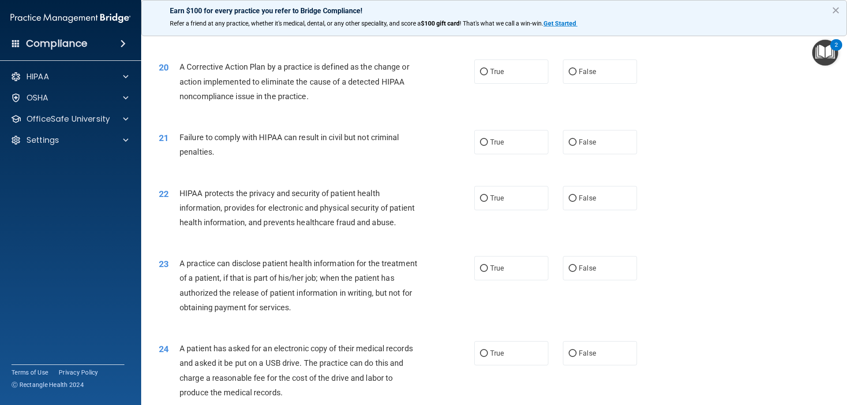
scroll to position [1191, 0]
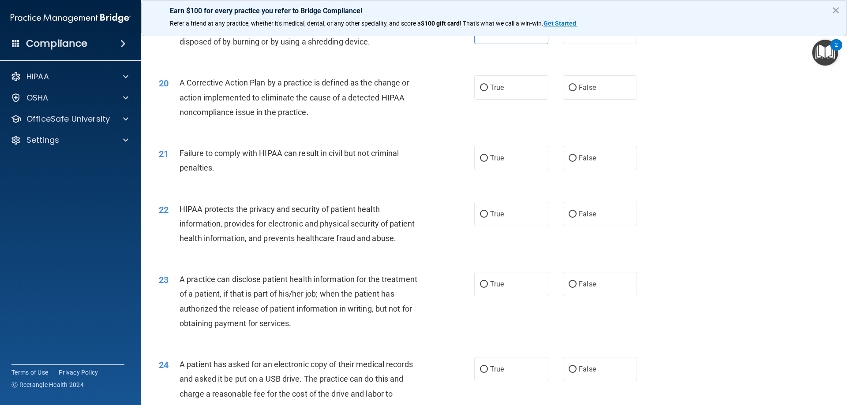
click at [679, 133] on div "20 A Corrective Action Plan by a practice is defined as the change or action im…" at bounding box center [494, 99] width 684 height 71
click at [534, 100] on label "True" at bounding box center [511, 87] width 74 height 24
click at [488, 91] on input "True" at bounding box center [484, 88] width 8 height 7
radio input "true"
click at [699, 135] on div "20 A Corrective Action Plan by a practice is defined as the change or action im…" at bounding box center [494, 99] width 684 height 71
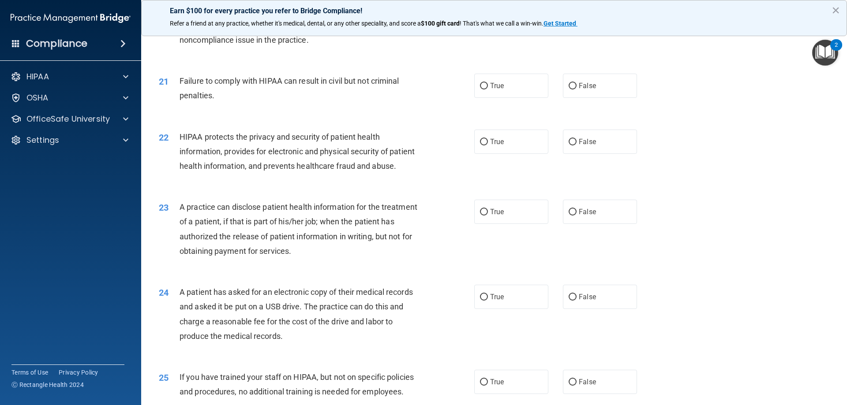
scroll to position [1279, 0]
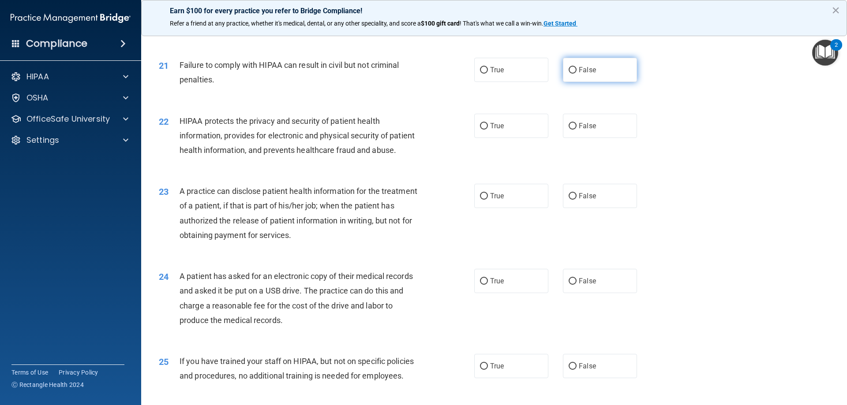
click at [593, 82] on label "False" at bounding box center [600, 70] width 74 height 24
click at [577, 74] on input "False" at bounding box center [573, 70] width 8 height 7
radio input "true"
click at [667, 101] on div "21 Failure to comply with HIPAA can result in civil but not criminal penalties.…" at bounding box center [494, 75] width 684 height 56
click at [799, 173] on div "22 HIPAA protects the privacy and security of patient health information, provi…" at bounding box center [494, 138] width 684 height 71
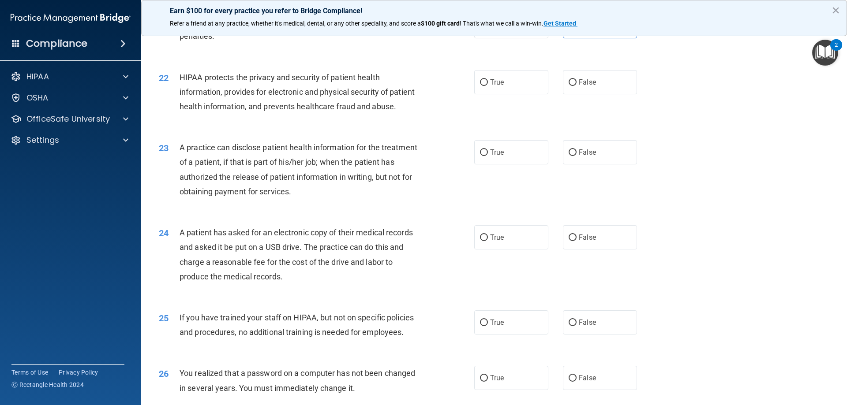
scroll to position [1324, 0]
click at [485, 94] on label "True" at bounding box center [511, 82] width 74 height 24
click at [485, 86] on input "True" at bounding box center [484, 82] width 8 height 7
radio input "true"
click at [735, 129] on div "22 HIPAA protects the privacy and security of patient health information, provi…" at bounding box center [494, 94] width 684 height 71
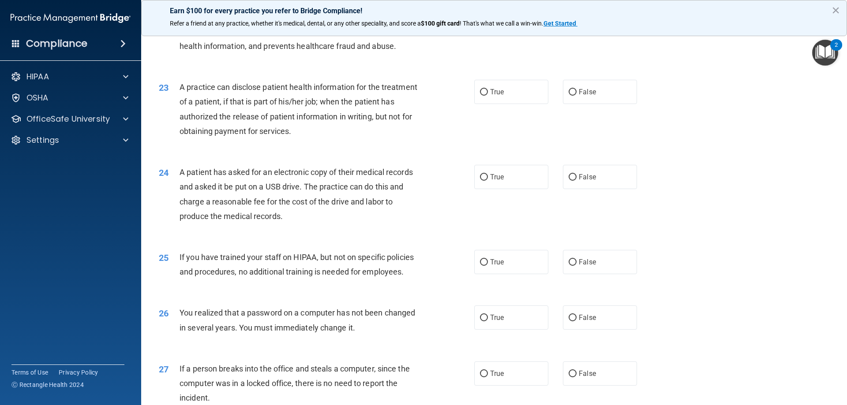
scroll to position [1368, 0]
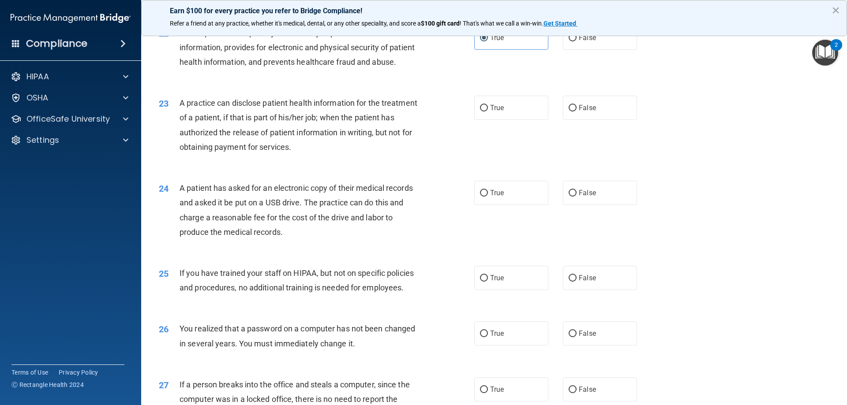
click at [703, 168] on div "23 A practice can disclose patient health information for the treatment of a pa…" at bounding box center [494, 127] width 684 height 85
click at [487, 120] on label "True" at bounding box center [511, 108] width 74 height 24
click at [487, 112] on input "True" at bounding box center [484, 108] width 8 height 7
radio input "true"
click at [658, 135] on div "23 A practice can disclose patient health information for the treatment of a pa…" at bounding box center [494, 127] width 684 height 85
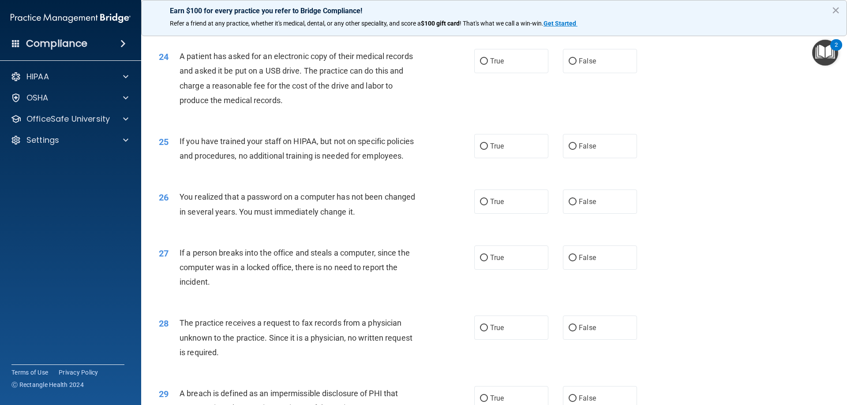
scroll to position [1500, 0]
click at [680, 178] on div "25 If you have trained your staff on HIPAA, but not on specific policies and pr…" at bounding box center [494, 151] width 684 height 56
click at [526, 73] on label "True" at bounding box center [511, 61] width 74 height 24
click at [488, 64] on input "True" at bounding box center [484, 61] width 8 height 7
radio input "true"
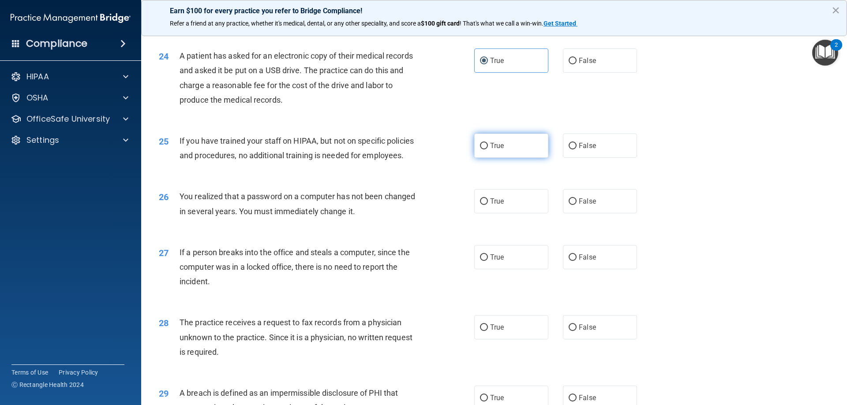
click at [536, 158] on label "True" at bounding box center [511, 146] width 74 height 24
click at [488, 150] on input "True" at bounding box center [484, 146] width 8 height 7
radio input "true"
click at [731, 178] on div "25 If you have trained your staff on HIPAA, but not on specific policies and pr…" at bounding box center [494, 151] width 684 height 56
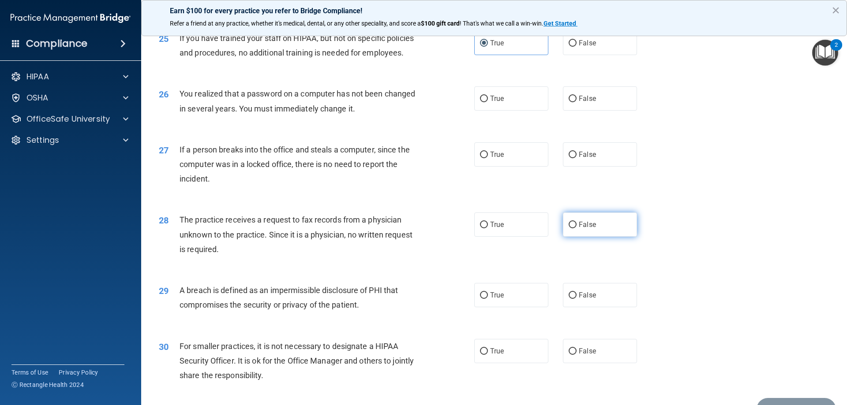
scroll to position [1632, 0]
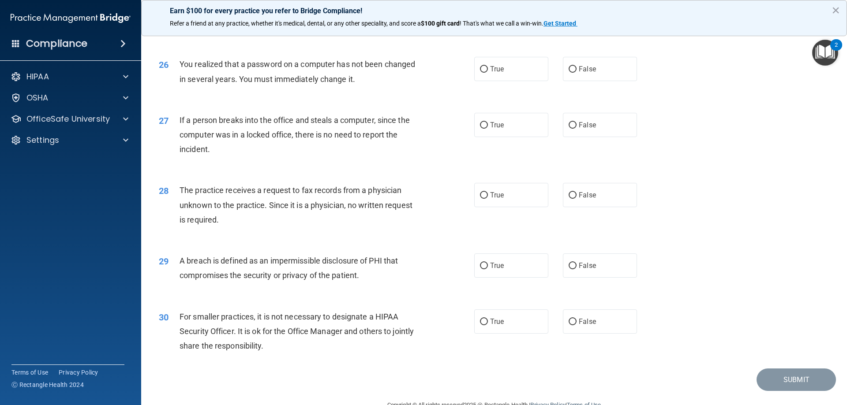
click at [779, 148] on div "27 If a person breaks into the office and steals a computer, since the computer…" at bounding box center [494, 137] width 684 height 71
click at [503, 81] on label "True" at bounding box center [511, 69] width 74 height 24
click at [488, 73] on input "True" at bounding box center [484, 69] width 8 height 7
radio input "true"
click at [686, 146] on div "27 If a person breaks into the office and steals a computer, since the computer…" at bounding box center [494, 137] width 684 height 71
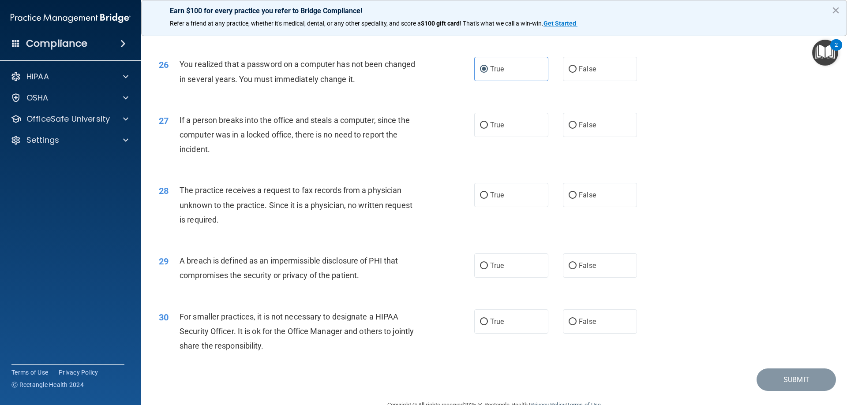
click at [313, 227] on div "The practice receives a request to fax records from a physician unknown to the …" at bounding box center [303, 205] width 247 height 44
click at [593, 137] on label "False" at bounding box center [600, 125] width 74 height 24
click at [577, 129] on input "False" at bounding box center [573, 125] width 8 height 7
radio input "true"
click at [712, 172] on div "27 If a person breaks into the office and steals a computer, since the computer…" at bounding box center [494, 137] width 684 height 71
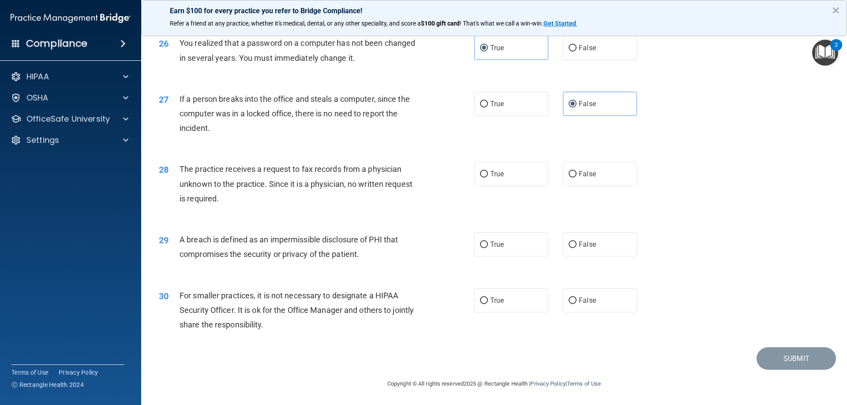
scroll to position [1683, 0]
click at [578, 179] on label "False" at bounding box center [600, 174] width 74 height 24
click at [577, 178] on input "False" at bounding box center [573, 174] width 8 height 7
radio input "true"
click at [517, 246] on label "True" at bounding box center [511, 244] width 74 height 24
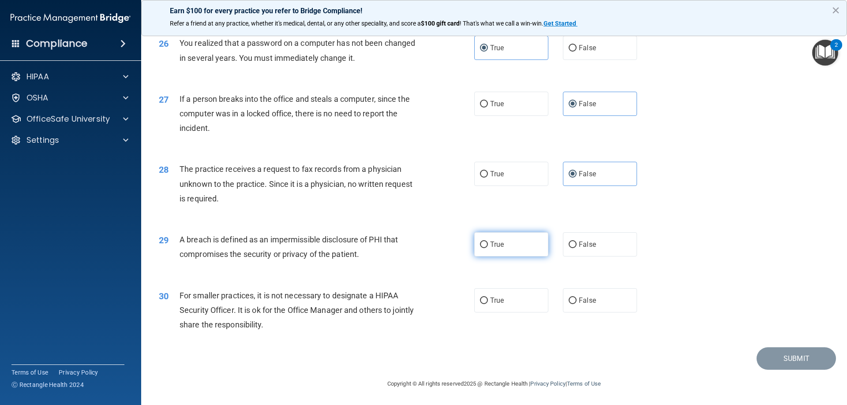
click at [488, 246] on input "True" at bounding box center [484, 245] width 8 height 7
radio input "true"
click at [727, 219] on div "28 The practice receives a request to fax records from a physician unknown to t…" at bounding box center [494, 186] width 684 height 71
click at [574, 299] on label "False" at bounding box center [600, 301] width 74 height 24
click at [574, 299] on input "False" at bounding box center [573, 301] width 8 height 7
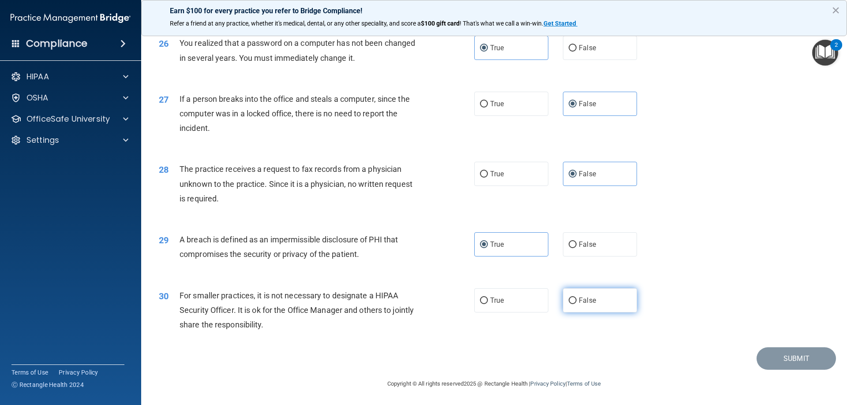
radio input "true"
click at [774, 353] on button "Submit" at bounding box center [796, 359] width 79 height 22
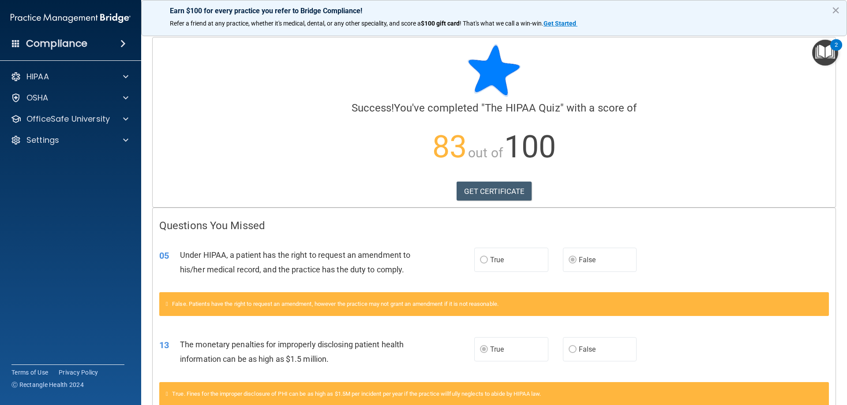
click at [371, 186] on div "GET CERTIFICATE" at bounding box center [494, 191] width 670 height 19
click at [384, 229] on h4 "Questions You Missed" at bounding box center [494, 225] width 670 height 11
click at [106, 113] on div "OfficeSafe University" at bounding box center [71, 119] width 142 height 18
click at [108, 119] on p "OfficeSafe University" at bounding box center [67, 119] width 83 height 11
click at [82, 143] on div "HIPAA Training" at bounding box center [66, 140] width 120 height 9
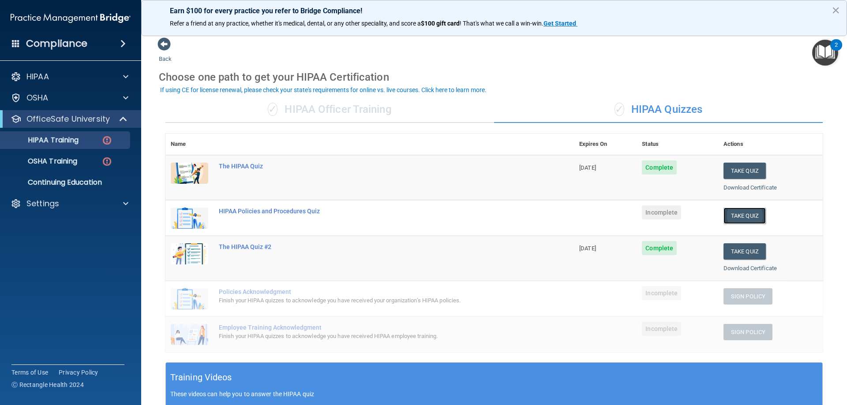
click at [728, 215] on button "Take Quiz" at bounding box center [745, 216] width 42 height 16
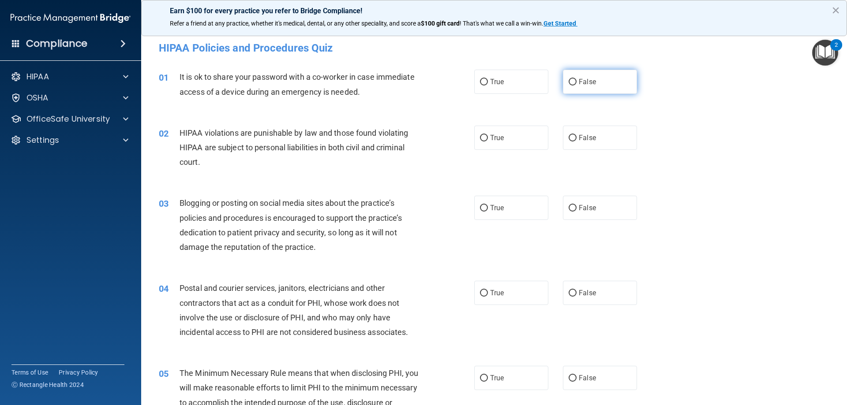
click at [583, 88] on label "False" at bounding box center [600, 82] width 74 height 24
click at [577, 86] on input "False" at bounding box center [573, 82] width 8 height 7
radio input "true"
click at [495, 131] on label "True" at bounding box center [511, 138] width 74 height 24
click at [488, 135] on input "True" at bounding box center [484, 138] width 8 height 7
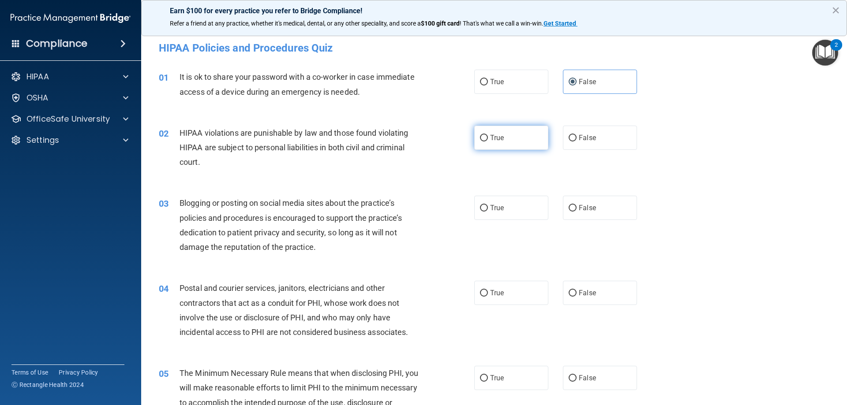
radio input "true"
click at [695, 146] on div "02 HIPAA violations are punishable by law and those found violating HIPAA are s…" at bounding box center [494, 150] width 684 height 71
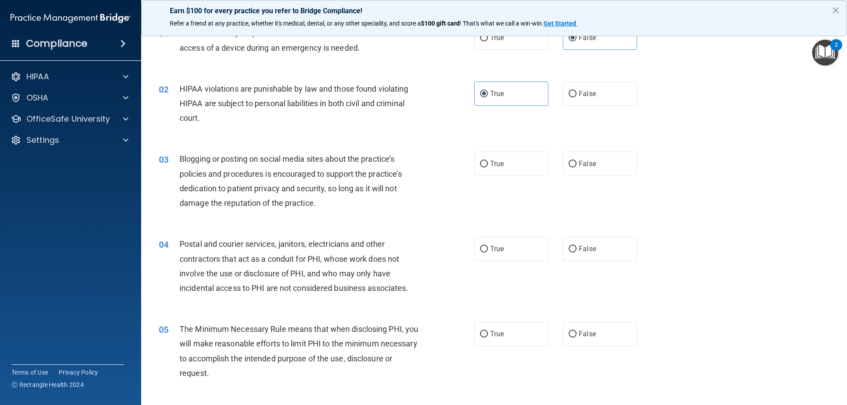
click at [679, 167] on div "03 Blogging or posting on social media sites about the practice’s policies and …" at bounding box center [494, 183] width 684 height 85
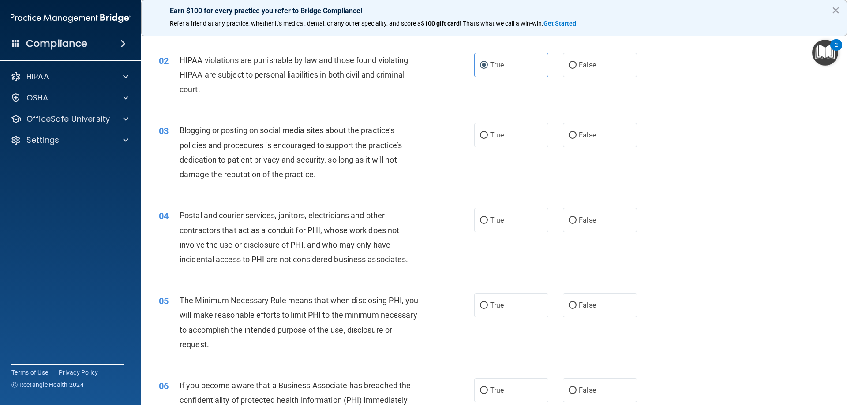
scroll to position [88, 0]
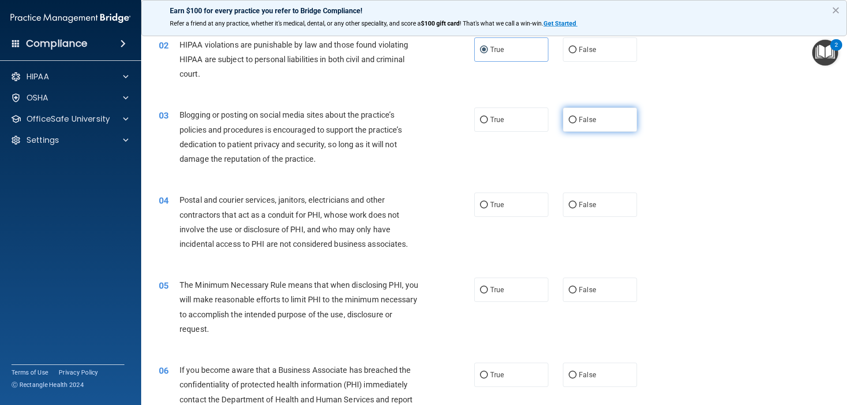
click at [576, 114] on label "False" at bounding box center [600, 120] width 74 height 24
click at [576, 117] on input "False" at bounding box center [573, 120] width 8 height 7
radio input "true"
click at [757, 142] on div "03 Blogging or posting on social media sites about the practice’s policies and …" at bounding box center [494, 139] width 684 height 85
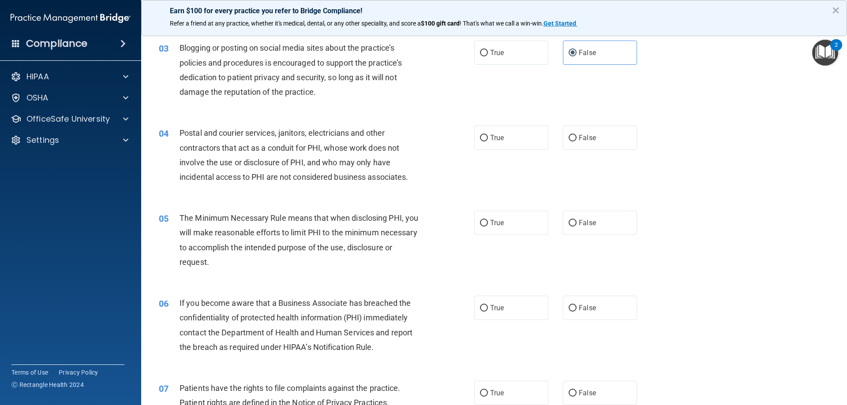
scroll to position [176, 0]
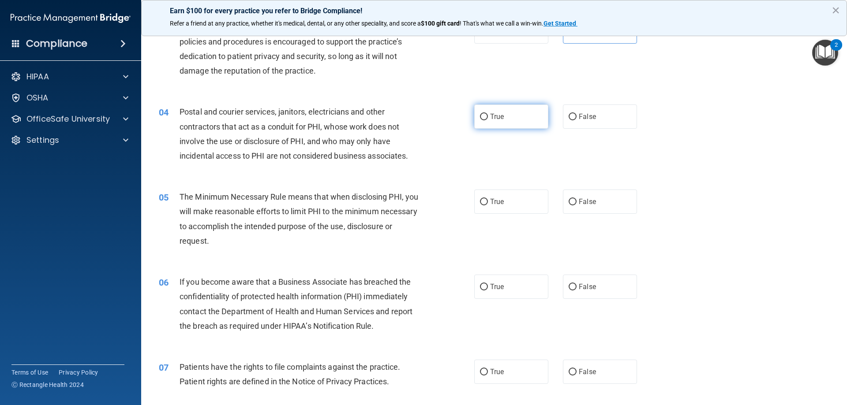
click at [511, 118] on label "True" at bounding box center [511, 117] width 74 height 24
click at [488, 118] on input "True" at bounding box center [484, 117] width 8 height 7
radio input "true"
click at [723, 135] on div "04 Postal and courier services, janitors, electricians and other contractors th…" at bounding box center [494, 136] width 684 height 85
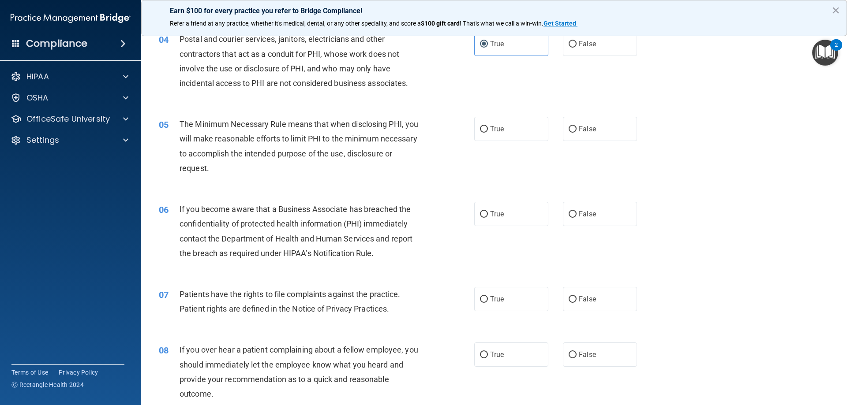
scroll to position [265, 0]
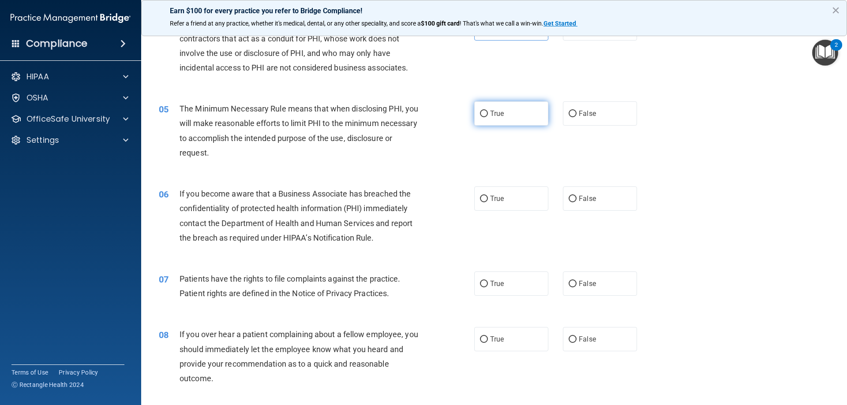
click at [499, 116] on span "True" at bounding box center [497, 113] width 14 height 8
click at [488, 116] on input "True" at bounding box center [484, 114] width 8 height 7
radio input "true"
click at [772, 173] on div "05 The Minimum Necessary Rule means that when disclosing PHI, you will make rea…" at bounding box center [494, 132] width 684 height 85
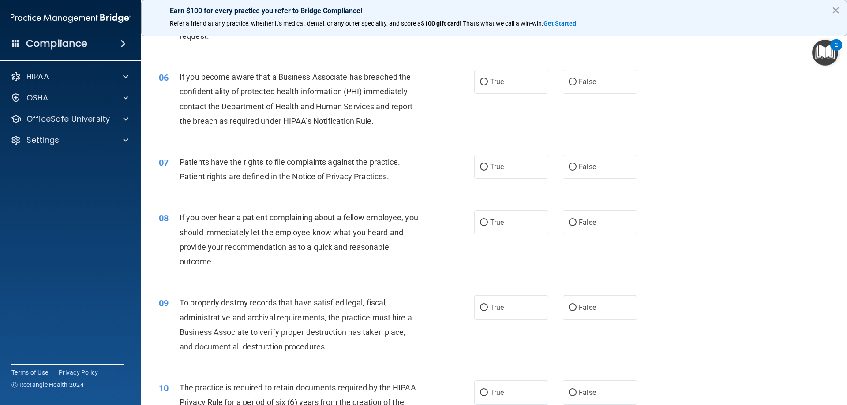
scroll to position [397, 0]
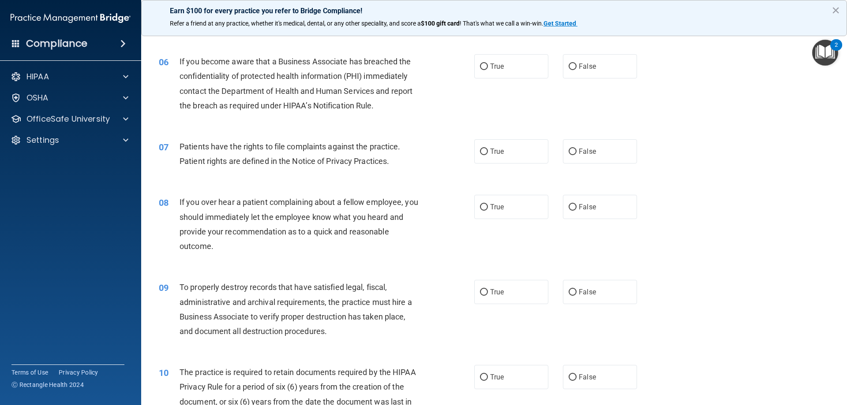
click at [513, 49] on div "06 If you become aware that a Business Associate has breached the confidentiali…" at bounding box center [494, 85] width 684 height 85
click at [513, 59] on label "True" at bounding box center [511, 66] width 74 height 24
click at [488, 64] on input "True" at bounding box center [484, 67] width 8 height 7
radio input "true"
click at [768, 173] on div "07 Patients have the rights to file complaints against the practice. Patient ri…" at bounding box center [494, 156] width 684 height 56
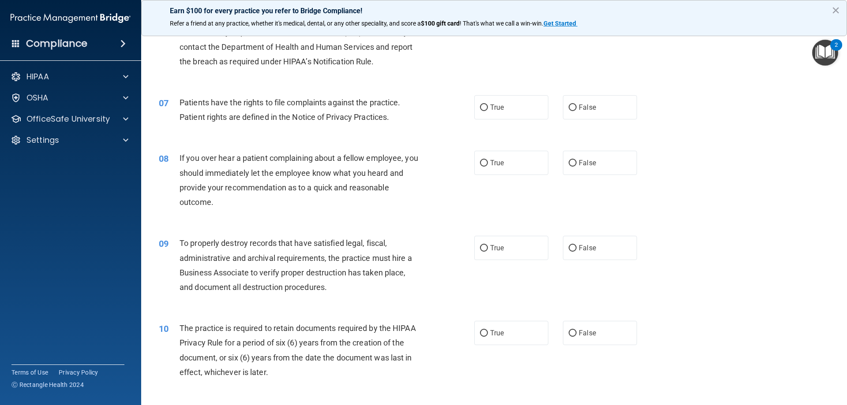
scroll to position [485, 0]
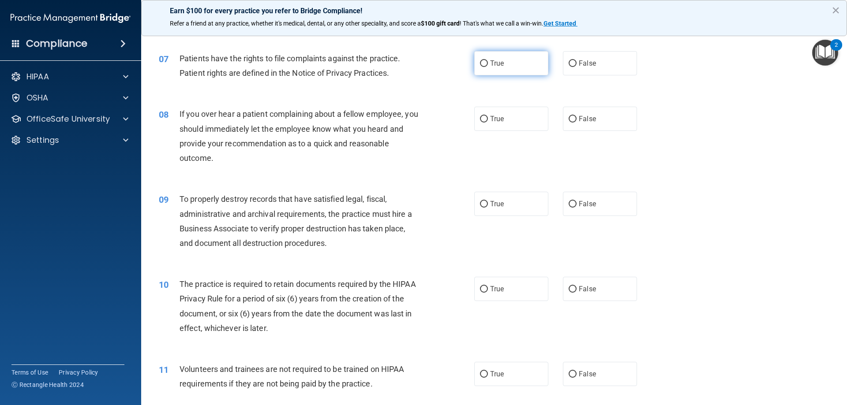
click at [499, 67] on span "True" at bounding box center [497, 63] width 14 height 8
click at [488, 67] on input "True" at bounding box center [484, 63] width 8 height 7
radio input "true"
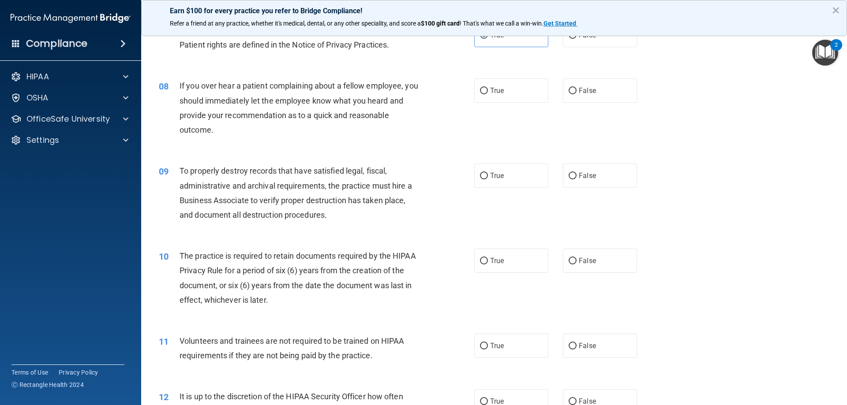
scroll to position [529, 0]
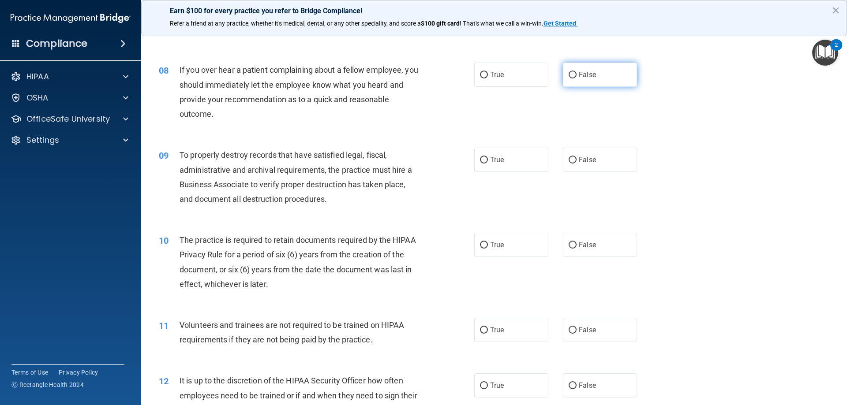
click at [582, 76] on span "False" at bounding box center [587, 75] width 17 height 8
click at [577, 76] on input "False" at bounding box center [573, 75] width 8 height 7
radio input "true"
click at [698, 116] on div "08 If you over hear a patient complaining about a fellow employee, you should i…" at bounding box center [494, 94] width 684 height 85
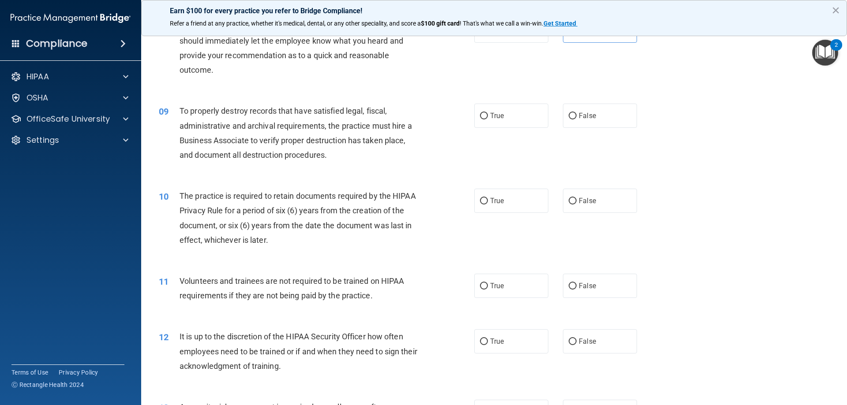
scroll to position [618, 0]
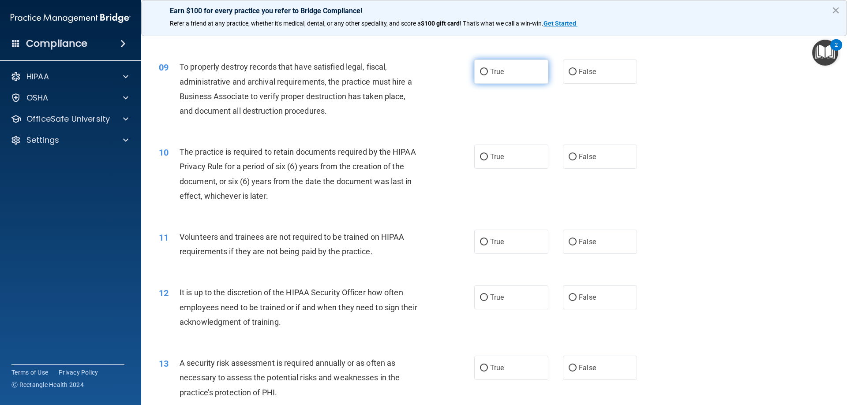
click at [495, 68] on span "True" at bounding box center [497, 71] width 14 height 8
click at [488, 69] on input "True" at bounding box center [484, 72] width 8 height 7
radio input "true"
click at [710, 139] on div "10 The practice is required to retain documents required by the HIPAA Privacy R…" at bounding box center [494, 176] width 684 height 85
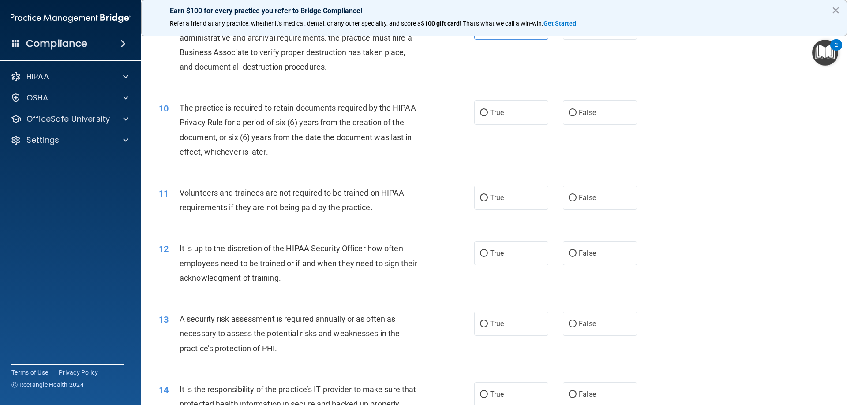
scroll to position [706, 0]
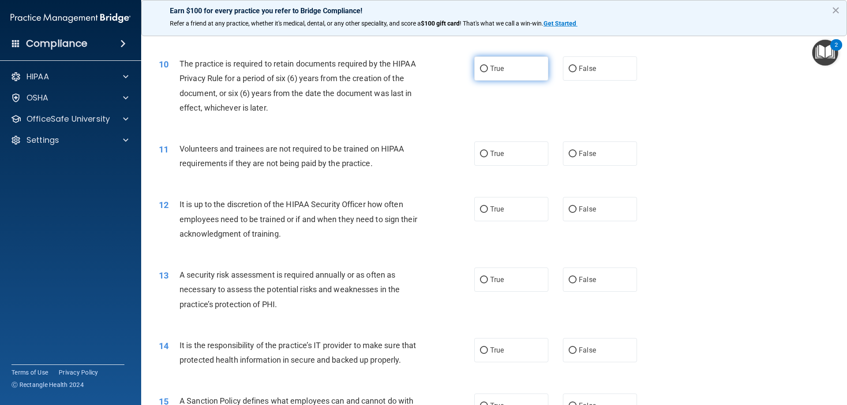
click at [517, 71] on label "True" at bounding box center [511, 68] width 74 height 24
click at [488, 71] on input "True" at bounding box center [484, 69] width 8 height 7
radio input "true"
click at [669, 150] on div "11 Volunteers and trainees are not required to be trained on HIPAA requirements…" at bounding box center [494, 159] width 684 height 56
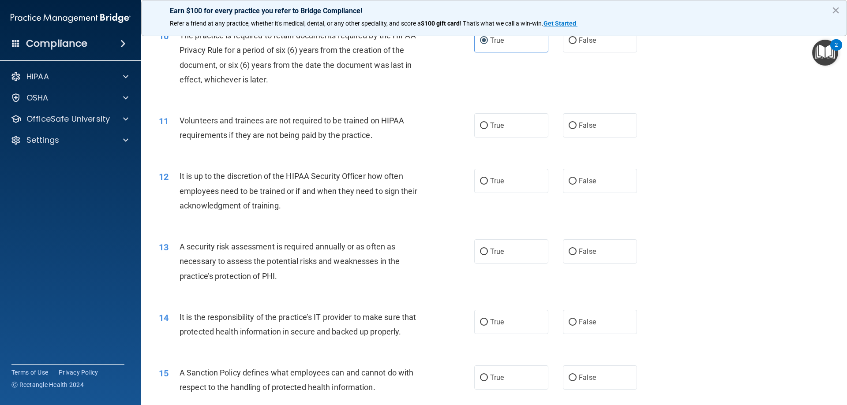
scroll to position [750, 0]
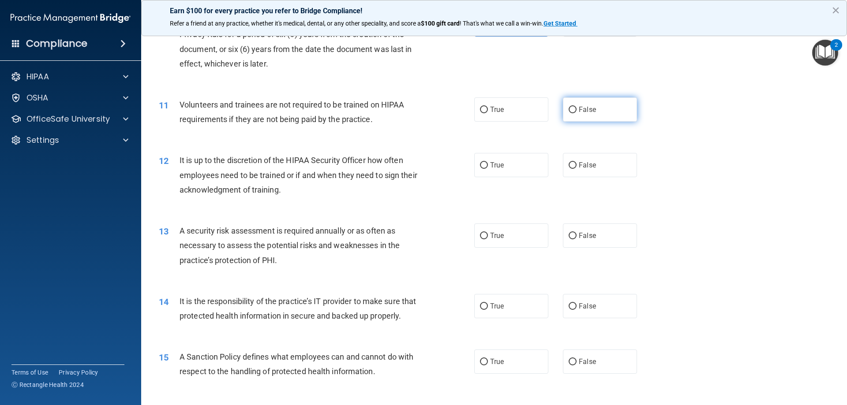
click at [611, 117] on label "False" at bounding box center [600, 109] width 74 height 24
click at [577, 113] on input "False" at bounding box center [573, 110] width 8 height 7
radio input "true"
click at [696, 190] on div "12 It is up to the discretion of the HIPAA Security Officer how often employees…" at bounding box center [494, 177] width 684 height 71
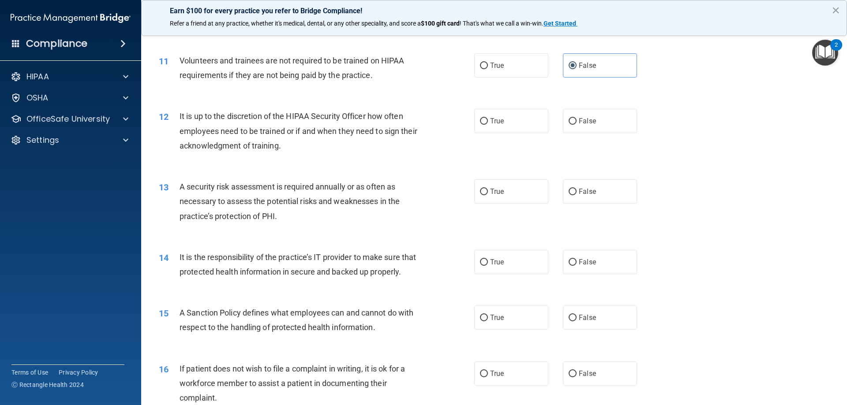
scroll to position [838, 0]
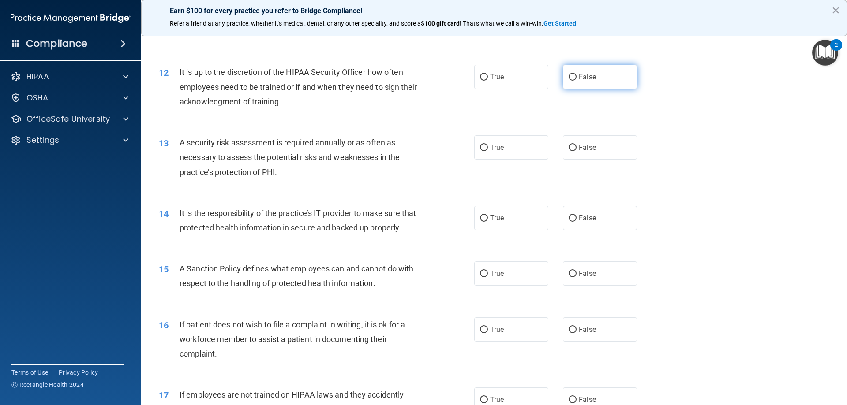
click at [599, 73] on label "False" at bounding box center [600, 77] width 74 height 24
click at [577, 74] on input "False" at bounding box center [573, 77] width 8 height 7
radio input "true"
click at [666, 128] on div "13 A security risk assessment is required annually or as often as necessary to …" at bounding box center [494, 159] width 684 height 71
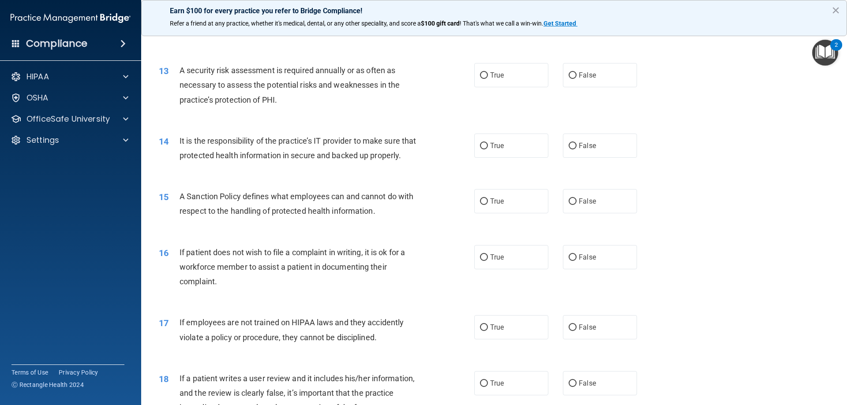
scroll to position [926, 0]
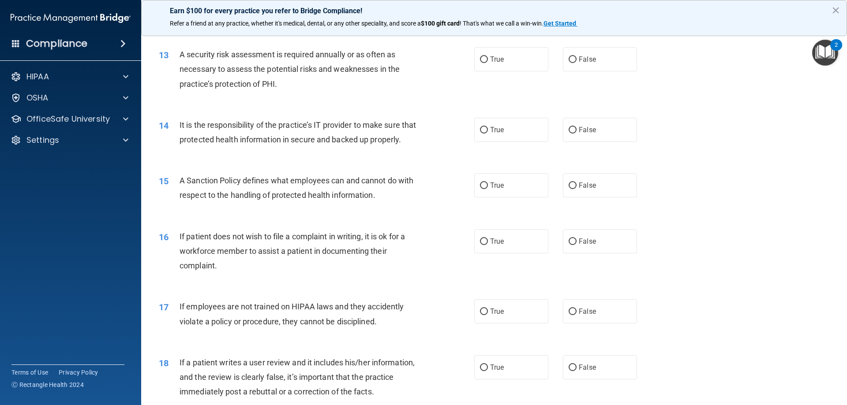
click at [693, 133] on div "14 It is the responsibility of the practice’s IT provider to make sure that pro…" at bounding box center [494, 135] width 684 height 56
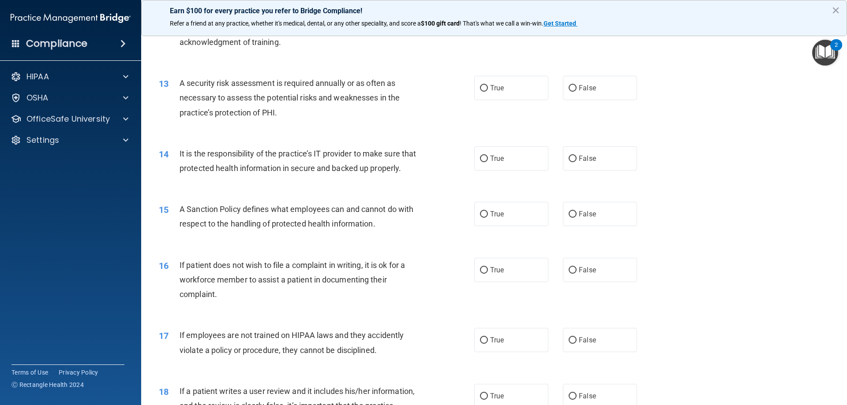
scroll to position [838, 0]
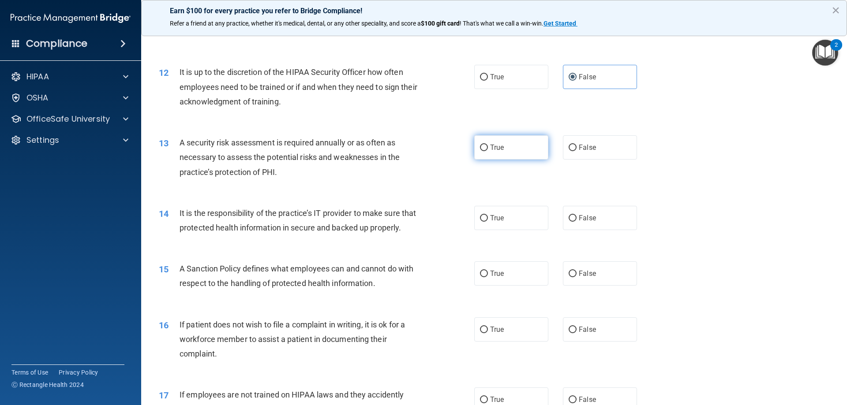
click at [482, 145] on input "True" at bounding box center [484, 148] width 8 height 7
radio input "true"
click at [742, 142] on div "13 A security risk assessment is required annually or as often as necessary to …" at bounding box center [494, 159] width 684 height 71
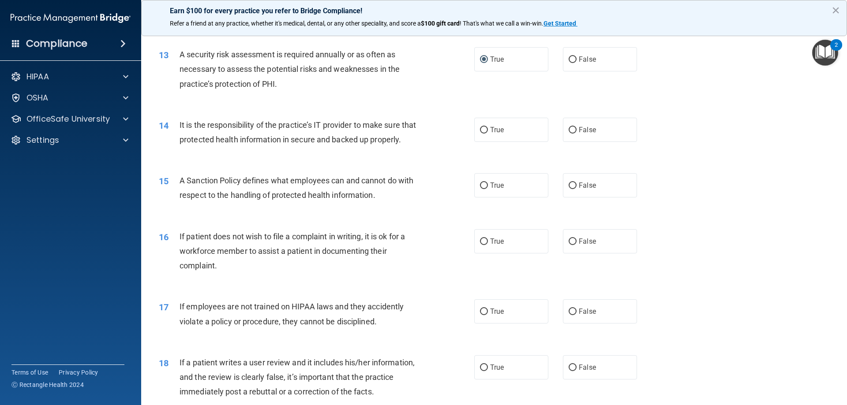
scroll to position [971, 0]
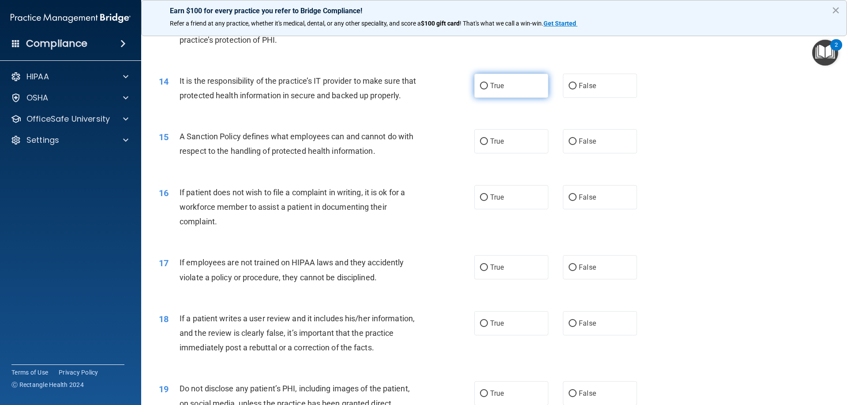
click at [515, 87] on label "True" at bounding box center [511, 86] width 74 height 24
click at [488, 87] on input "True" at bounding box center [484, 86] width 8 height 7
radio input "true"
click at [709, 159] on div "15 A Sanction Policy defines what employees can and cannot do with respect to t…" at bounding box center [494, 146] width 684 height 56
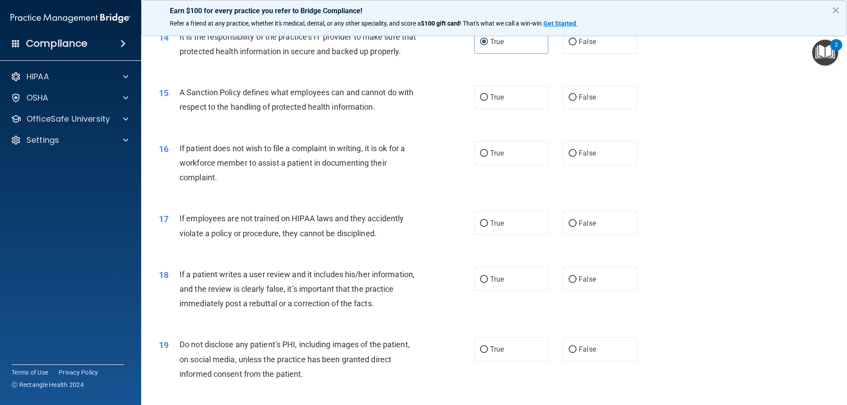
scroll to position [1059, 0]
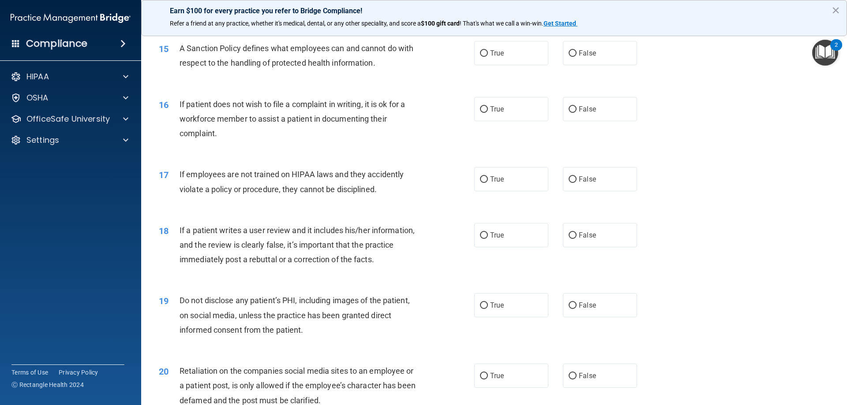
click at [713, 157] on div "16 If patient does not wish to file a complaint in writing, it is ok for a work…" at bounding box center [494, 121] width 684 height 71
click at [502, 65] on label "True" at bounding box center [511, 53] width 74 height 24
click at [488, 57] on input "True" at bounding box center [484, 53] width 8 height 7
radio input "true"
click at [761, 144] on div "16 If patient does not wish to file a complaint in writing, it is ok for a work…" at bounding box center [494, 121] width 684 height 71
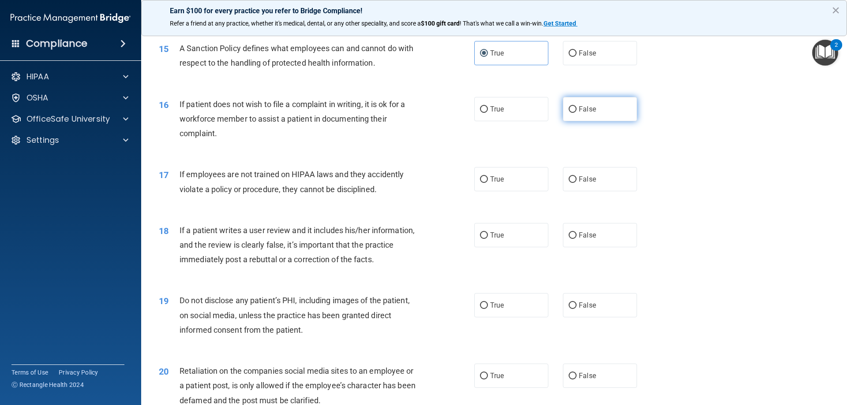
click at [595, 121] on label "False" at bounding box center [600, 109] width 74 height 24
click at [577, 113] on input "False" at bounding box center [573, 109] width 8 height 7
radio input "true"
click at [736, 212] on div "17 If employees are not trained on HIPAA laws and they accidently violate a pol…" at bounding box center [494, 184] width 684 height 56
click at [495, 188] on label "True" at bounding box center [511, 179] width 74 height 24
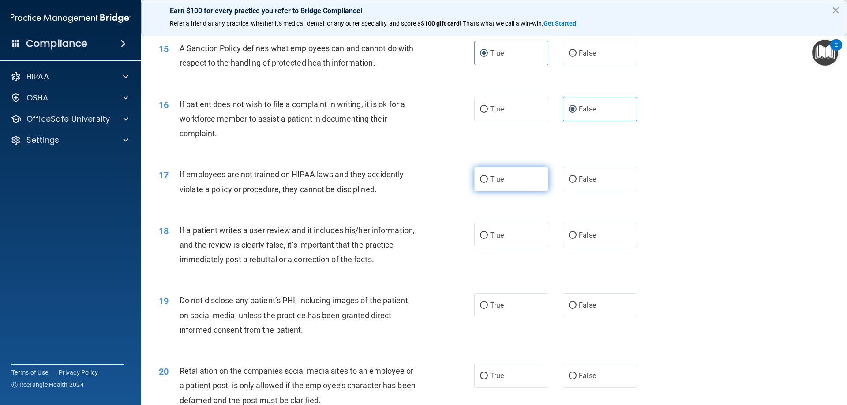
click at [488, 183] on input "True" at bounding box center [484, 179] width 8 height 7
radio input "true"
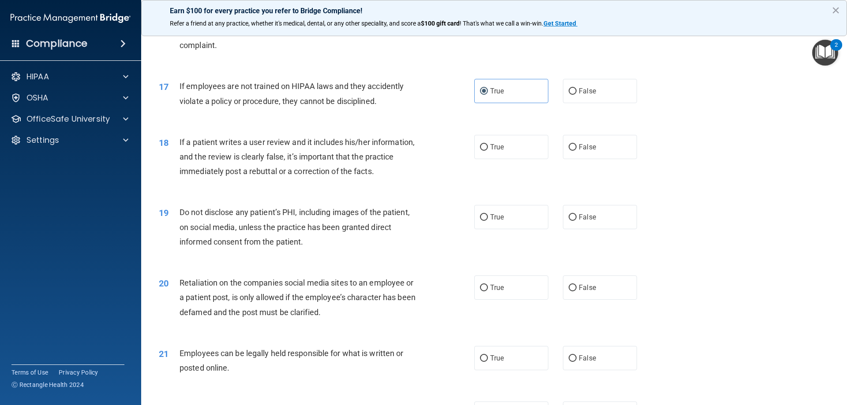
click at [740, 264] on div "19 Do not disclose any patient’s PHI, including images of the patient, on socia…" at bounding box center [494, 229] width 684 height 71
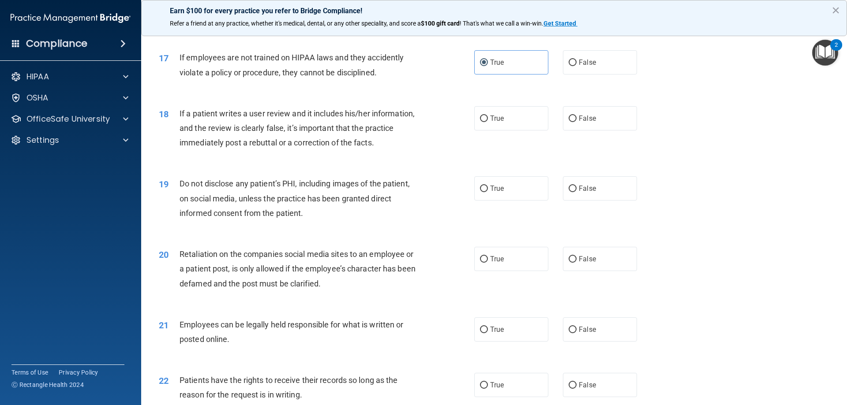
scroll to position [1191, 0]
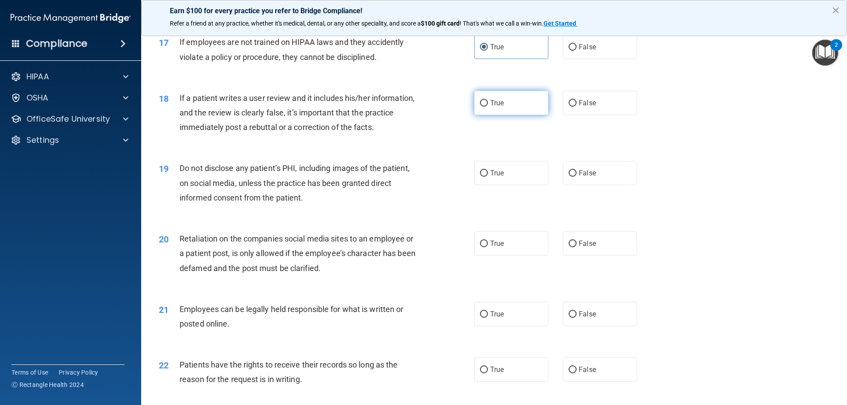
click at [510, 115] on label "True" at bounding box center [511, 103] width 74 height 24
click at [488, 107] on input "True" at bounding box center [484, 103] width 8 height 7
radio input "true"
click at [684, 251] on div "20 Retaliation on the companies social media sites to an employee or a patient …" at bounding box center [494, 256] width 684 height 71
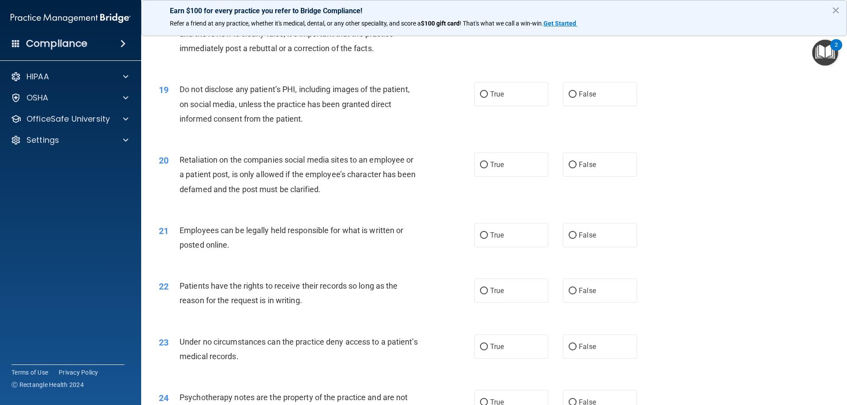
scroll to position [1279, 0]
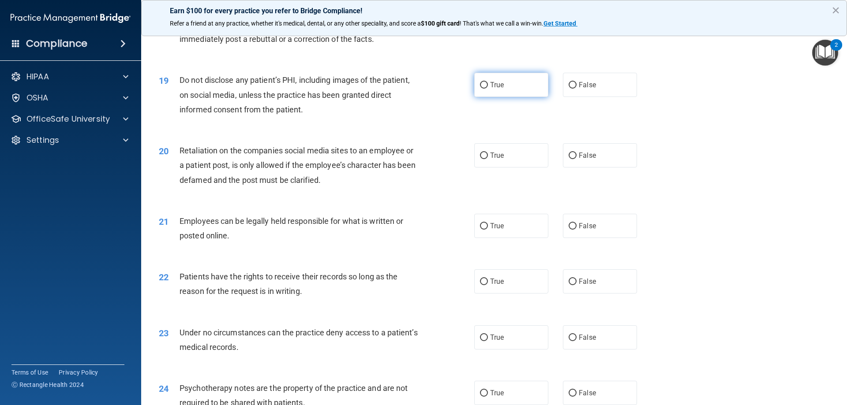
click at [528, 97] on label "True" at bounding box center [511, 85] width 74 height 24
click at [488, 89] on input "True" at bounding box center [484, 85] width 8 height 7
radio input "true"
click at [727, 147] on div "20 Retaliation on the companies social media sites to an employee or a patient …" at bounding box center [494, 167] width 684 height 71
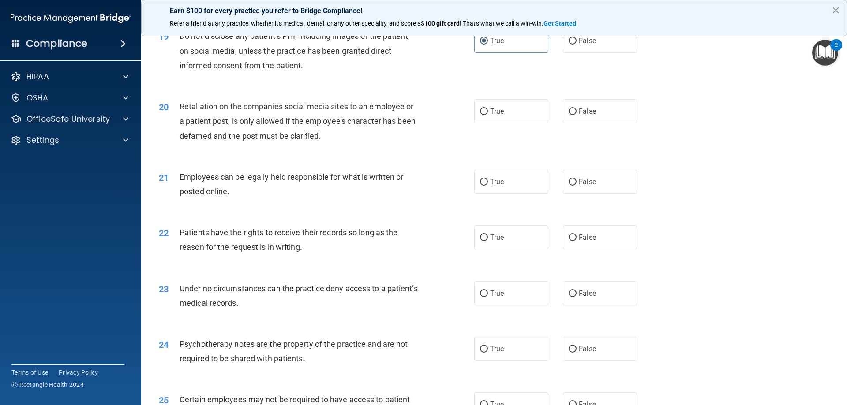
scroll to position [1368, 0]
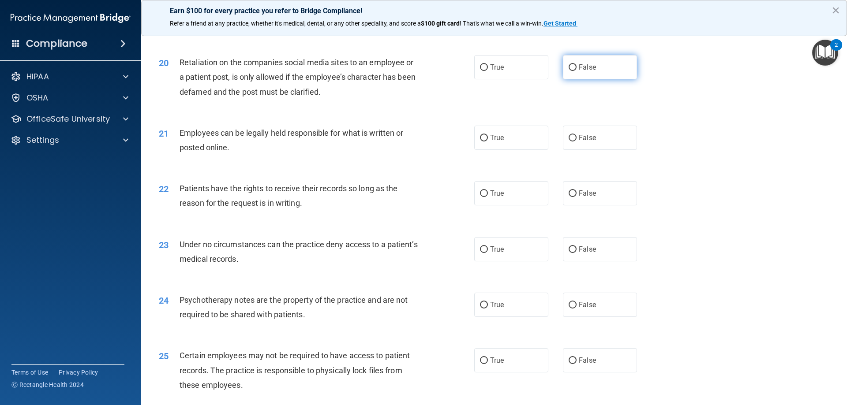
click at [613, 72] on label "False" at bounding box center [600, 67] width 74 height 24
click at [577, 71] on input "False" at bounding box center [573, 67] width 8 height 7
radio input "true"
click at [670, 162] on div "21 Employees can be legally held responsible for what is written or posted onli…" at bounding box center [494, 143] width 684 height 56
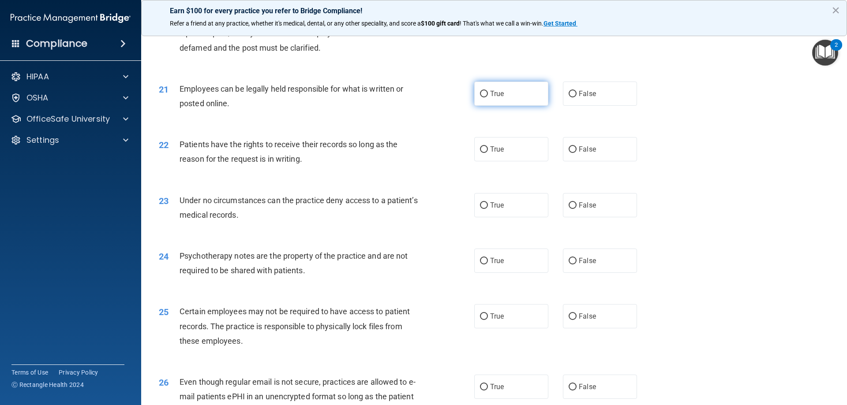
click at [490, 98] on span "True" at bounding box center [497, 94] width 14 height 8
click at [488, 97] on input "True" at bounding box center [484, 94] width 8 height 7
radio input "true"
click at [702, 145] on div "22 Patients have the rights to receive their records so long as the reason for …" at bounding box center [494, 154] width 684 height 56
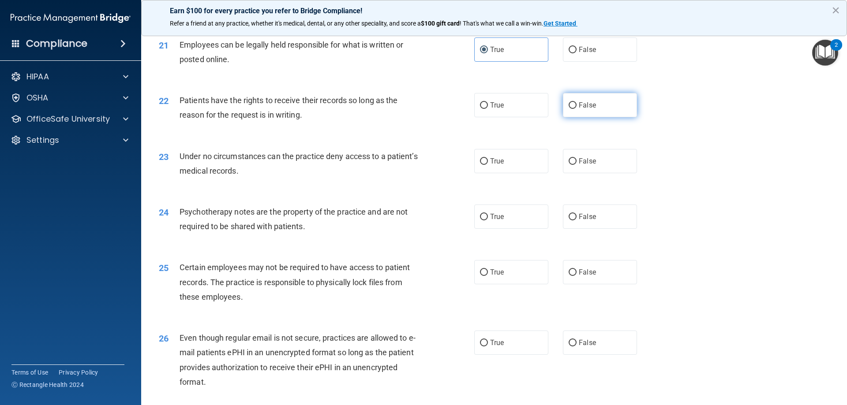
click at [581, 109] on span "False" at bounding box center [587, 105] width 17 height 8
click at [577, 109] on input "False" at bounding box center [573, 105] width 8 height 7
radio input "true"
click at [706, 135] on div "22 Patients have the rights to receive their records so long as the reason for …" at bounding box center [494, 110] width 684 height 56
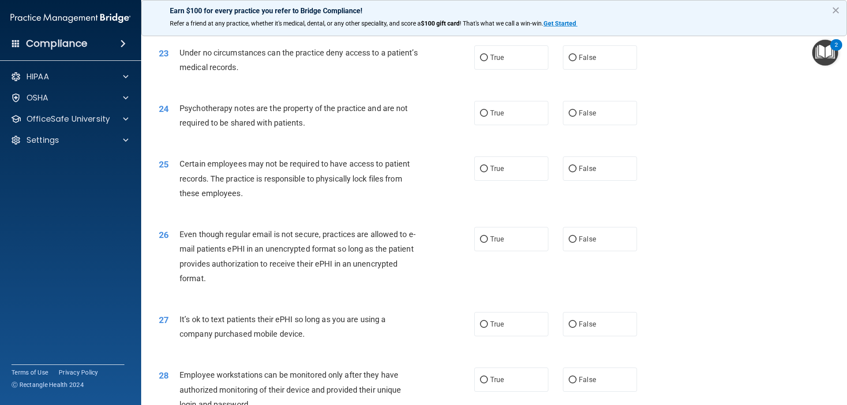
scroll to position [1544, 0]
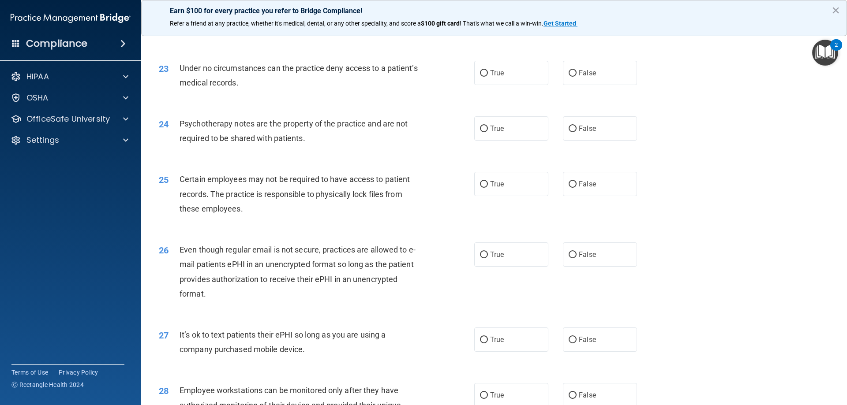
click at [706, 135] on div "24 Psychotherapy notes are the property of the practice and are not required to…" at bounding box center [494, 133] width 684 height 56
click at [499, 77] on span "True" at bounding box center [497, 73] width 14 height 8
click at [488, 77] on input "True" at bounding box center [484, 73] width 8 height 7
radio input "true"
click at [670, 130] on div "24 Psychotherapy notes are the property of the practice and are not required to…" at bounding box center [494, 133] width 684 height 56
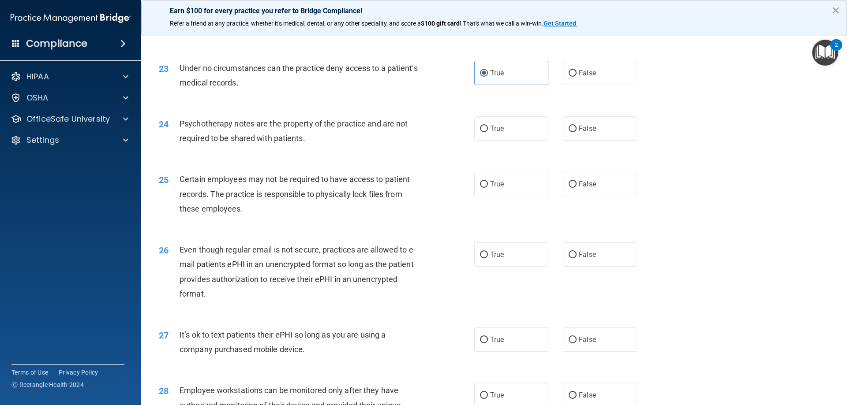
scroll to position [1588, 0]
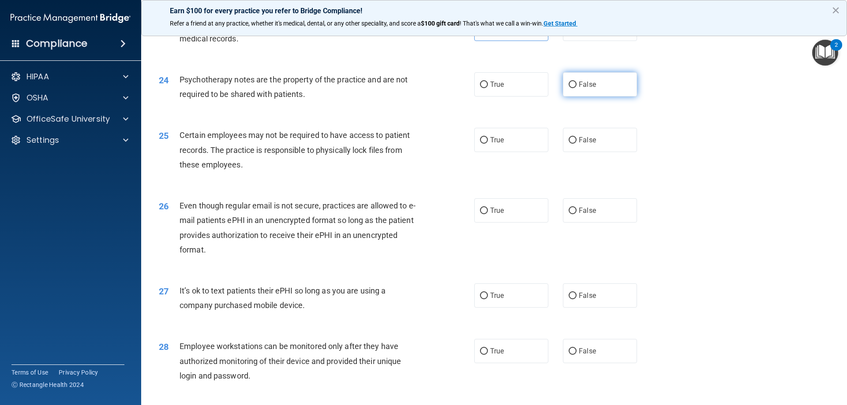
click at [590, 89] on span "False" at bounding box center [587, 84] width 17 height 8
click at [577, 88] on input "False" at bounding box center [573, 85] width 8 height 7
radio input "true"
click at [577, 142] on div "25 Certain employees may not be required to have access to patient records. The…" at bounding box center [494, 152] width 684 height 71
click at [563, 152] on label "False" at bounding box center [600, 140] width 74 height 24
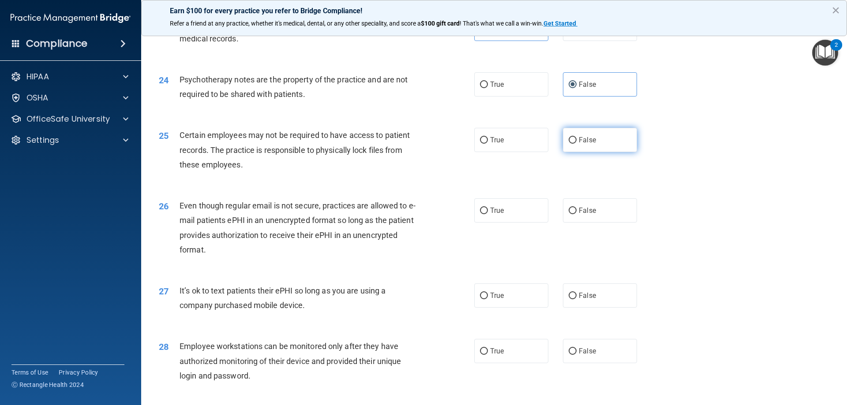
click at [569, 144] on input "False" at bounding box center [573, 140] width 8 height 7
radio input "true"
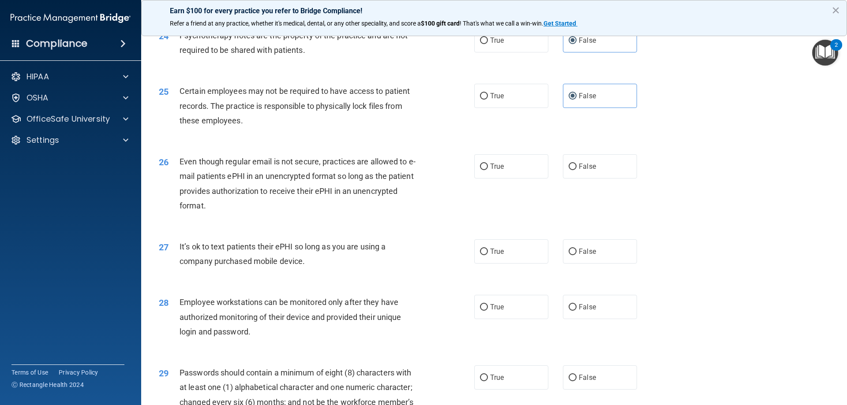
scroll to position [1676, 0]
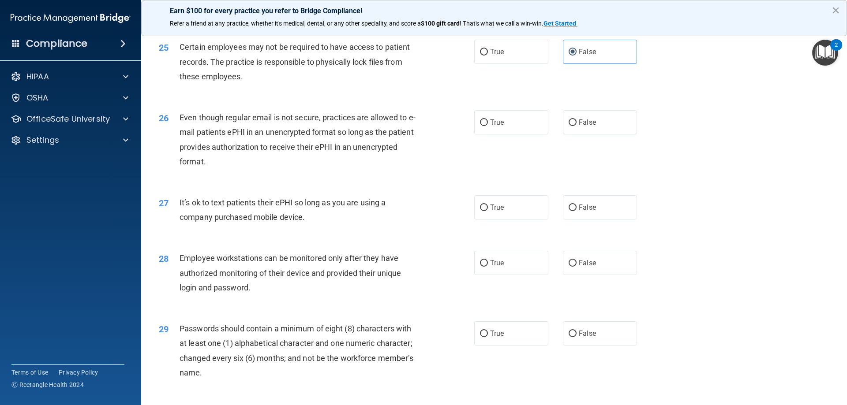
click at [695, 156] on div "26 Even though regular email is not secure, practices are allowed to e-mail pat…" at bounding box center [494, 141] width 684 height 85
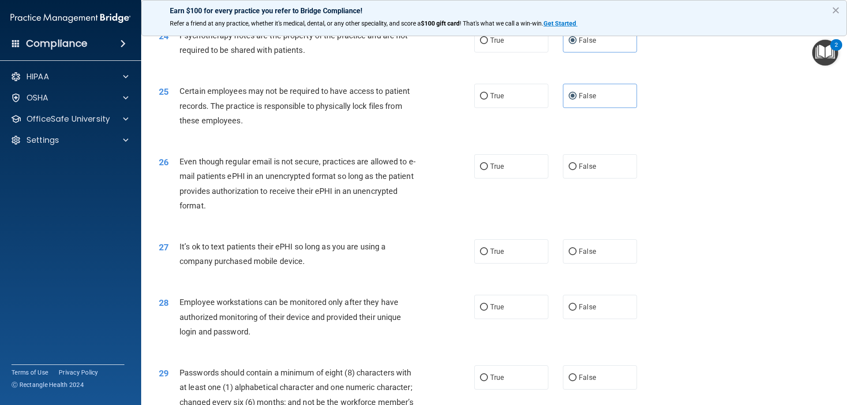
click at [696, 143] on div "25 Certain employees may not be required to have access to patient records. The…" at bounding box center [494, 108] width 684 height 71
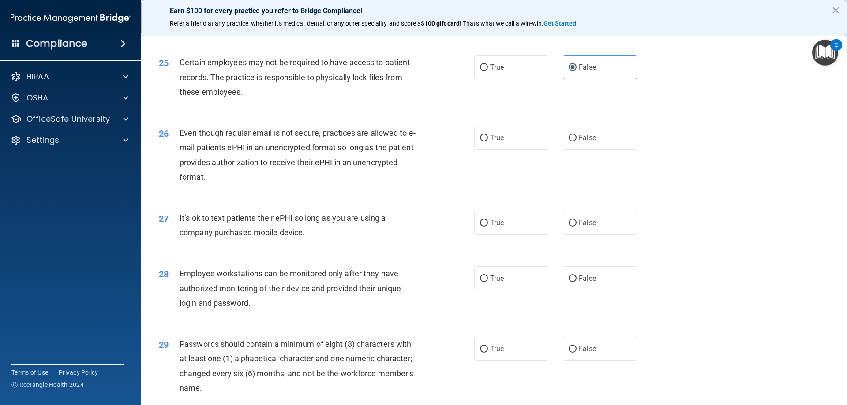
scroll to position [1676, 0]
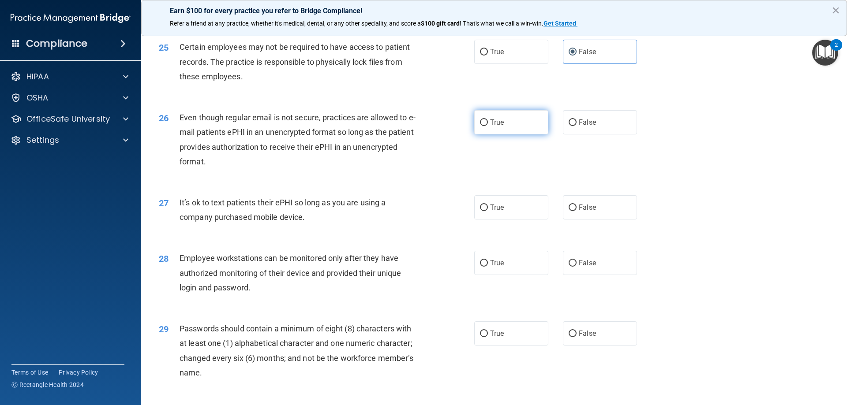
click at [523, 135] on label "True" at bounding box center [511, 122] width 74 height 24
click at [488, 126] on input "True" at bounding box center [484, 123] width 8 height 7
radio input "true"
click at [778, 149] on div "26 Even though regular email is not secure, practices are allowed to e-mail pat…" at bounding box center [494, 141] width 684 height 85
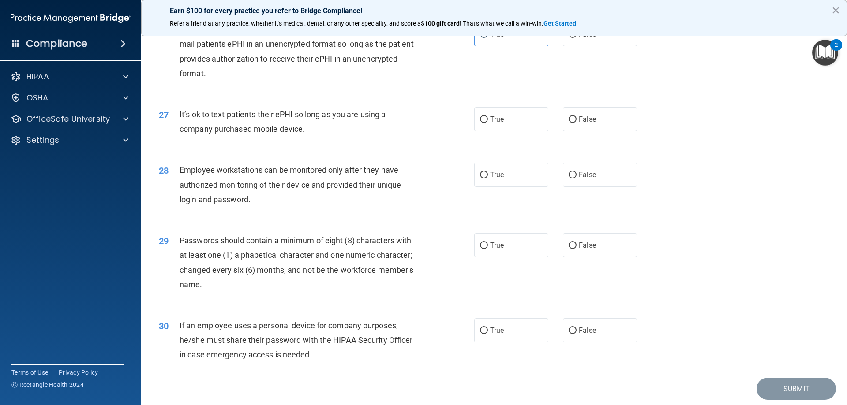
scroll to position [1809, 0]
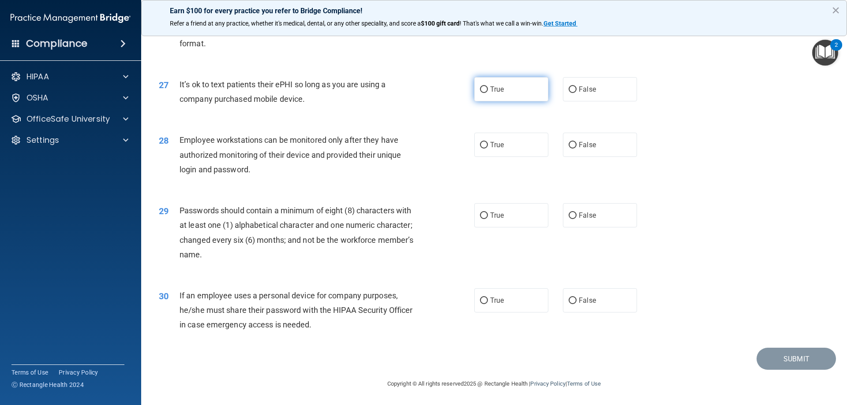
click at [497, 97] on label "True" at bounding box center [511, 89] width 74 height 24
click at [488, 93] on input "True" at bounding box center [484, 89] width 8 height 7
radio input "true"
click at [575, 94] on label "False" at bounding box center [600, 89] width 74 height 24
click at [575, 93] on input "False" at bounding box center [573, 89] width 8 height 7
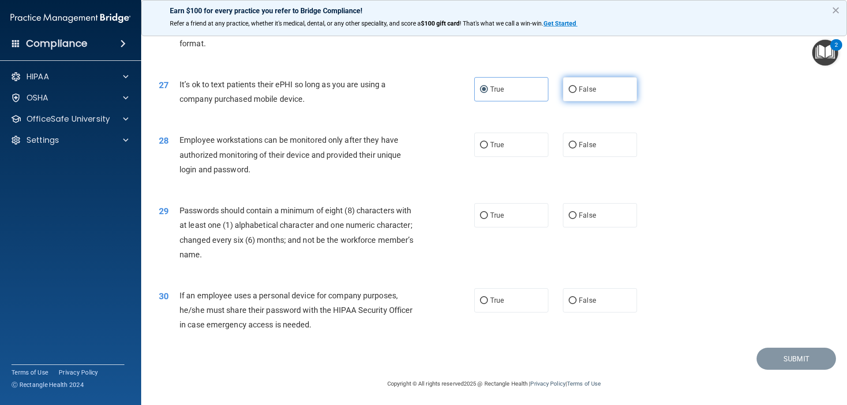
radio input "true"
radio input "false"
click at [737, 175] on div "28 Employee workstations can be monitored only after they have authorized monit…" at bounding box center [494, 157] width 684 height 71
click at [491, 148] on span "True" at bounding box center [497, 145] width 14 height 8
click at [488, 148] on input "True" at bounding box center [484, 145] width 8 height 7
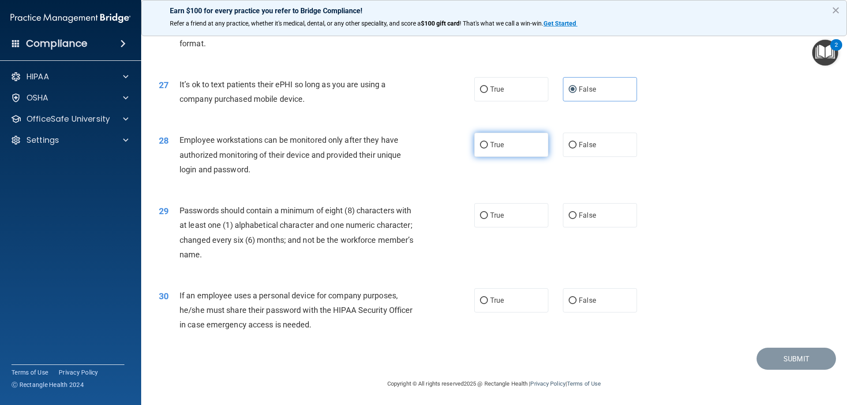
radio input "true"
click at [532, 216] on label "True" at bounding box center [511, 215] width 74 height 24
click at [488, 216] on input "True" at bounding box center [484, 216] width 8 height 7
radio input "true"
click at [605, 224] on label "False" at bounding box center [600, 215] width 74 height 24
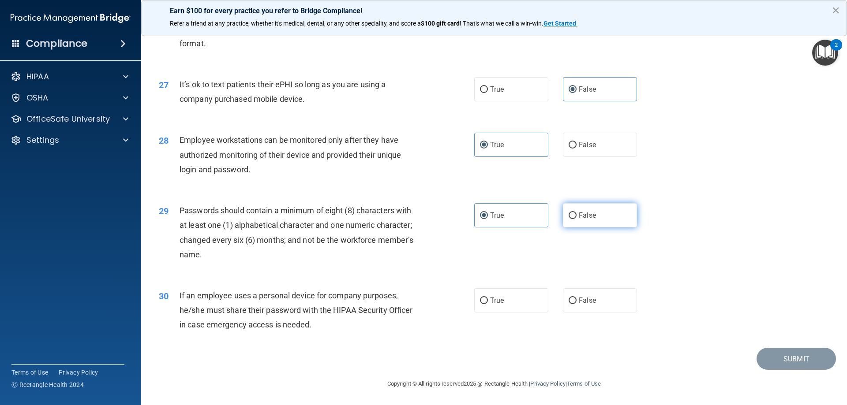
click at [577, 219] on input "False" at bounding box center [573, 216] width 8 height 7
radio input "true"
radio input "false"
click at [687, 234] on div "29 Passwords should contain a minimum of eight (8) characters with at least one…" at bounding box center [494, 234] width 684 height 85
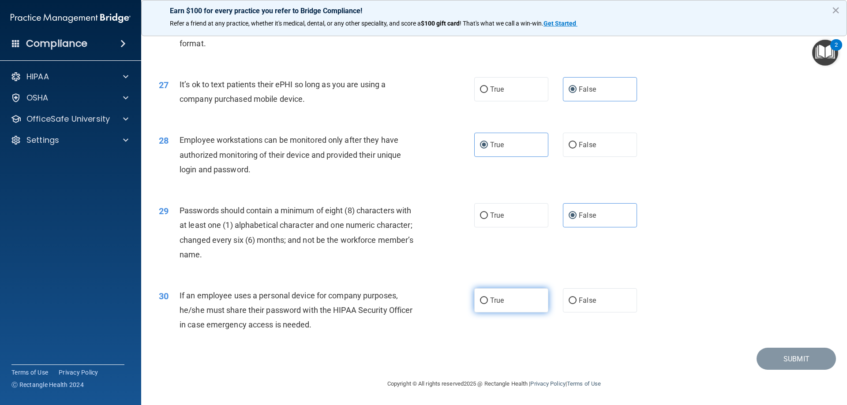
click at [506, 289] on label "True" at bounding box center [511, 301] width 74 height 24
click at [488, 298] on input "True" at bounding box center [484, 301] width 8 height 7
radio input "true"
click at [781, 358] on button "Submit" at bounding box center [796, 359] width 79 height 22
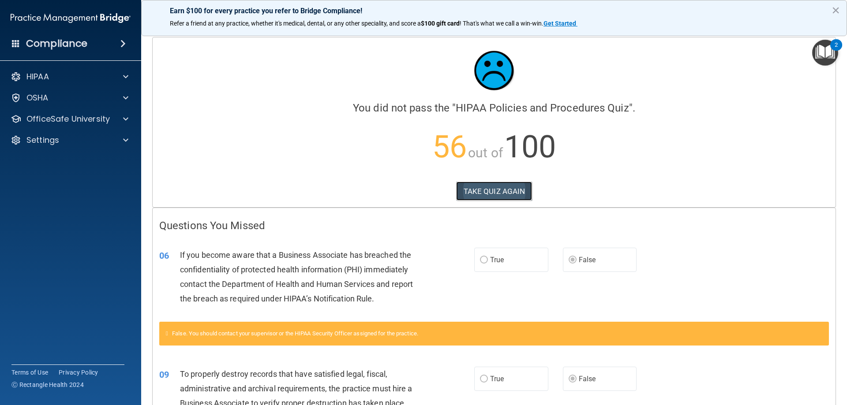
click at [516, 196] on button "TAKE QUIZ AGAIN" at bounding box center [494, 191] width 76 height 19
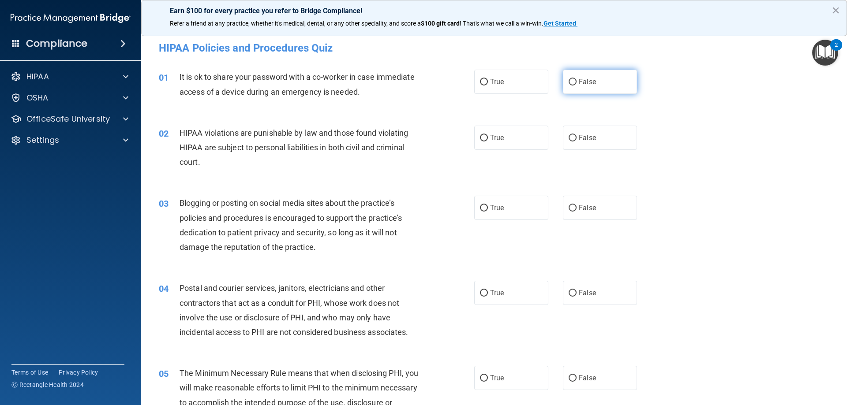
click at [575, 86] on label "False" at bounding box center [600, 82] width 74 height 24
click at [575, 86] on input "False" at bounding box center [573, 82] width 8 height 7
radio input "true"
click at [514, 139] on label "True" at bounding box center [511, 138] width 74 height 24
click at [488, 139] on input "True" at bounding box center [484, 138] width 8 height 7
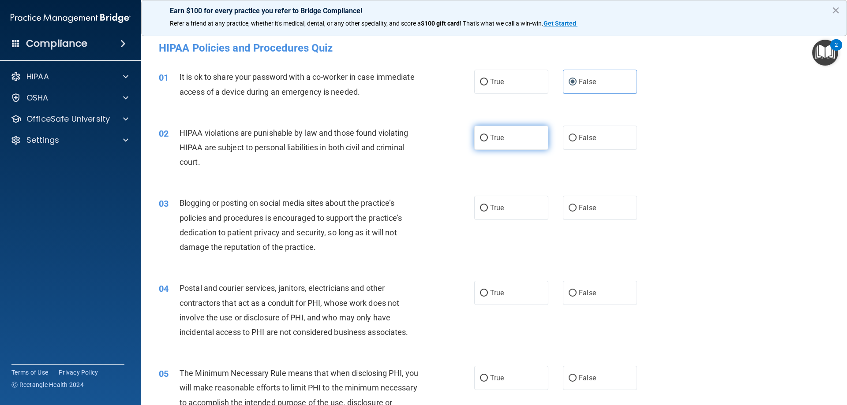
radio input "true"
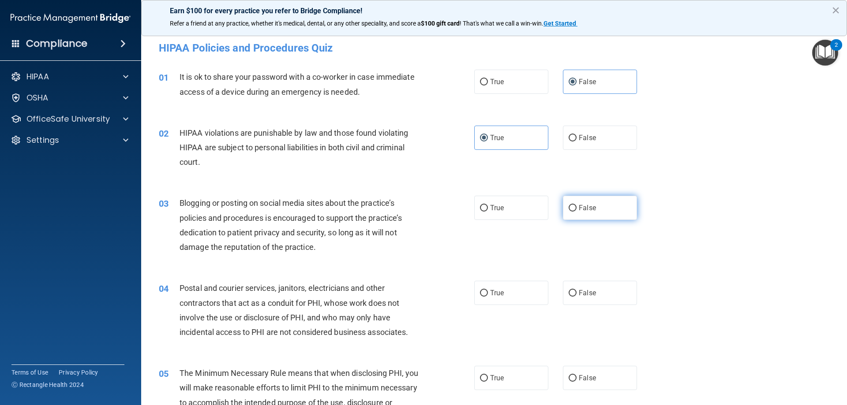
click at [587, 208] on span "False" at bounding box center [587, 208] width 17 height 8
click at [577, 208] on input "False" at bounding box center [573, 208] width 8 height 7
radio input "true"
click at [521, 300] on label "True" at bounding box center [511, 293] width 74 height 24
click at [488, 297] on input "True" at bounding box center [484, 293] width 8 height 7
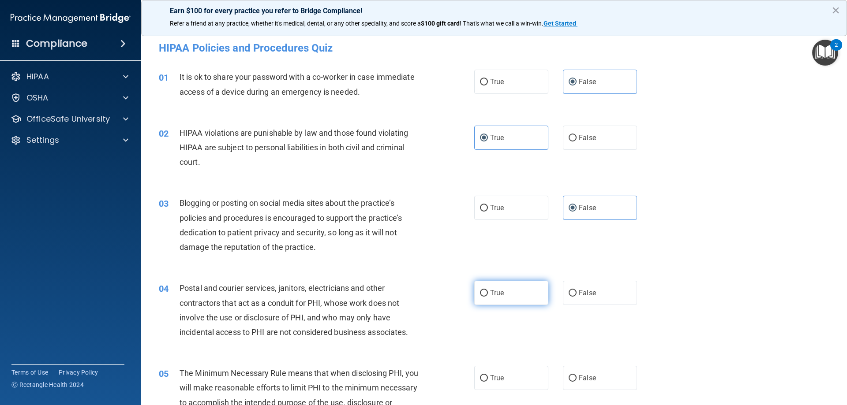
radio input "true"
click at [502, 384] on label "True" at bounding box center [511, 378] width 74 height 24
click at [488, 382] on input "True" at bounding box center [484, 378] width 8 height 7
radio input "true"
click at [719, 279] on div "04 Postal and courier services, janitors, electricians and other contractors th…" at bounding box center [494, 312] width 684 height 85
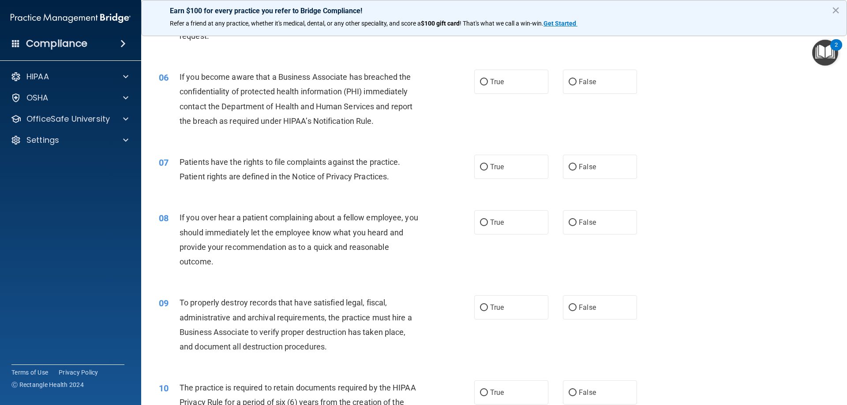
scroll to position [397, 0]
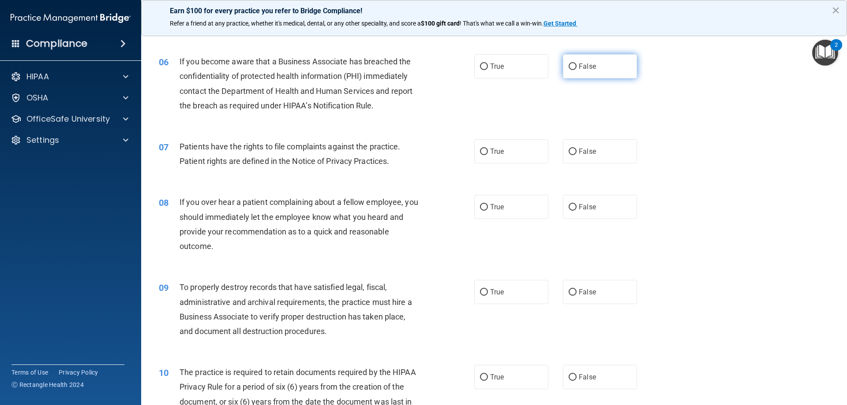
click at [601, 63] on label "False" at bounding box center [600, 66] width 74 height 24
click at [577, 64] on input "False" at bounding box center [573, 67] width 8 height 7
radio input "true"
click at [526, 158] on label "True" at bounding box center [511, 151] width 74 height 24
click at [488, 155] on input "True" at bounding box center [484, 152] width 8 height 7
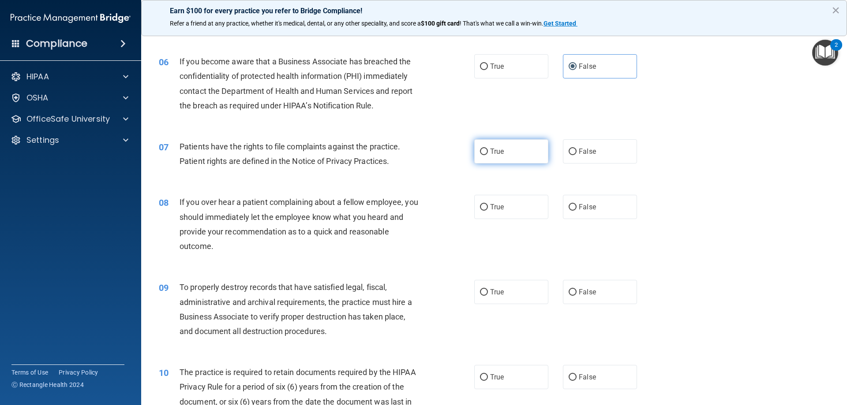
radio input "true"
click at [588, 214] on label "False" at bounding box center [600, 207] width 74 height 24
click at [577, 211] on input "False" at bounding box center [573, 207] width 8 height 7
radio input "true"
click at [585, 299] on label "False" at bounding box center [600, 292] width 74 height 24
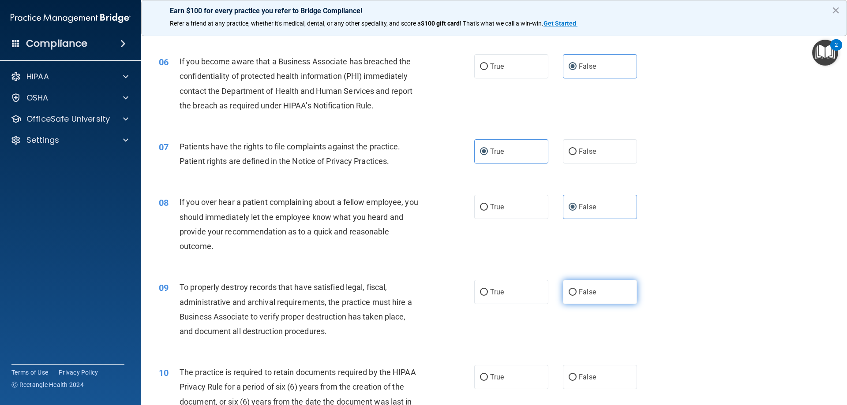
click at [577, 296] on input "False" at bounding box center [573, 292] width 8 height 7
radio input "true"
click at [495, 367] on label "True" at bounding box center [511, 377] width 74 height 24
click at [488, 375] on input "True" at bounding box center [484, 378] width 8 height 7
radio input "true"
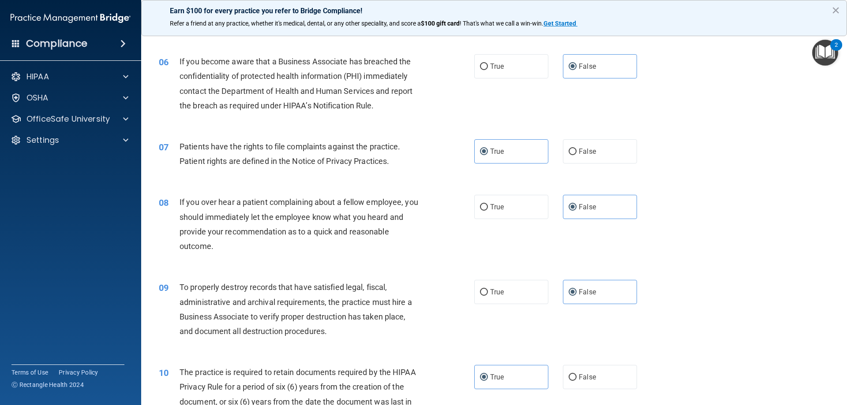
click at [809, 266] on div "08 If you over hear a patient complaining about a fellow employee, you should i…" at bounding box center [494, 226] width 684 height 85
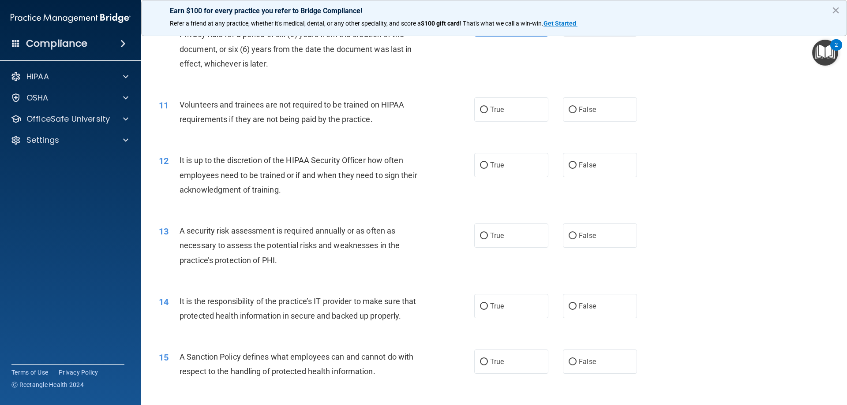
scroll to position [794, 0]
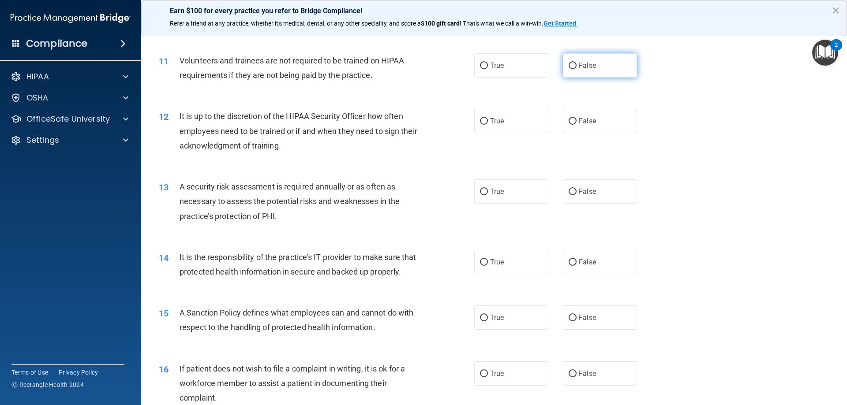
click at [585, 75] on label "False" at bounding box center [600, 65] width 74 height 24
click at [577, 69] on input "False" at bounding box center [573, 66] width 8 height 7
radio input "true"
click at [577, 132] on label "False" at bounding box center [600, 121] width 74 height 24
click at [577, 125] on input "False" at bounding box center [573, 121] width 8 height 7
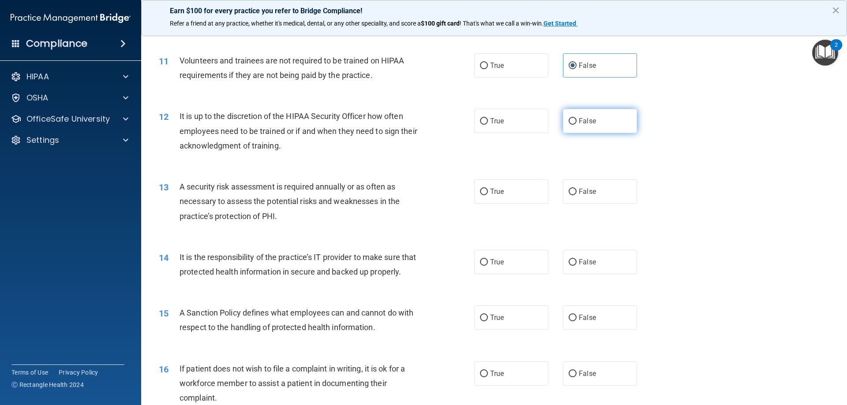
radio input "true"
click at [513, 189] on label "True" at bounding box center [511, 192] width 74 height 24
click at [488, 189] on input "True" at bounding box center [484, 192] width 8 height 7
radio input "true"
drag, startPoint x: 577, startPoint y: 260, endPoint x: 584, endPoint y: 293, distance: 33.9
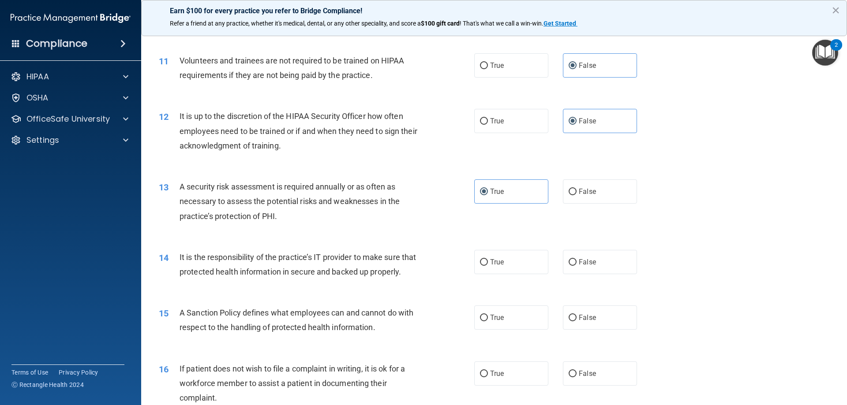
click at [579, 260] on span "False" at bounding box center [587, 262] width 17 height 8
click at [577, 260] on input "False" at bounding box center [573, 262] width 8 height 7
radio input "true"
click at [579, 322] on span "False" at bounding box center [587, 318] width 17 height 8
click at [576, 322] on input "False" at bounding box center [573, 318] width 8 height 7
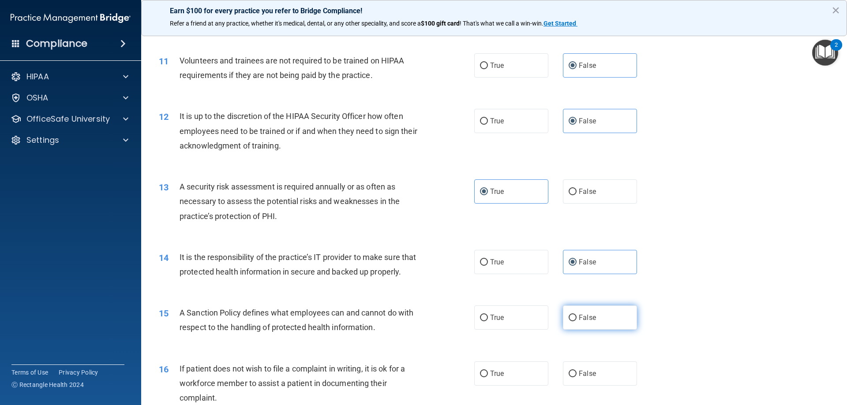
radio input "true"
click at [701, 285] on div "14 It is the responsibility of the practice’s IT provider to make sure that pro…" at bounding box center [494, 267] width 684 height 56
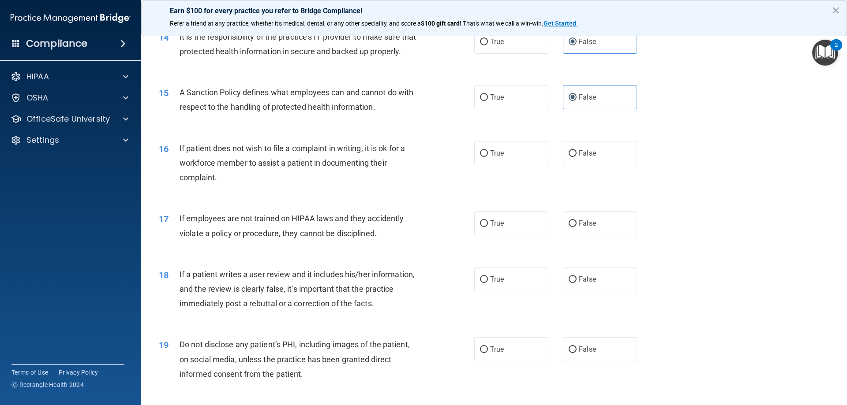
scroll to position [1059, 0]
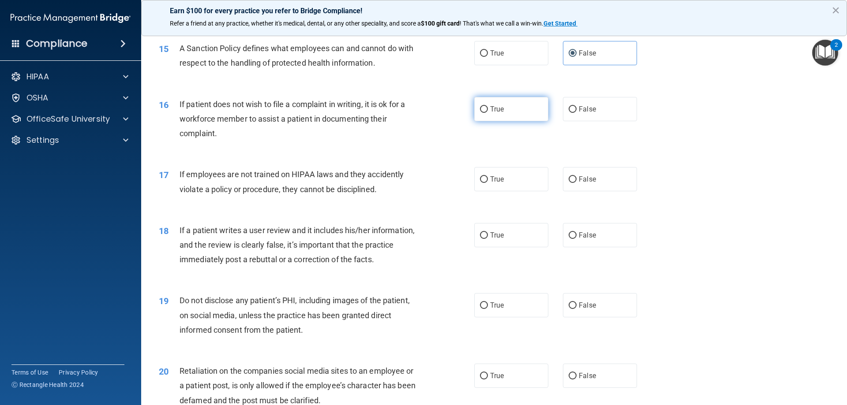
click at [534, 121] on label "True" at bounding box center [511, 109] width 74 height 24
click at [488, 113] on input "True" at bounding box center [484, 109] width 8 height 7
radio input "true"
click at [576, 185] on label "False" at bounding box center [600, 179] width 74 height 24
click at [576, 183] on input "False" at bounding box center [573, 179] width 8 height 7
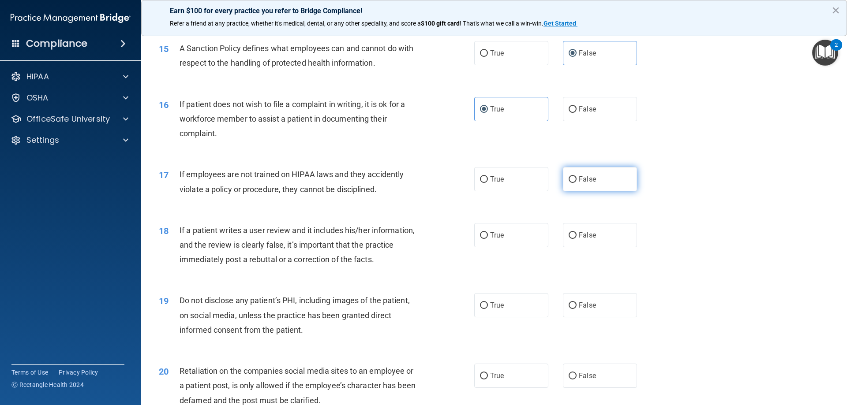
radio input "true"
click at [605, 247] on label "False" at bounding box center [600, 235] width 74 height 24
click at [577, 239] on input "False" at bounding box center [573, 235] width 8 height 7
radio input "true"
click at [710, 212] on div "17 If employees are not trained on HIPAA laws and they accidently violate a pol…" at bounding box center [494, 184] width 684 height 56
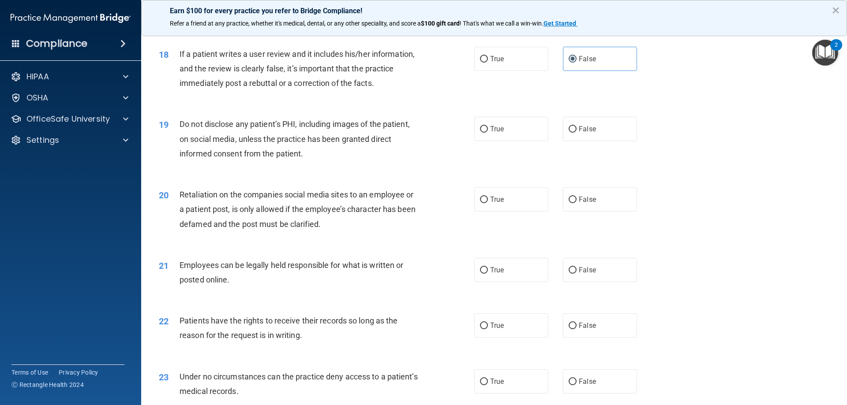
scroll to position [1279, 0]
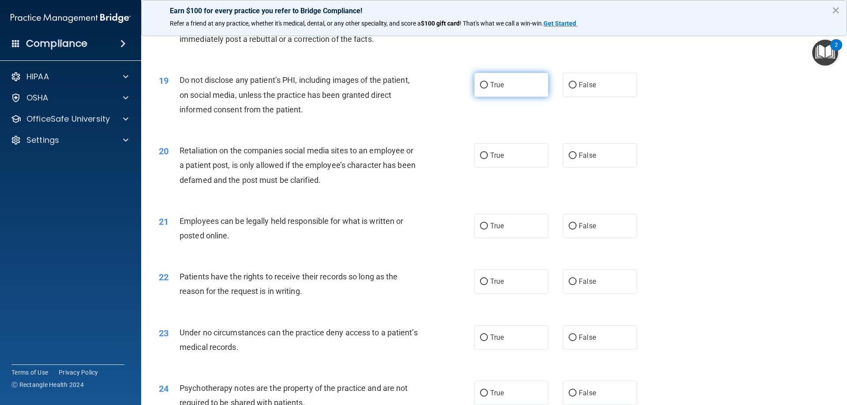
click at [499, 94] on label "True" at bounding box center [511, 85] width 74 height 24
click at [488, 89] on input "True" at bounding box center [484, 85] width 8 height 7
radio input "true"
click at [597, 168] on label "False" at bounding box center [600, 155] width 74 height 24
click at [577, 159] on input "False" at bounding box center [573, 156] width 8 height 7
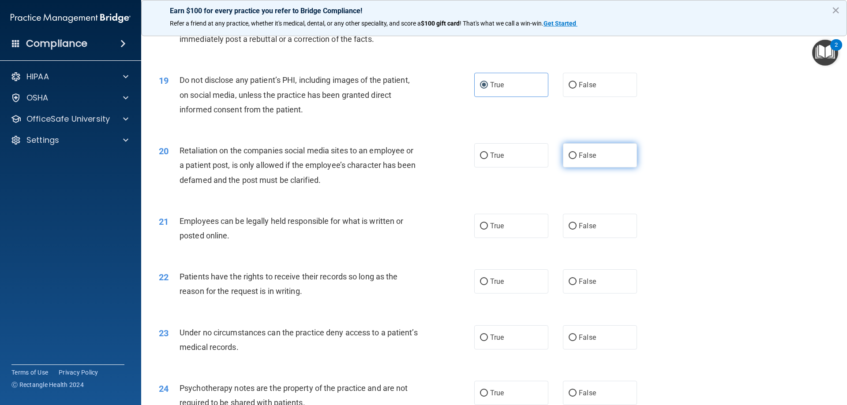
radio input "true"
click at [531, 238] on label "True" at bounding box center [511, 226] width 74 height 24
click at [488, 230] on input "True" at bounding box center [484, 226] width 8 height 7
radio input "true"
click at [695, 203] on div "20 Retaliation on the companies social media sites to an employee or a patient …" at bounding box center [494, 167] width 684 height 71
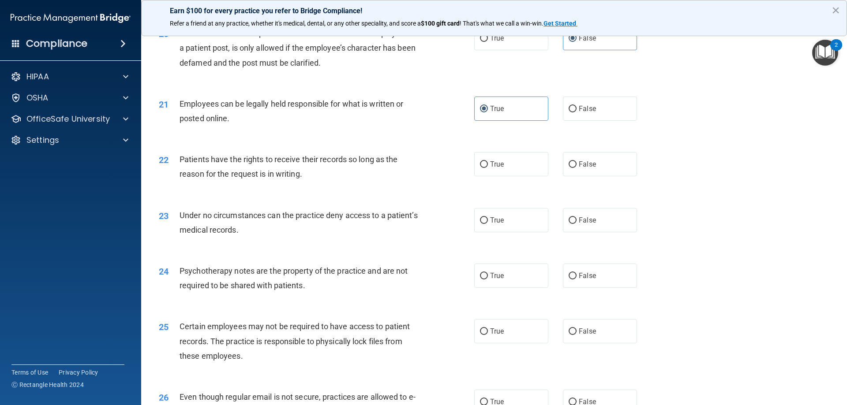
scroll to position [1412, 0]
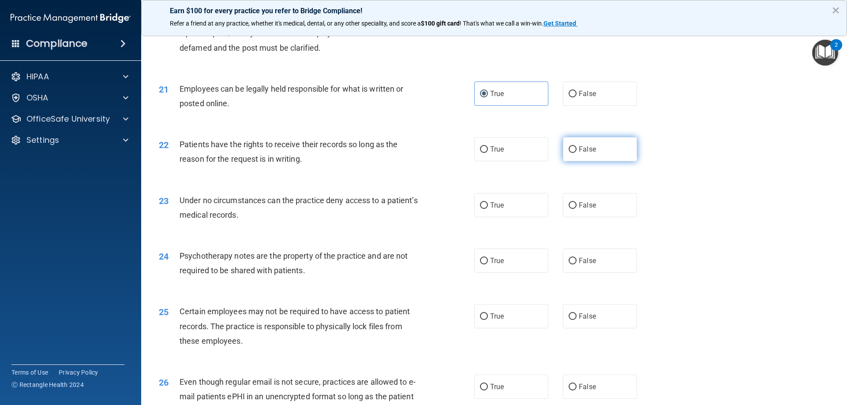
click at [587, 154] on span "False" at bounding box center [587, 149] width 17 height 8
click at [577, 153] on input "False" at bounding box center [573, 149] width 8 height 7
radio input "true"
click at [591, 217] on label "False" at bounding box center [600, 205] width 74 height 24
click at [577, 209] on input "False" at bounding box center [573, 205] width 8 height 7
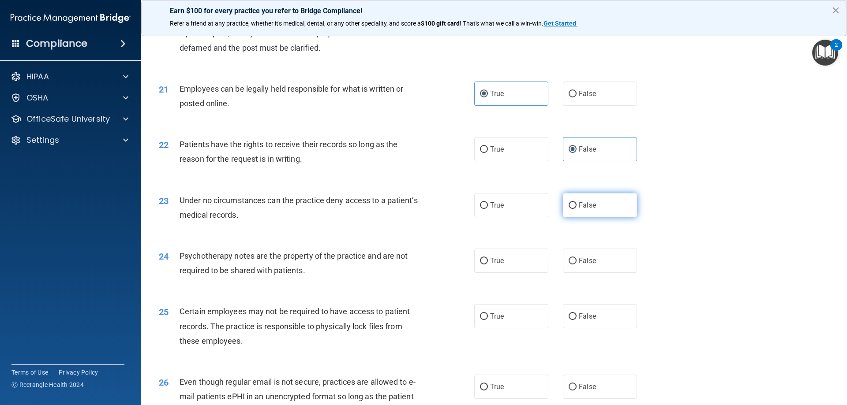
radio input "true"
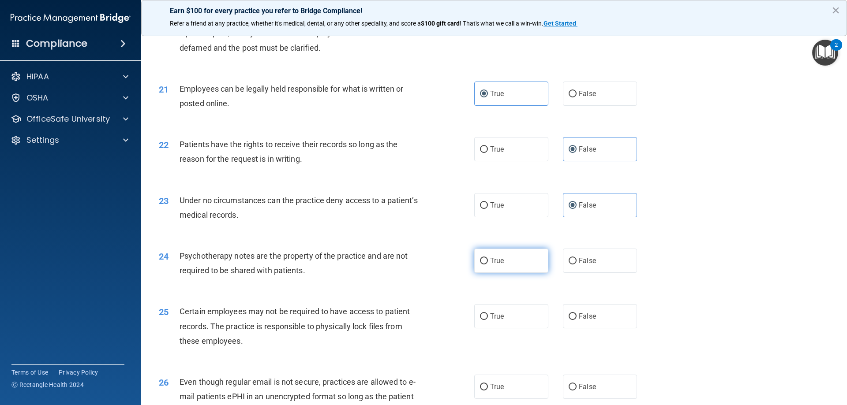
click at [529, 273] on label "True" at bounding box center [511, 261] width 74 height 24
click at [488, 265] on input "True" at bounding box center [484, 261] width 8 height 7
radio input "true"
click at [490, 321] on span "True" at bounding box center [497, 316] width 14 height 8
click at [488, 320] on input "True" at bounding box center [484, 317] width 8 height 7
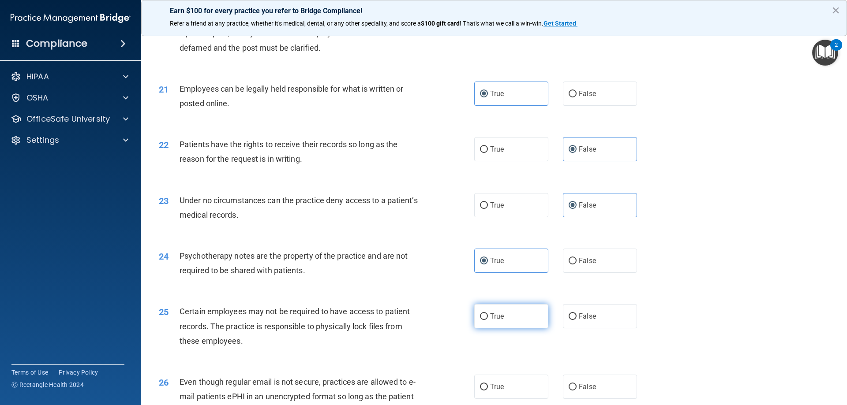
radio input "true"
click at [722, 279] on div "24 Psychotherapy notes are the property of the practice and are not required to…" at bounding box center [494, 266] width 684 height 56
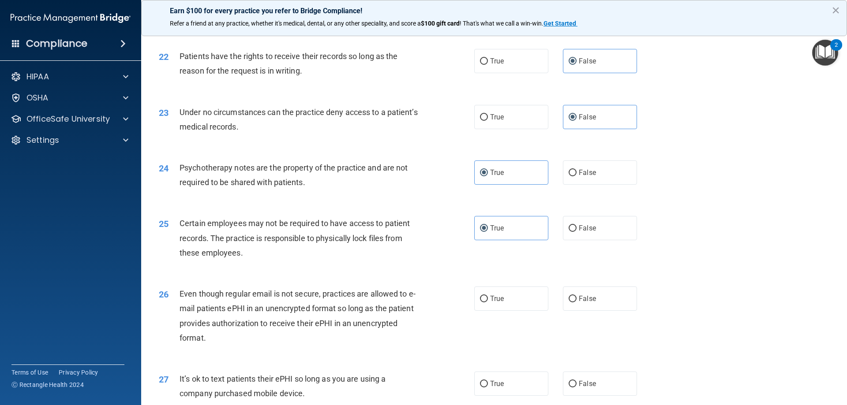
scroll to position [1544, 0]
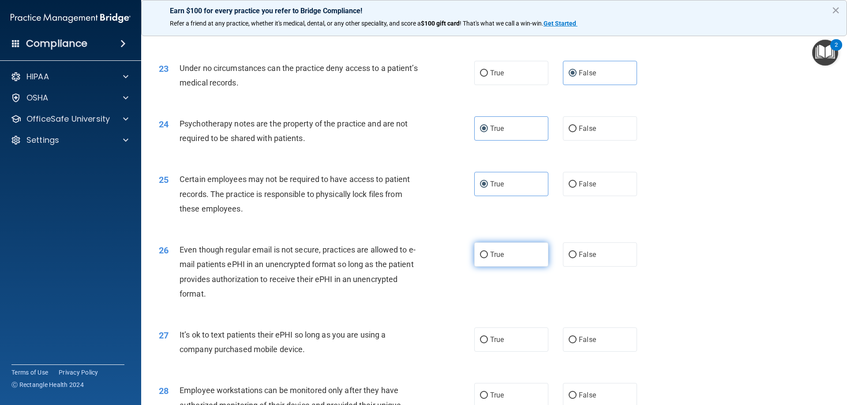
click at [514, 267] on label "True" at bounding box center [511, 255] width 74 height 24
click at [488, 259] on input "True" at bounding box center [484, 255] width 8 height 7
radio input "true"
click at [578, 347] on label "False" at bounding box center [600, 340] width 74 height 24
click at [577, 344] on input "False" at bounding box center [573, 340] width 8 height 7
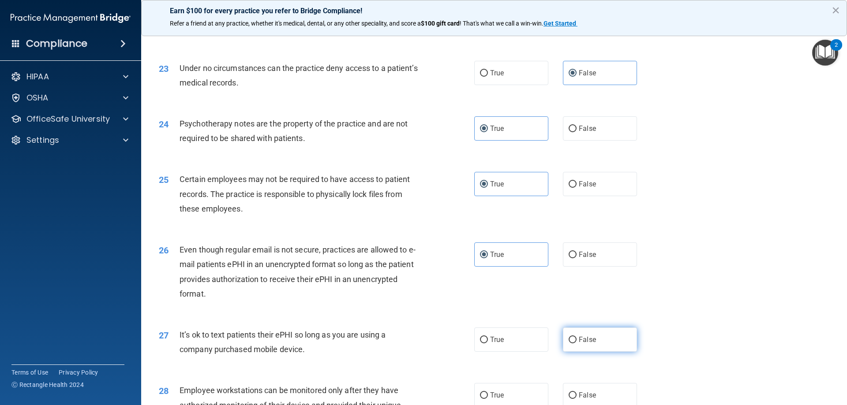
radio input "true"
click at [645, 331] on div "27 It’s ok to text patients their ePHI so long as you are using a company purch…" at bounding box center [494, 345] width 684 height 56
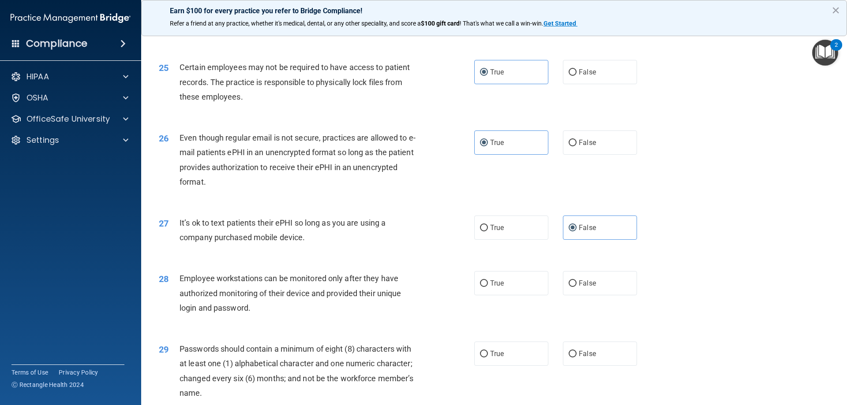
scroll to position [1676, 0]
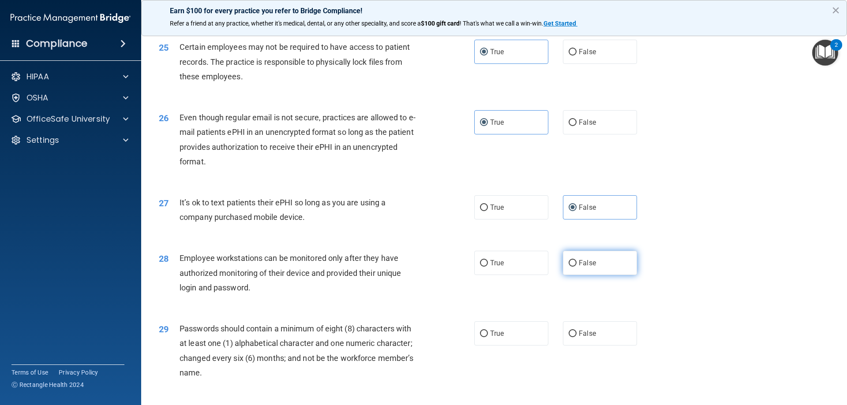
click at [605, 274] on label "False" at bounding box center [600, 263] width 74 height 24
click at [577, 267] on input "False" at bounding box center [573, 263] width 8 height 7
radio input "true"
click at [524, 346] on label "True" at bounding box center [511, 334] width 74 height 24
click at [488, 337] on input "True" at bounding box center [484, 334] width 8 height 7
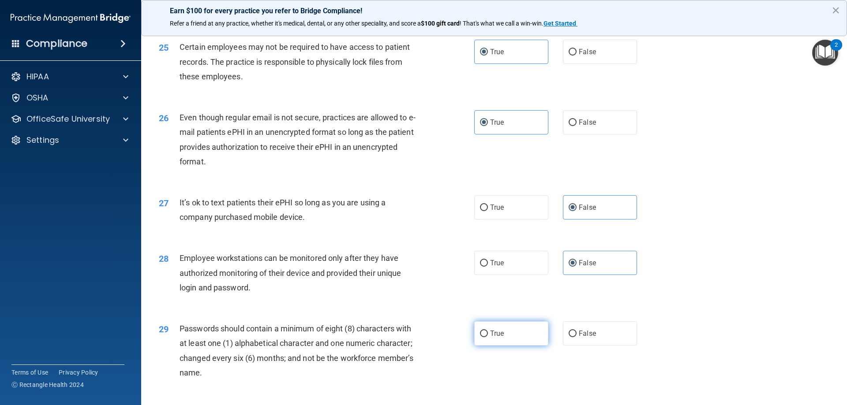
radio input "true"
click at [735, 309] on div "28 Employee workstations can be monitored only after they have authorized monit…" at bounding box center [494, 275] width 684 height 71
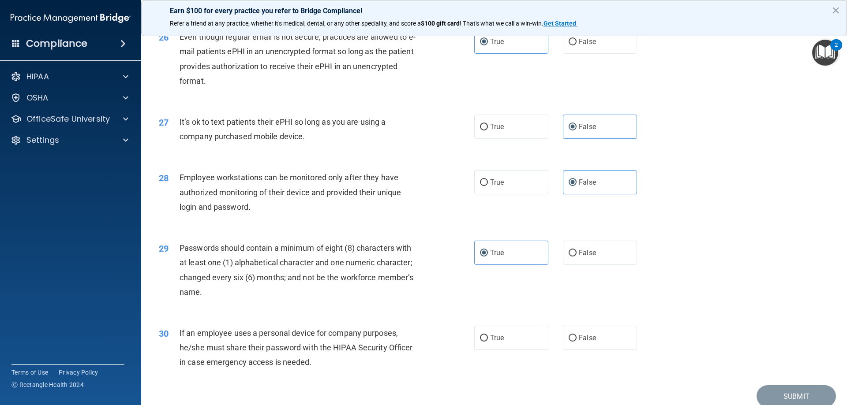
scroll to position [1809, 0]
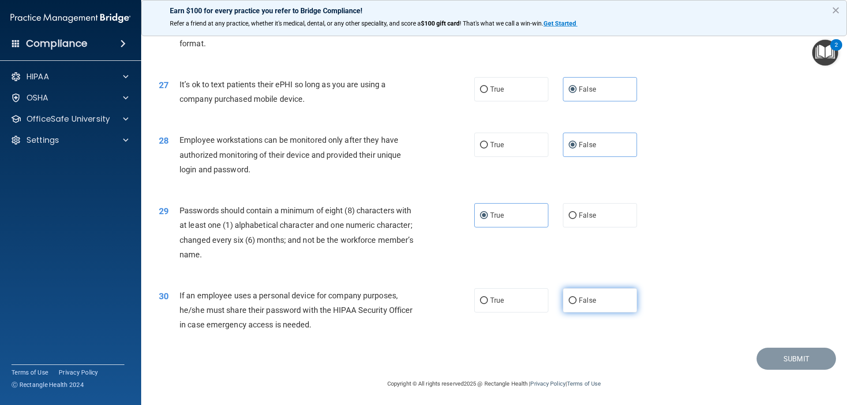
click at [588, 298] on span "False" at bounding box center [587, 300] width 17 height 8
click at [577, 298] on input "False" at bounding box center [573, 301] width 8 height 7
radio input "true"
click at [701, 265] on div "29 Passwords should contain a minimum of eight (8) characters with at least one…" at bounding box center [494, 234] width 684 height 85
click at [765, 349] on button "Submit" at bounding box center [796, 359] width 79 height 22
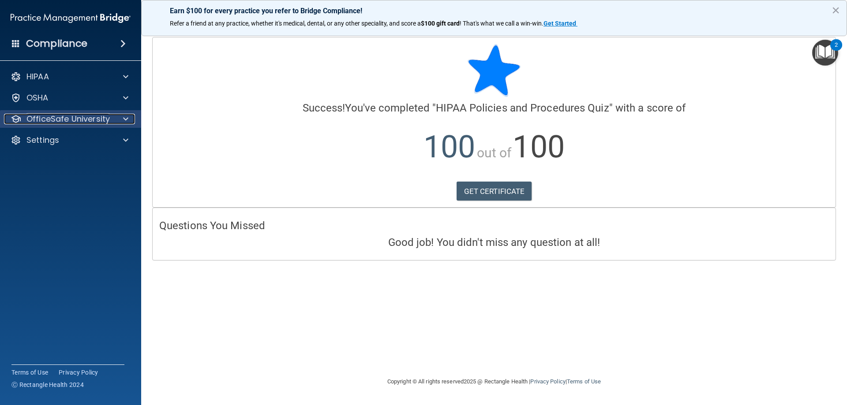
click at [100, 121] on p "OfficeSafe University" at bounding box center [67, 119] width 83 height 11
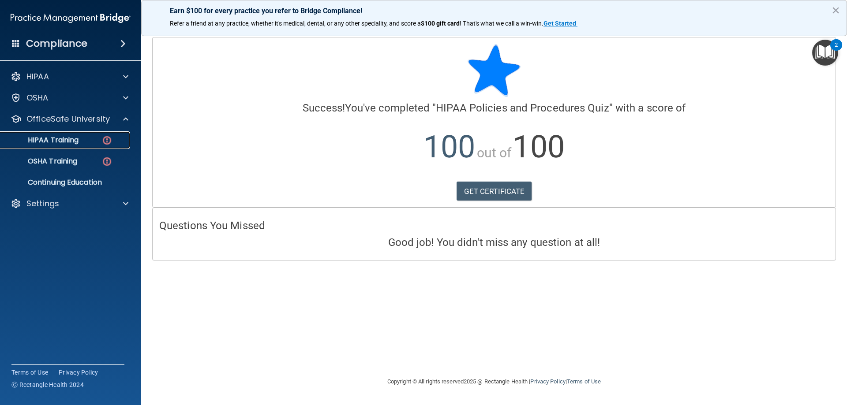
click at [61, 141] on p "HIPAA Training" at bounding box center [42, 140] width 73 height 9
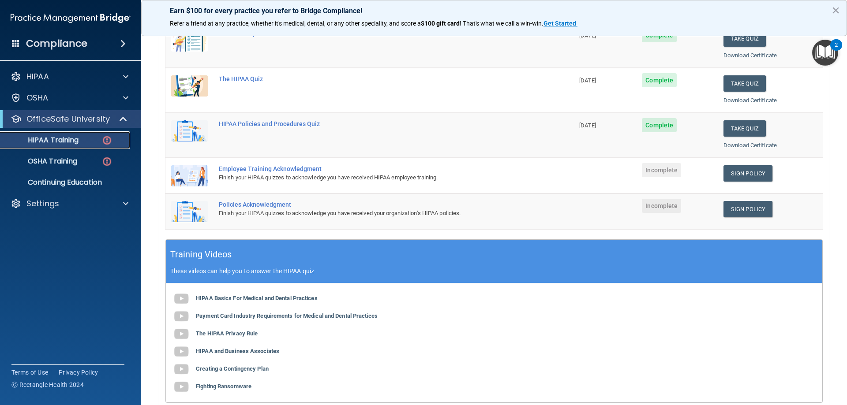
scroll to position [44, 0]
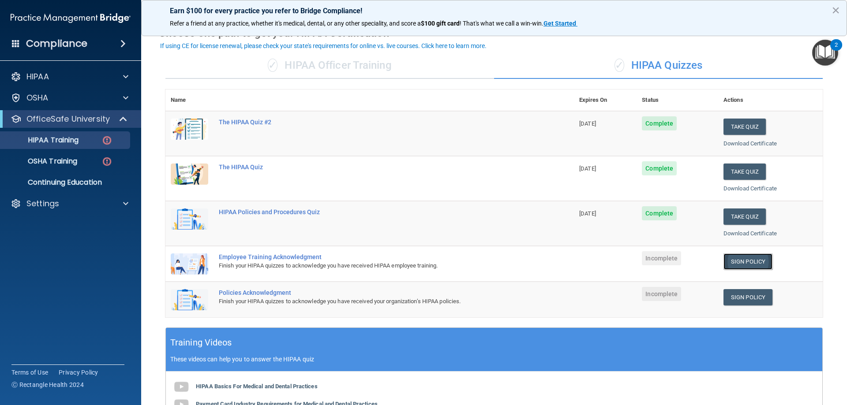
click at [729, 262] on link "Sign Policy" at bounding box center [748, 262] width 49 height 16
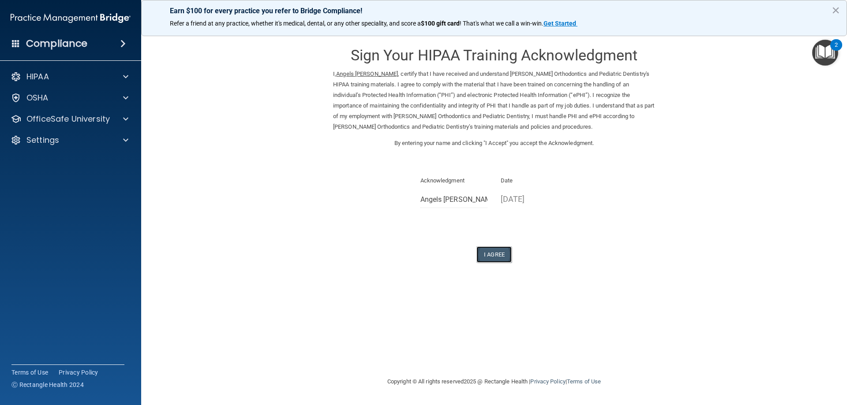
click at [488, 251] on button "I Agree" at bounding box center [493, 255] width 35 height 16
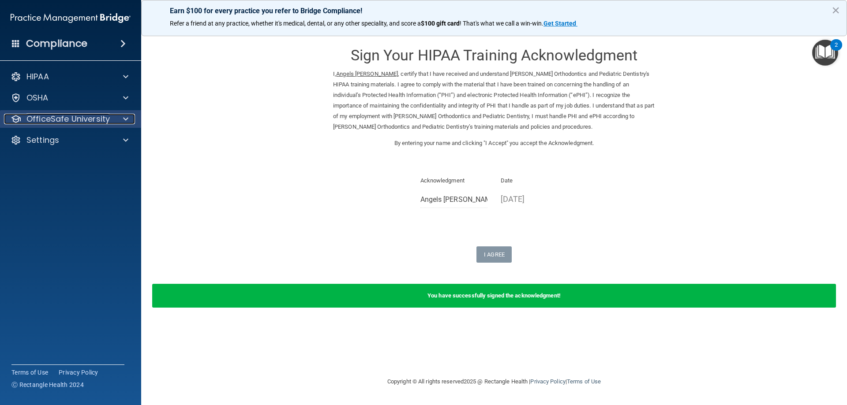
click at [94, 117] on p "OfficeSafe University" at bounding box center [67, 119] width 83 height 11
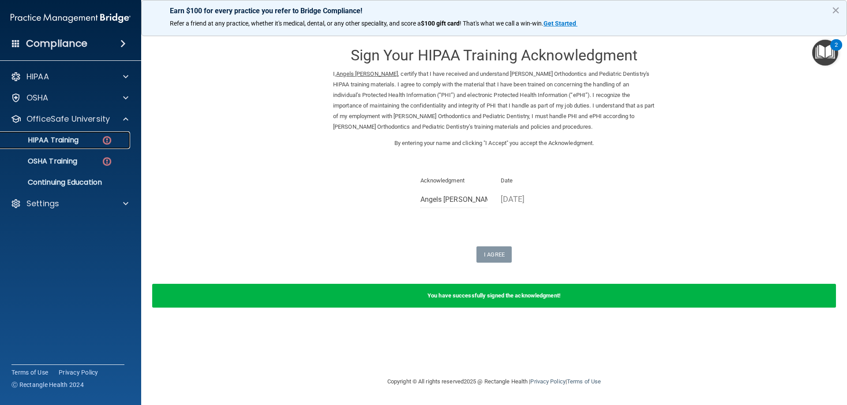
click at [90, 141] on div "HIPAA Training" at bounding box center [66, 140] width 120 height 9
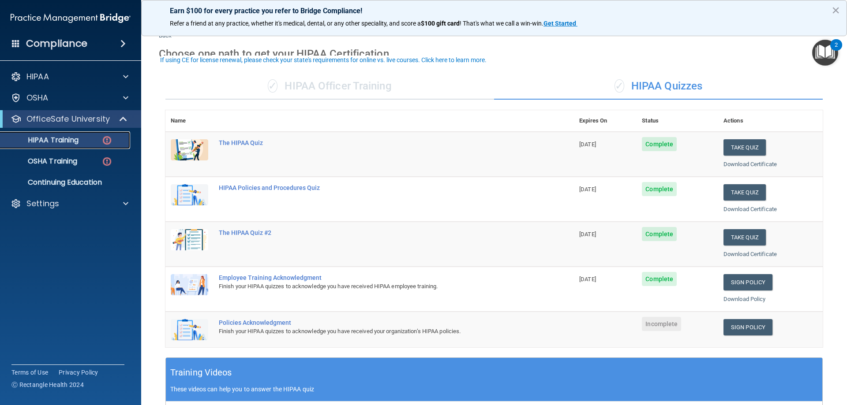
scroll to position [44, 0]
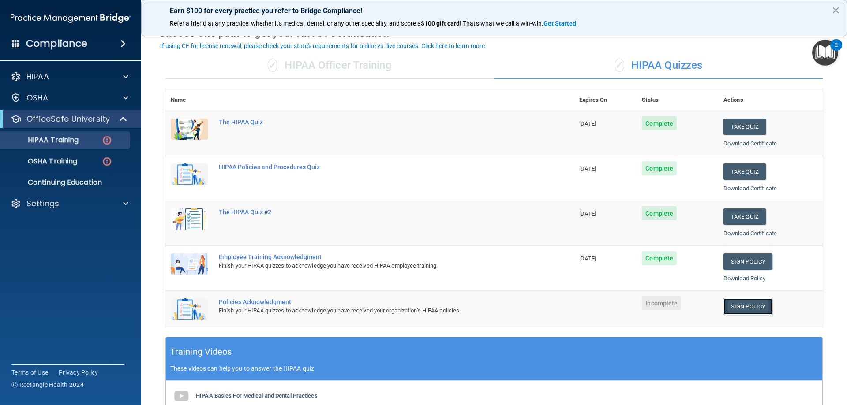
click at [742, 309] on link "Sign Policy" at bounding box center [748, 307] width 49 height 16
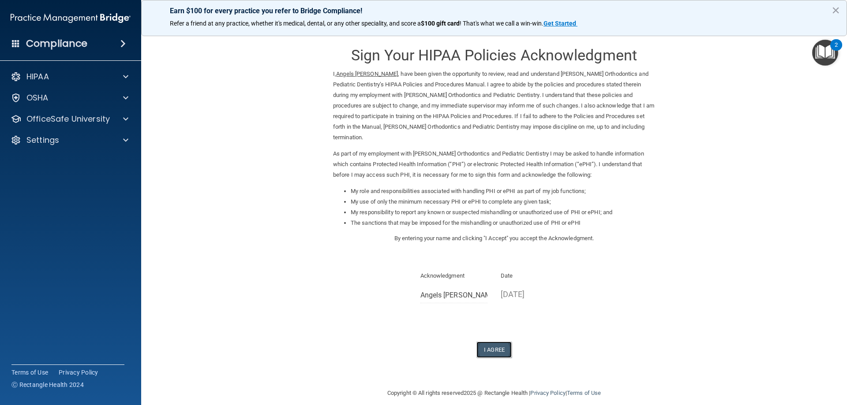
click at [495, 342] on button "I Agree" at bounding box center [493, 350] width 35 height 16
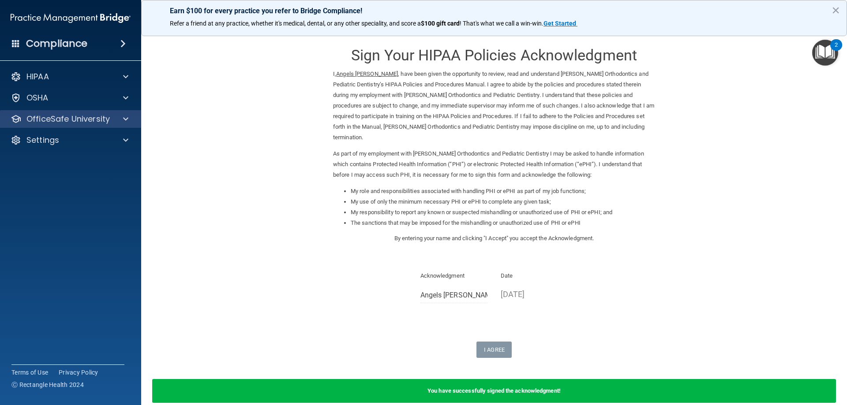
click at [116, 113] on div "OfficeSafe University" at bounding box center [71, 119] width 142 height 18
click at [122, 118] on div at bounding box center [124, 119] width 22 height 11
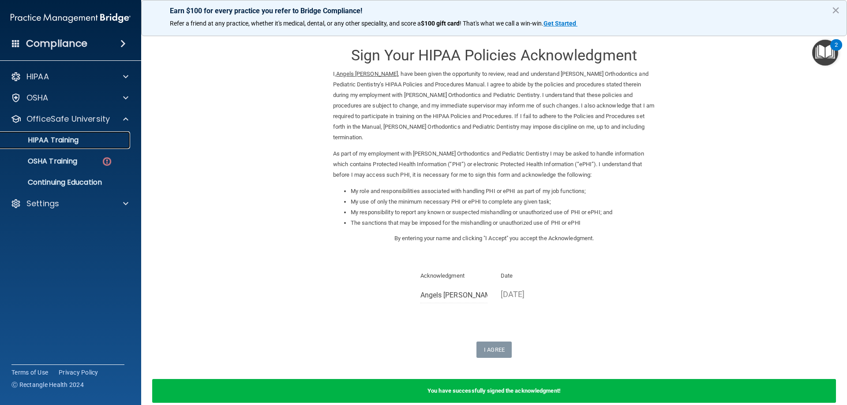
click at [117, 142] on div "HIPAA Training" at bounding box center [66, 140] width 120 height 9
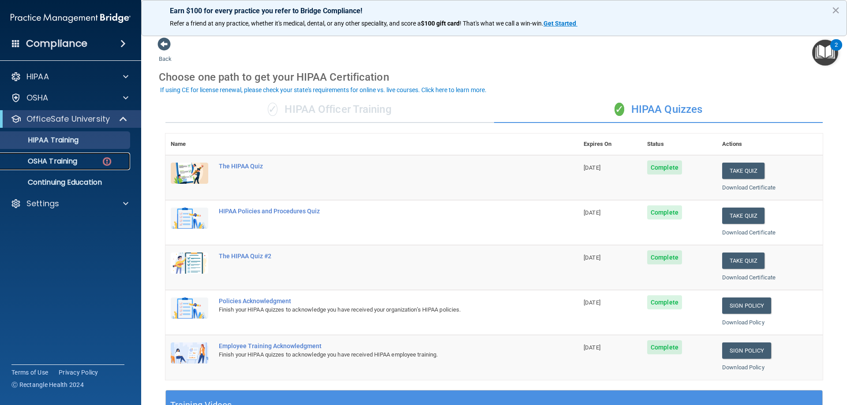
click at [86, 163] on div "OSHA Training" at bounding box center [66, 161] width 120 height 9
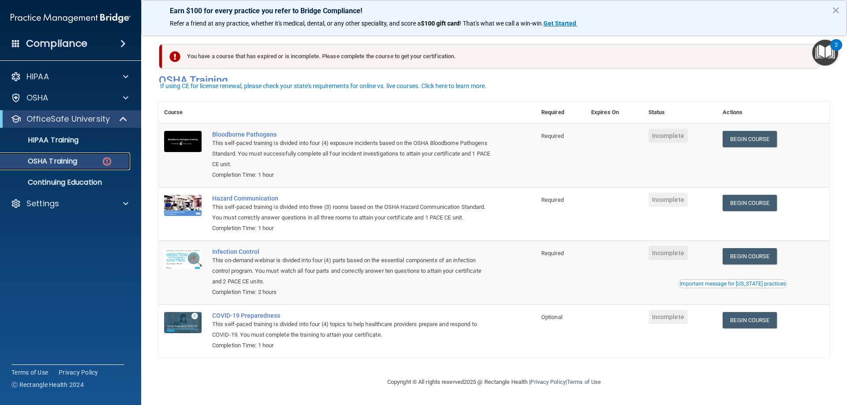
scroll to position [11, 0]
click at [750, 131] on link "Begin Course" at bounding box center [750, 139] width 54 height 16
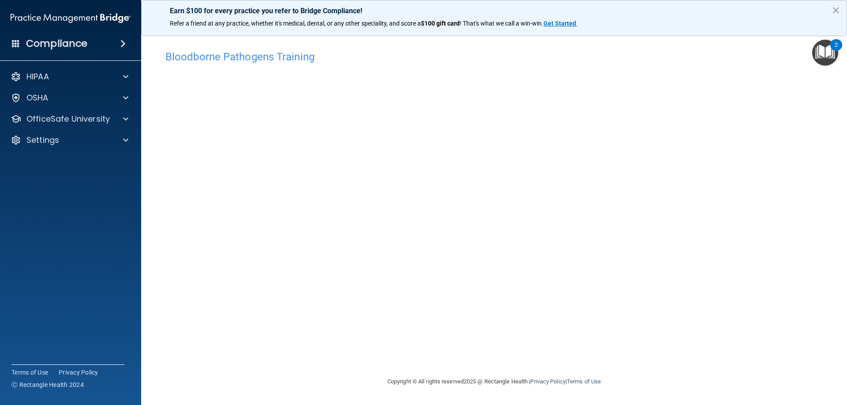
click at [443, 340] on div "Bloodborne Pathogens Training This course doesn’t expire until . Are you sure y…" at bounding box center [494, 211] width 671 height 331
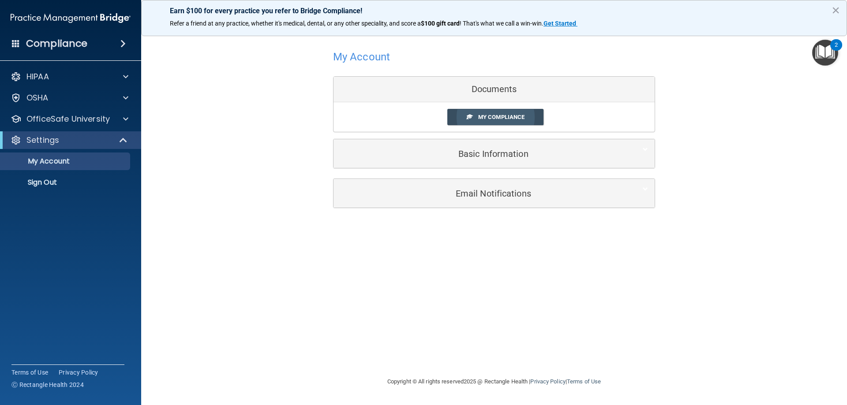
click at [497, 119] on span "My Compliance" at bounding box center [501, 117] width 46 height 7
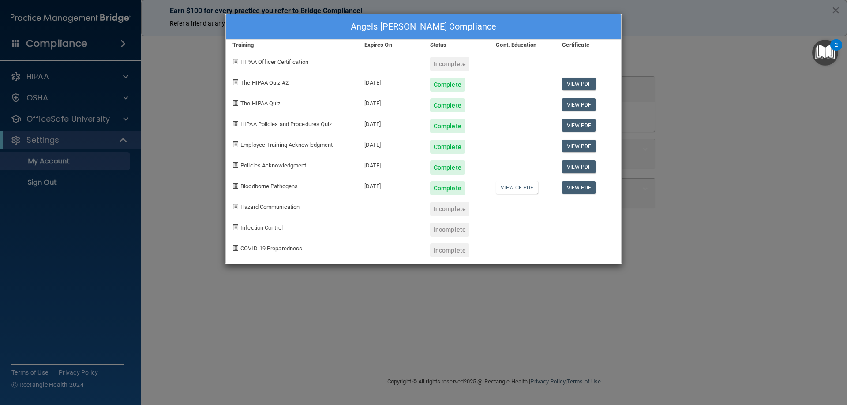
click at [711, 56] on div "Angels Novoa's Compliance Training Expires On Status Cont. Education Certificat…" at bounding box center [423, 202] width 847 height 405
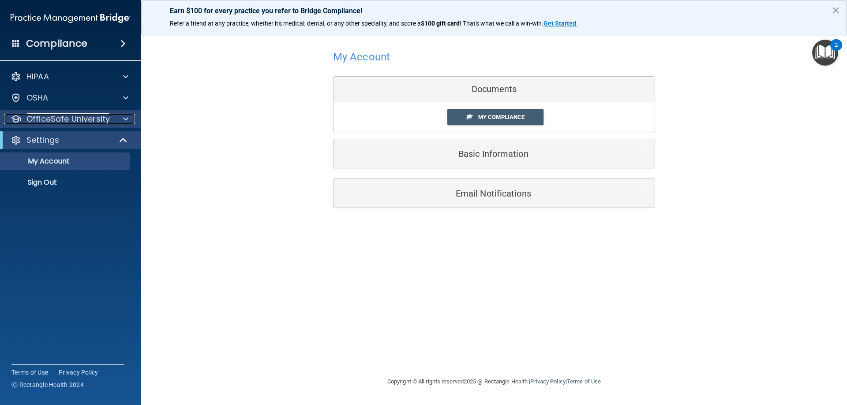
click at [95, 121] on p "OfficeSafe University" at bounding box center [67, 119] width 83 height 11
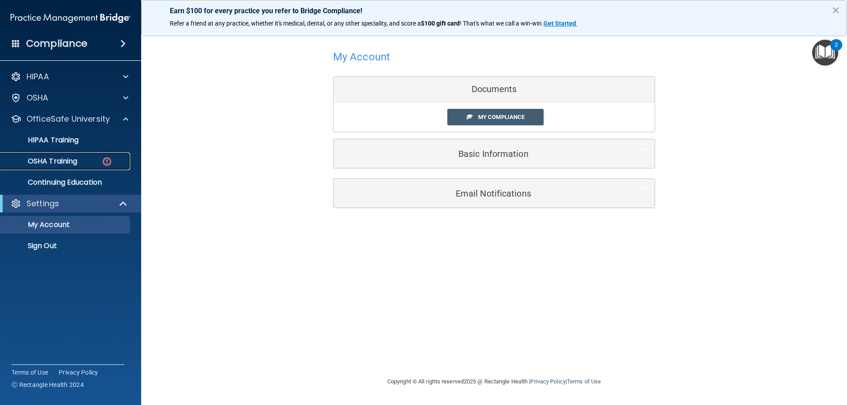
click at [90, 159] on div "OSHA Training" at bounding box center [66, 161] width 120 height 9
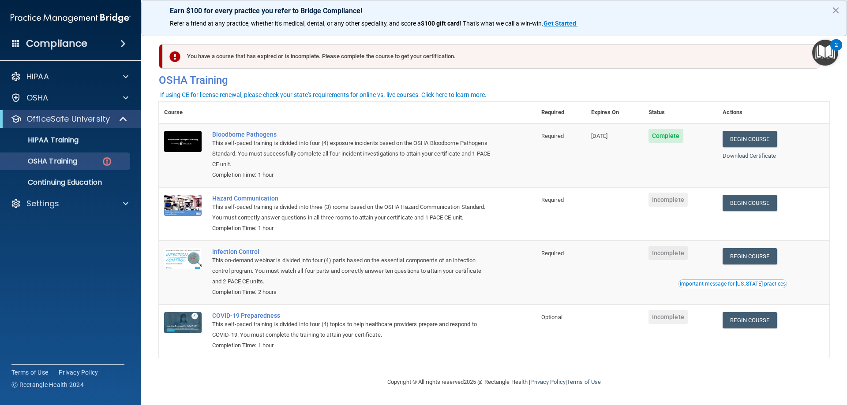
drag, startPoint x: 214, startPoint y: 12, endPoint x: 358, endPoint y: 161, distance: 207.5
click at [358, 161] on div "This self-paced training is divided into four (4) exposure incidents based on t…" at bounding box center [352, 154] width 280 height 32
click at [543, 239] on td "Required" at bounding box center [561, 213] width 50 height 53
